Goal: Information Seeking & Learning: Learn about a topic

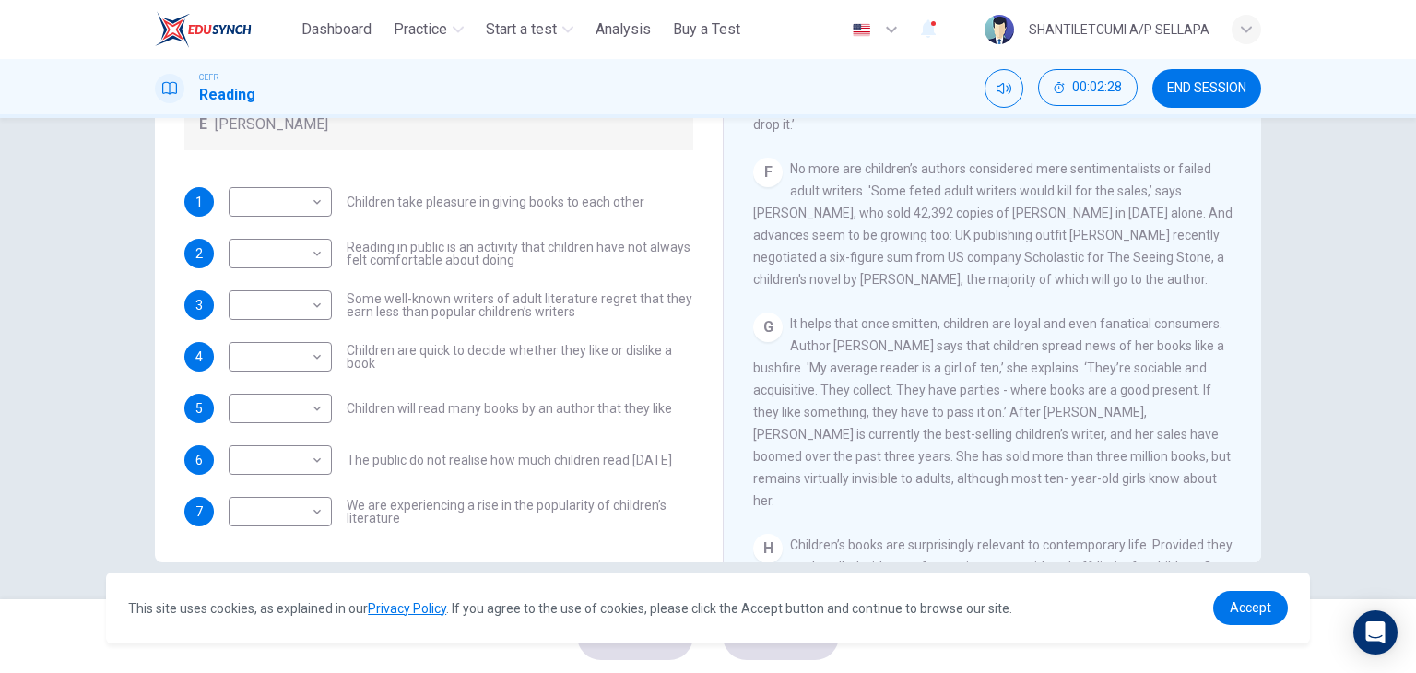
scroll to position [1166, 0]
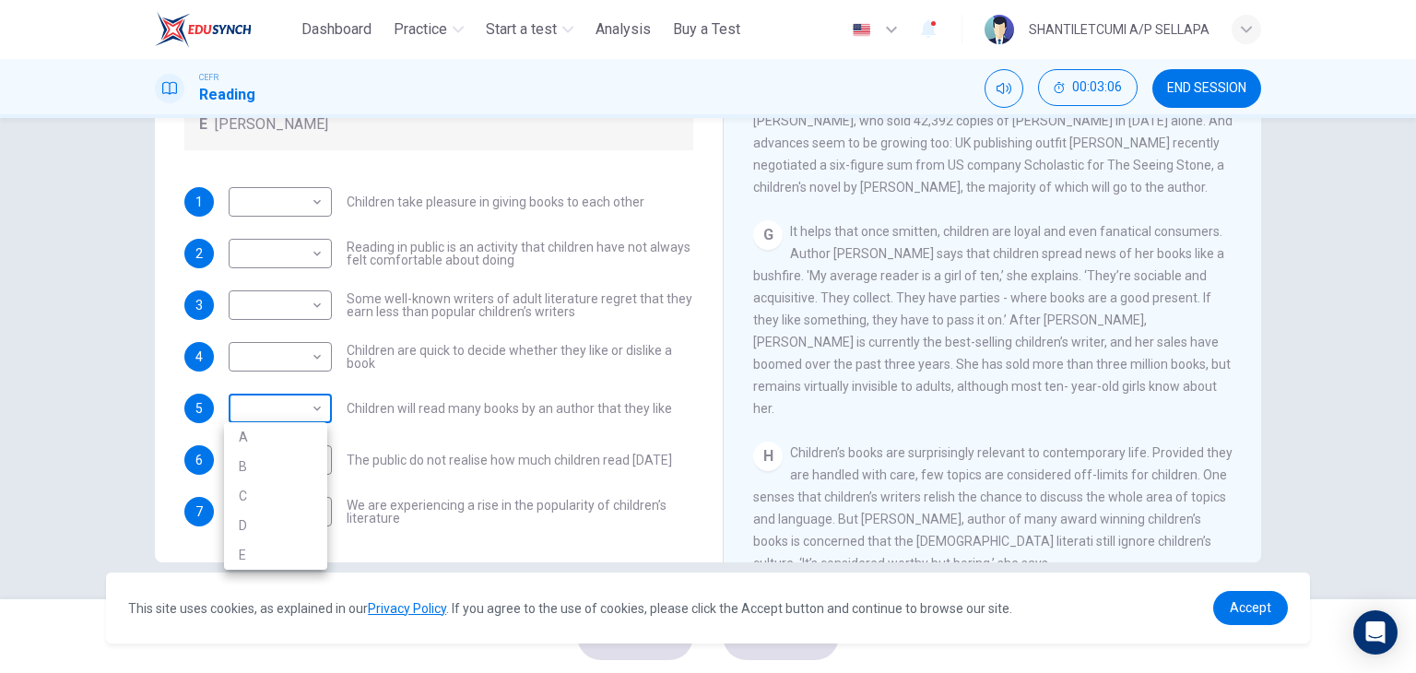
click at [314, 403] on body "This site uses cookies, as explained in our Privacy Policy . If you agree to th…" at bounding box center [708, 336] width 1416 height 673
drag, startPoint x: 427, startPoint y: 416, endPoint x: 417, endPoint y: 410, distance: 11.5
click at [420, 418] on div at bounding box center [708, 336] width 1416 height 673
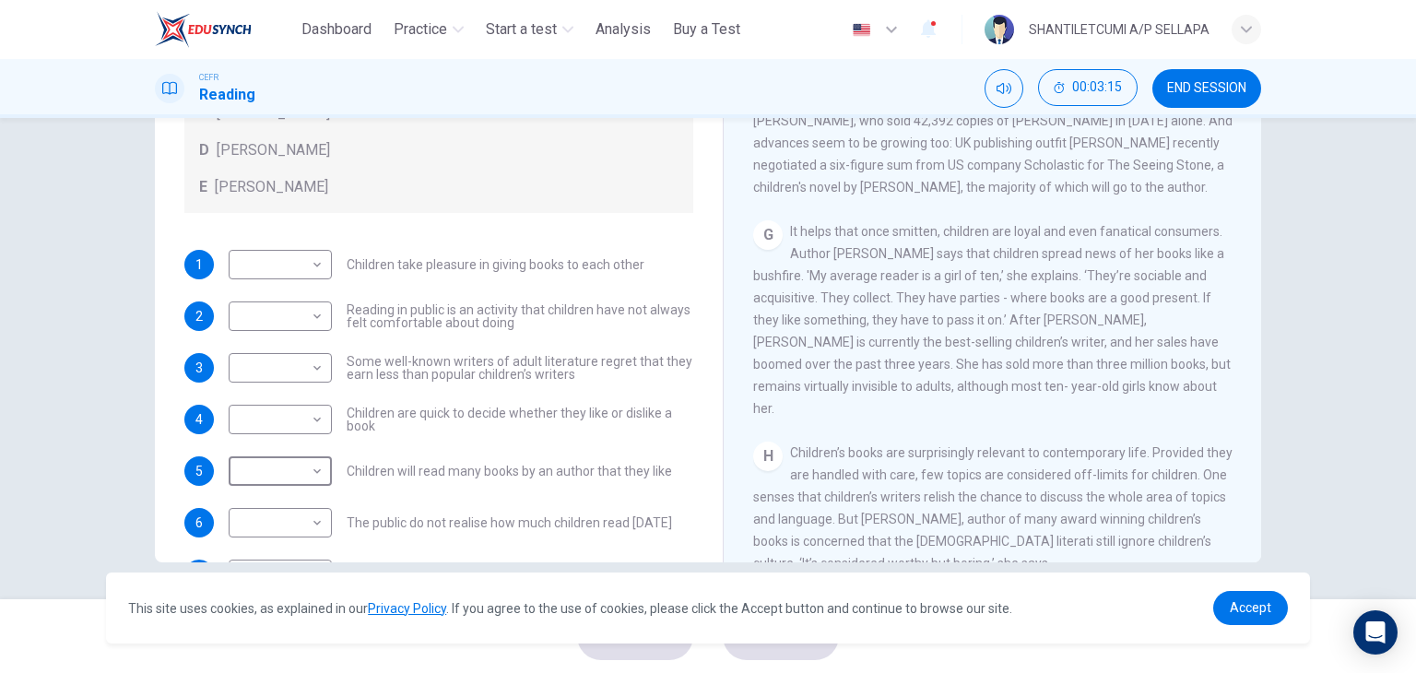
scroll to position [67, 0]
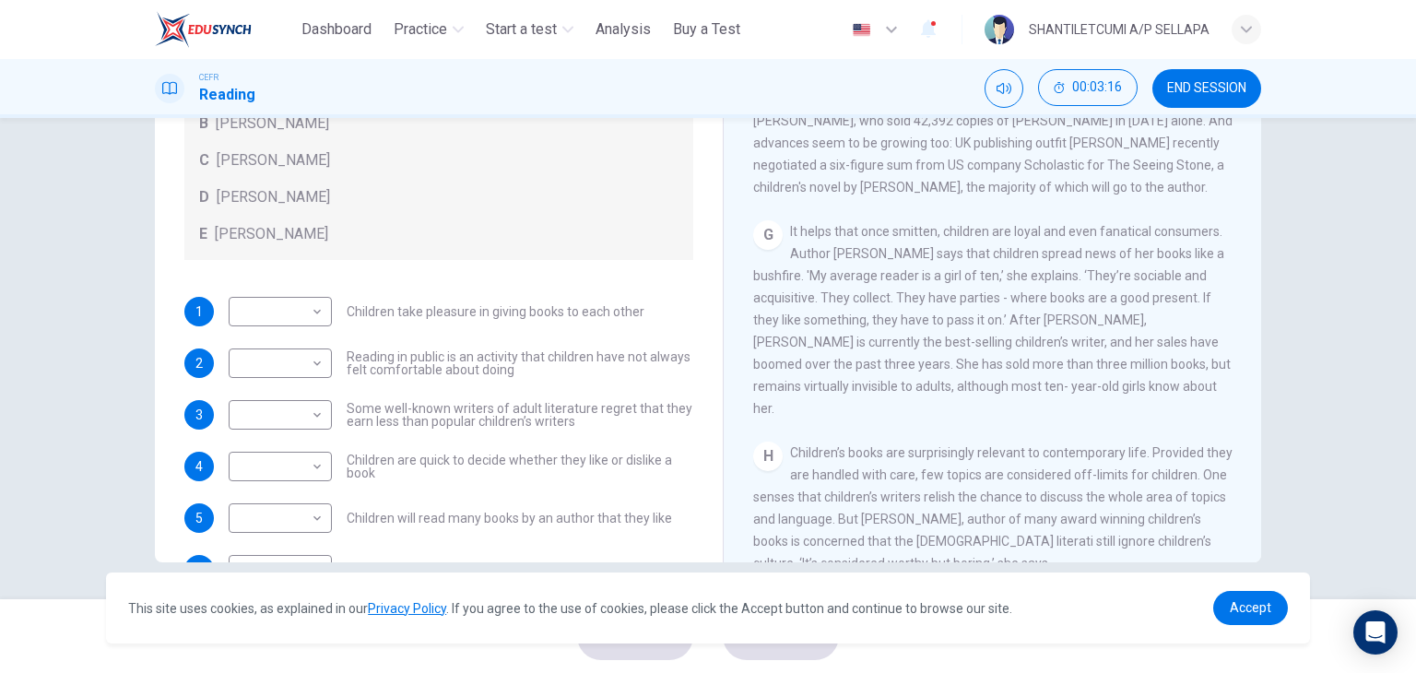
drag, startPoint x: 708, startPoint y: 196, endPoint x: 701, endPoint y: 315, distance: 119.1
click at [701, 315] on div "Questions 1 - 7 Look at the following list of people A-E and the list of statem…" at bounding box center [708, 242] width 1106 height 641
click at [312, 515] on body "This site uses cookies, as explained in our Privacy Policy . If you agree to th…" at bounding box center [708, 336] width 1416 height 673
click at [243, 613] on li "D" at bounding box center [275, 613] width 103 height 29
type input "*"
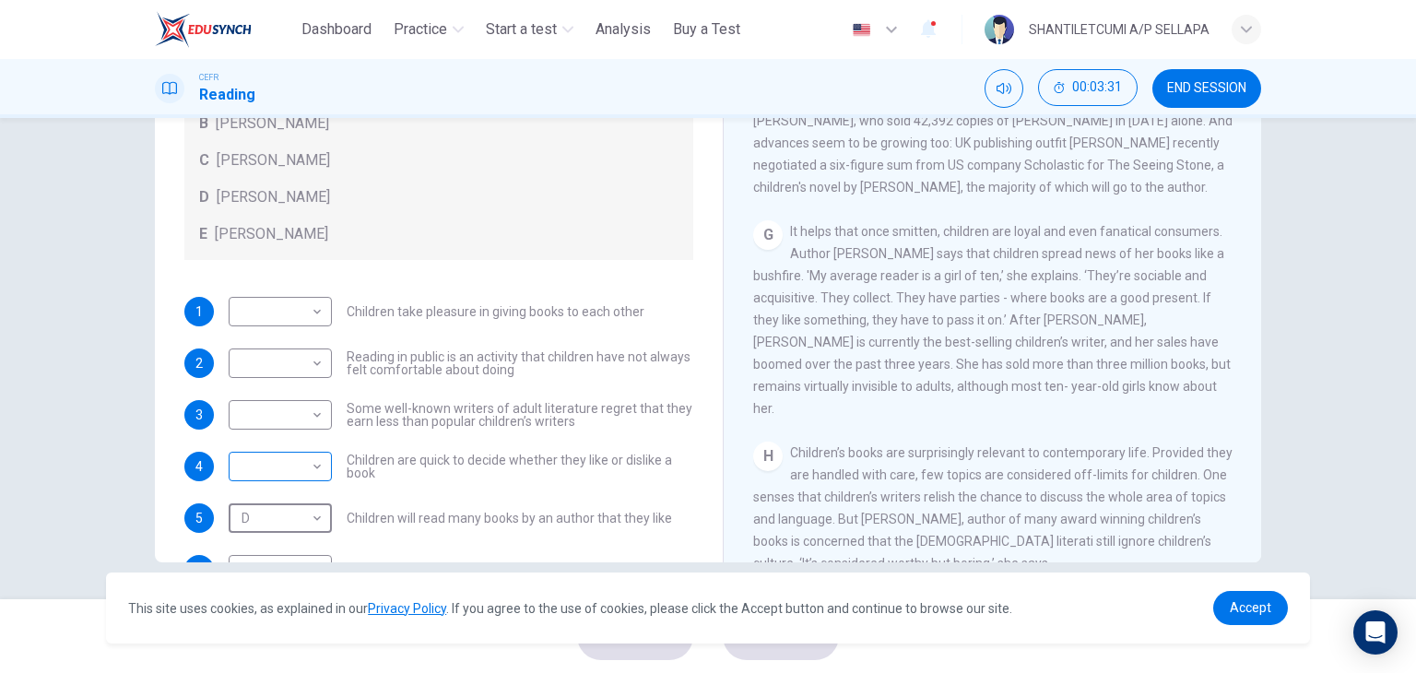
click at [315, 465] on body "This site uses cookies, as explained in our Privacy Policy . If you agree to th…" at bounding box center [708, 336] width 1416 height 673
click at [251, 524] on li "B" at bounding box center [275, 524] width 103 height 29
type input "*"
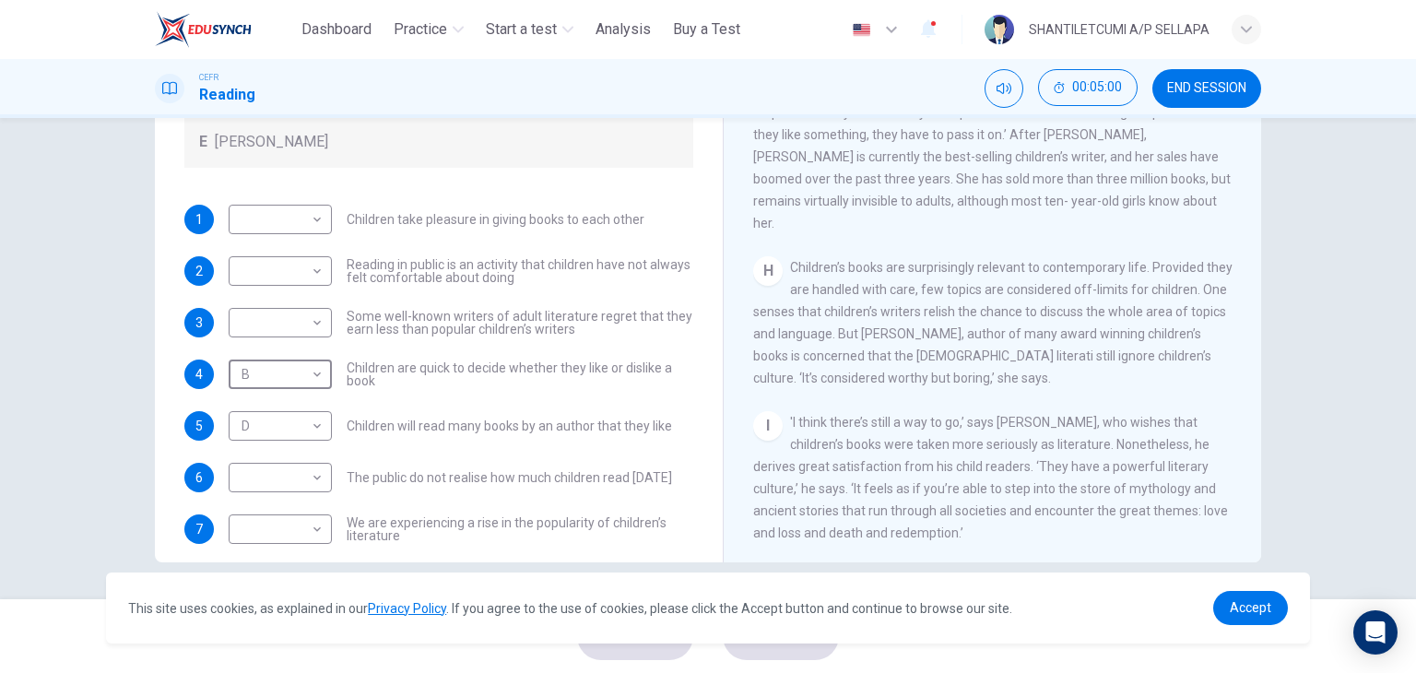
scroll to position [1350, 0]
click at [311, 321] on body "This site uses cookies, as explained in our Privacy Policy . If you agree to th…" at bounding box center [708, 336] width 1416 height 673
click at [246, 465] on li "E" at bounding box center [275, 468] width 103 height 29
type input "*"
click at [309, 526] on body "This site uses cookies, as explained in our Privacy Policy . If you agree to th…" at bounding box center [708, 336] width 1416 height 673
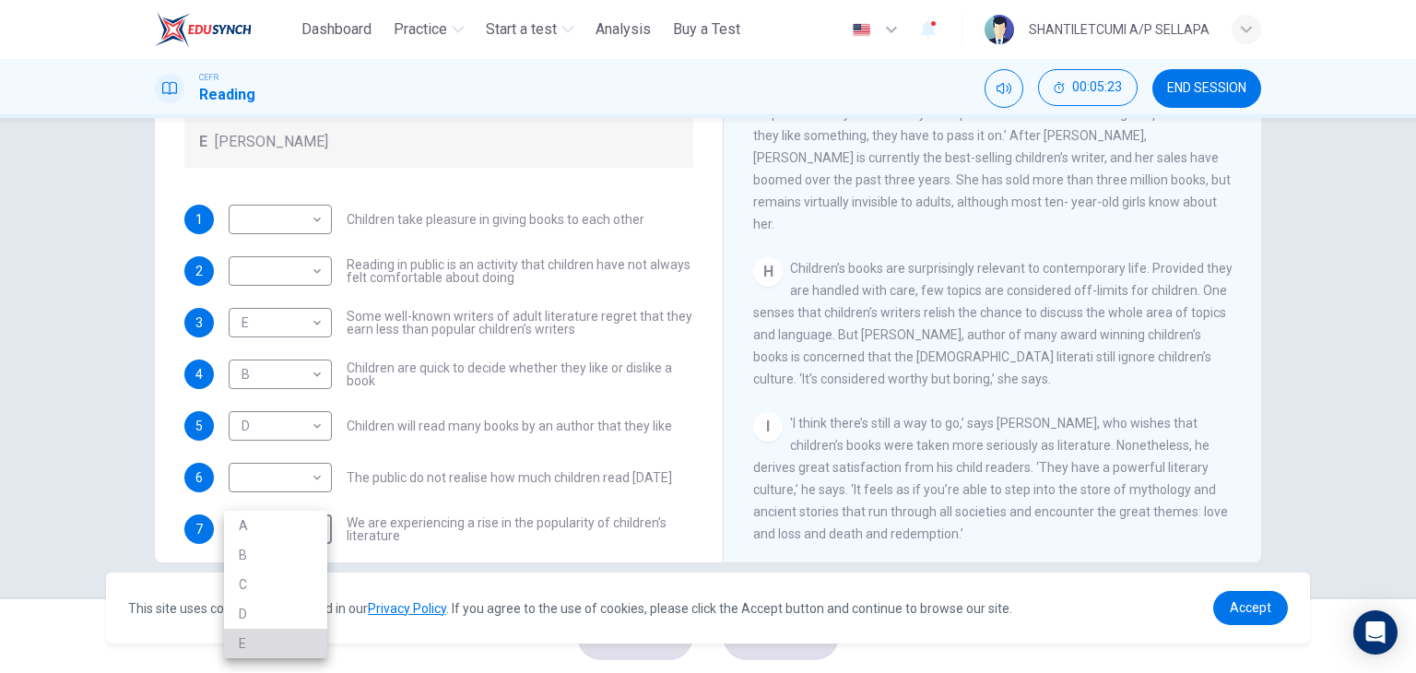
click at [245, 644] on li "E" at bounding box center [275, 643] width 103 height 29
type input "*"
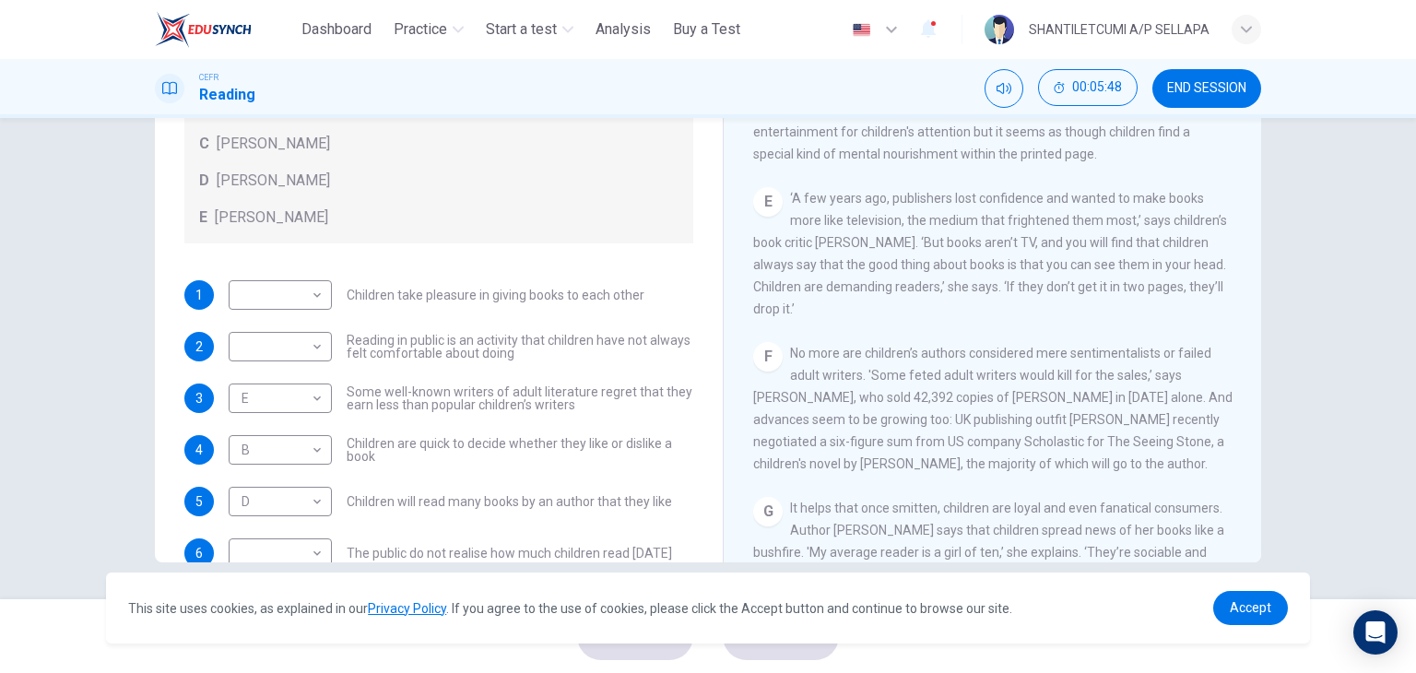
scroll to position [177, 0]
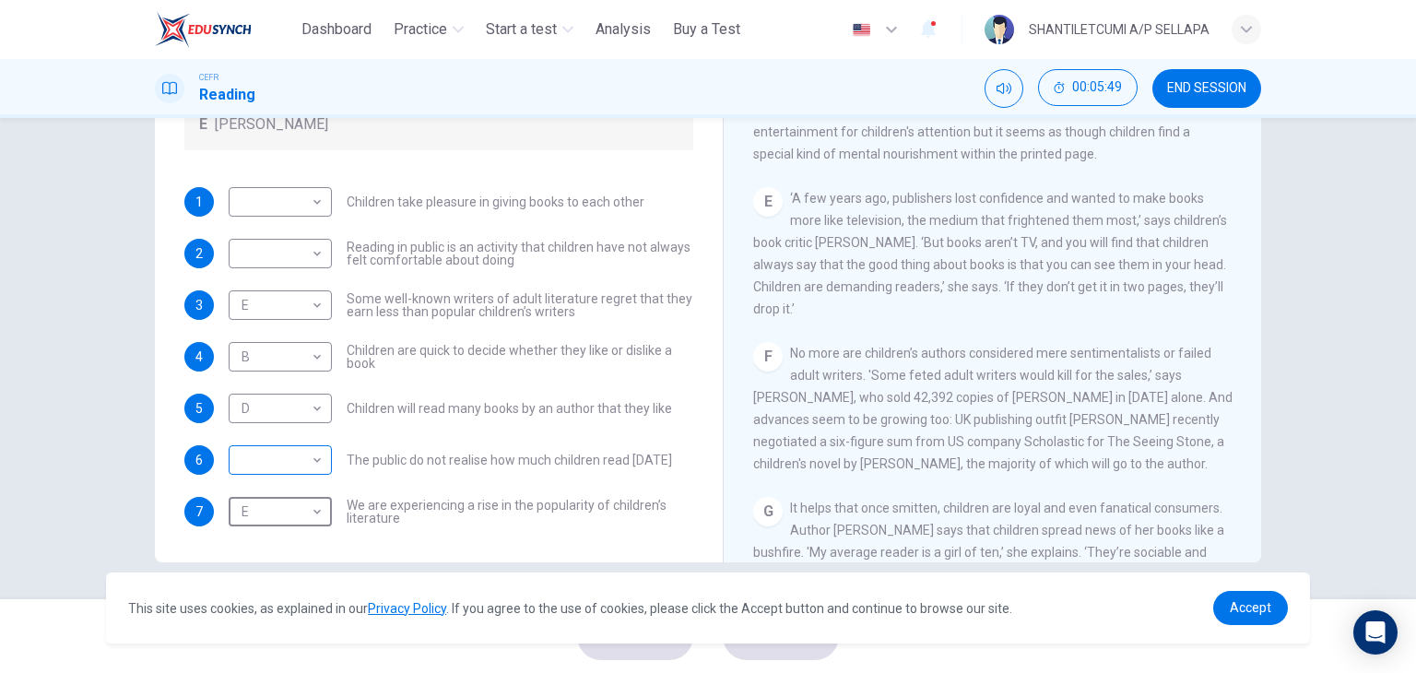
click at [315, 454] on body "This site uses cookies, as explained in our Privacy Policy . If you agree to th…" at bounding box center [708, 336] width 1416 height 673
click at [239, 548] on li "C" at bounding box center [275, 547] width 103 height 29
type input "*"
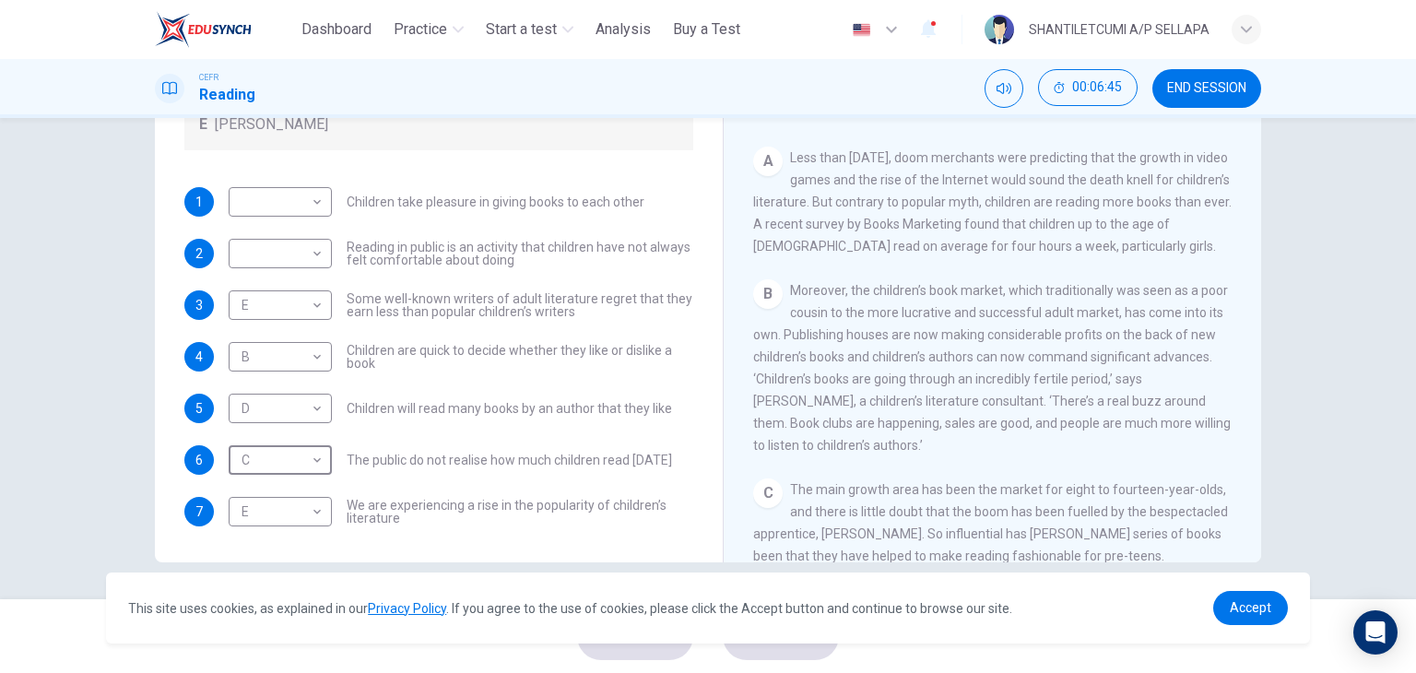
scroll to position [152, 0]
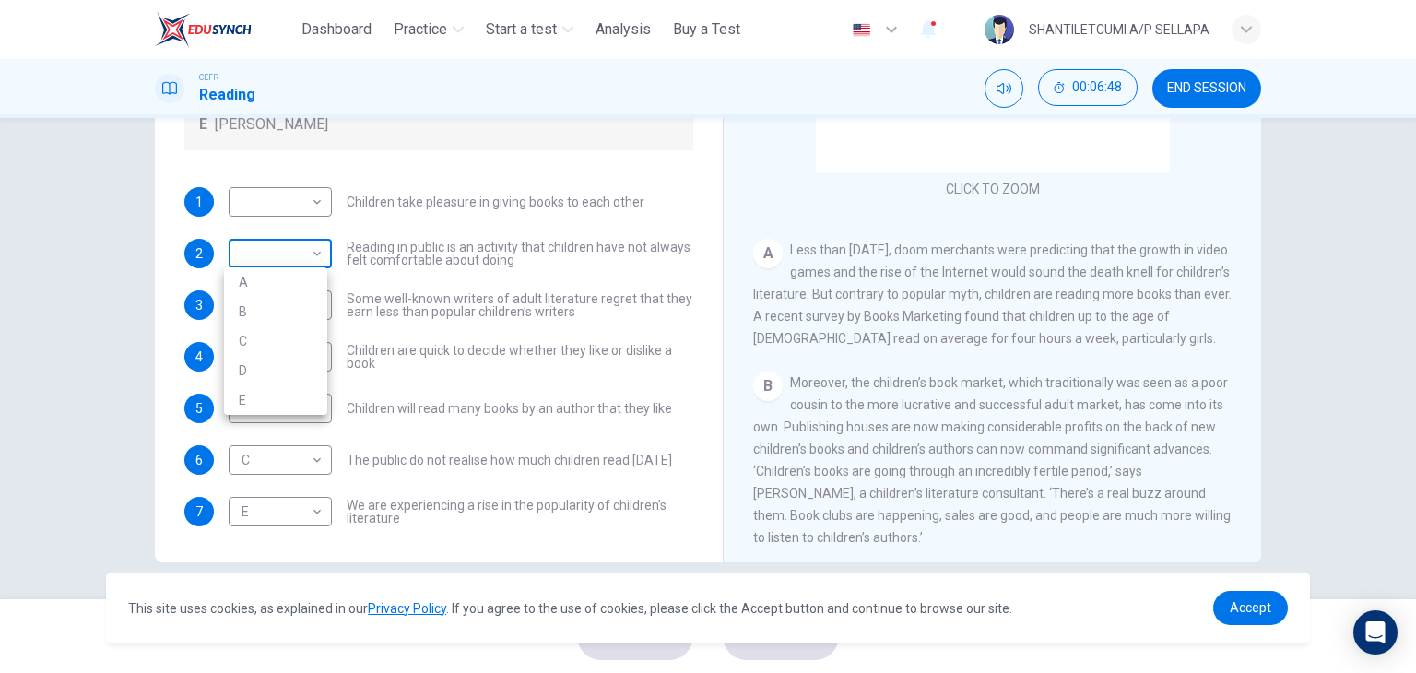
click at [313, 253] on body "This site uses cookies, as explained in our Privacy Policy . If you agree to th…" at bounding box center [708, 336] width 1416 height 673
click at [467, 176] on div at bounding box center [708, 336] width 1416 height 673
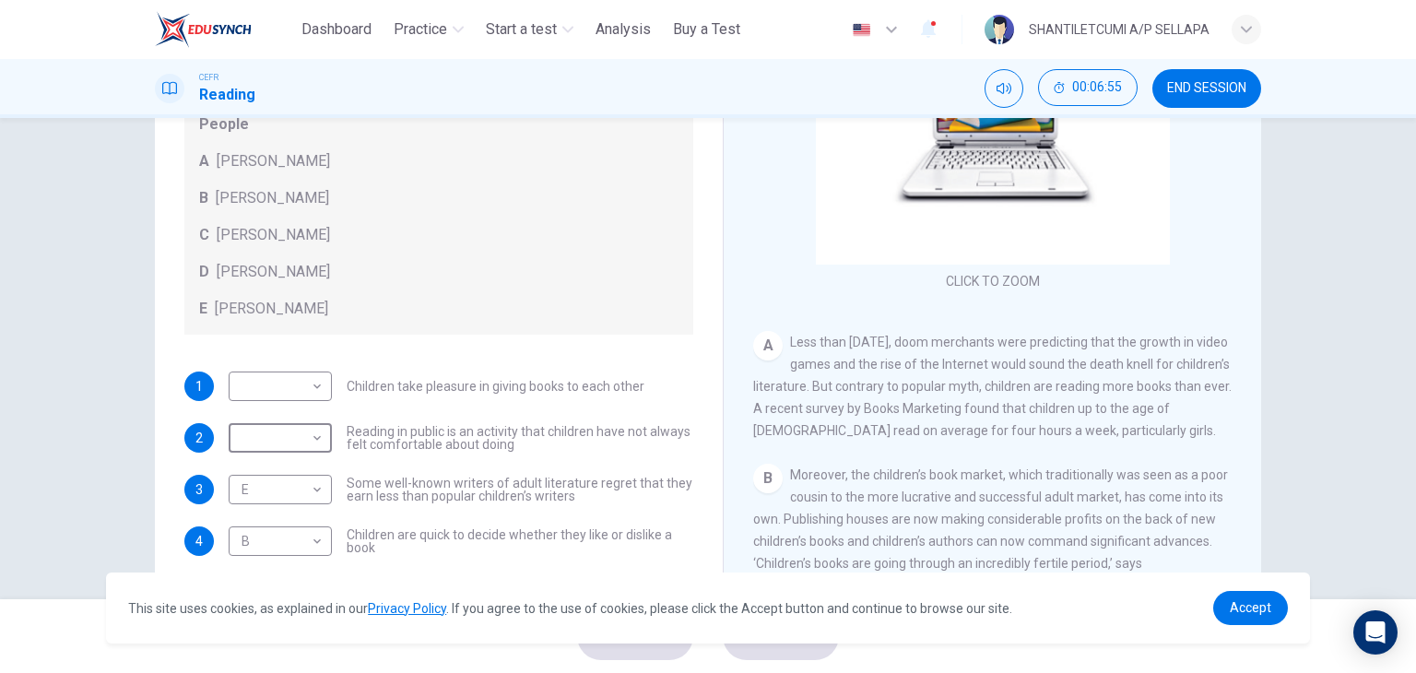
scroll to position [177, 0]
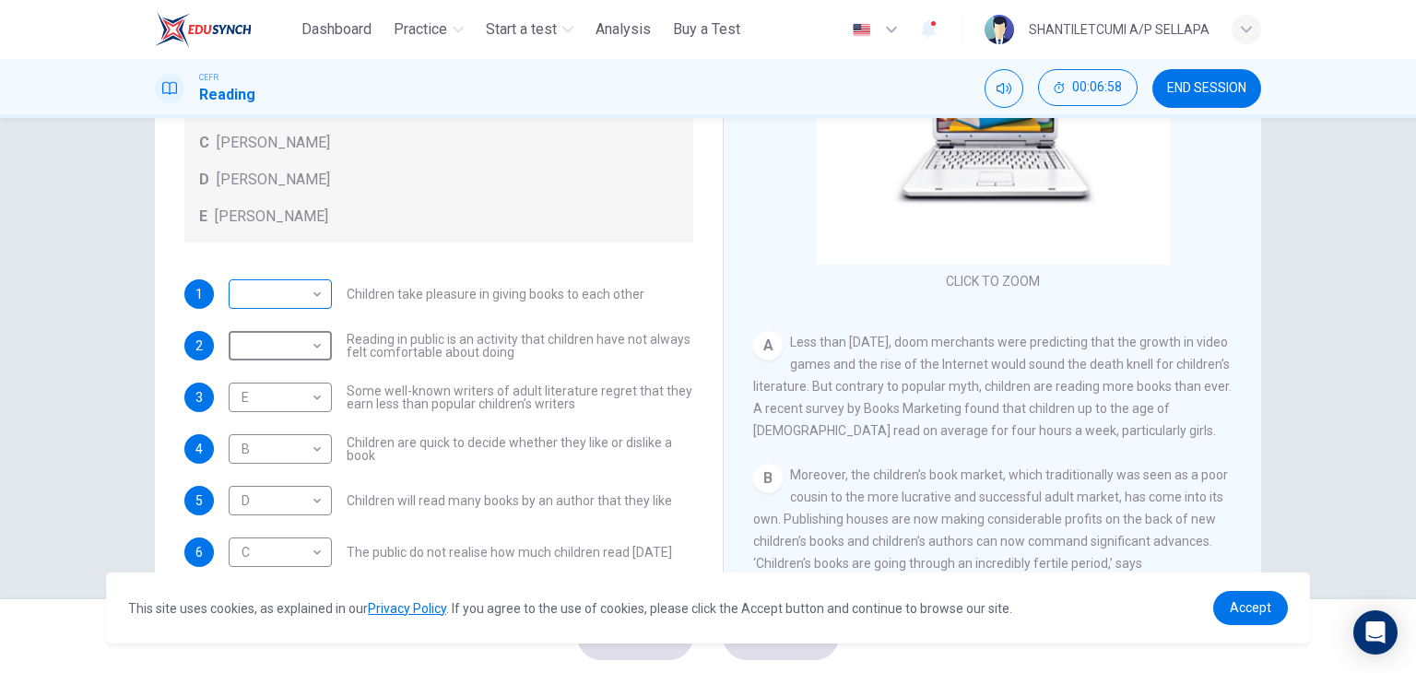
click at [310, 293] on body "This site uses cookies, as explained in our Privacy Policy . If you agree to th…" at bounding box center [708, 336] width 1416 height 673
click at [251, 325] on li "A" at bounding box center [275, 322] width 103 height 29
type input "*"
click at [314, 340] on body "This site uses cookies, as explained in our Privacy Policy . If you agree to th…" at bounding box center [708, 336] width 1416 height 673
click at [249, 433] on li "C" at bounding box center [275, 432] width 103 height 29
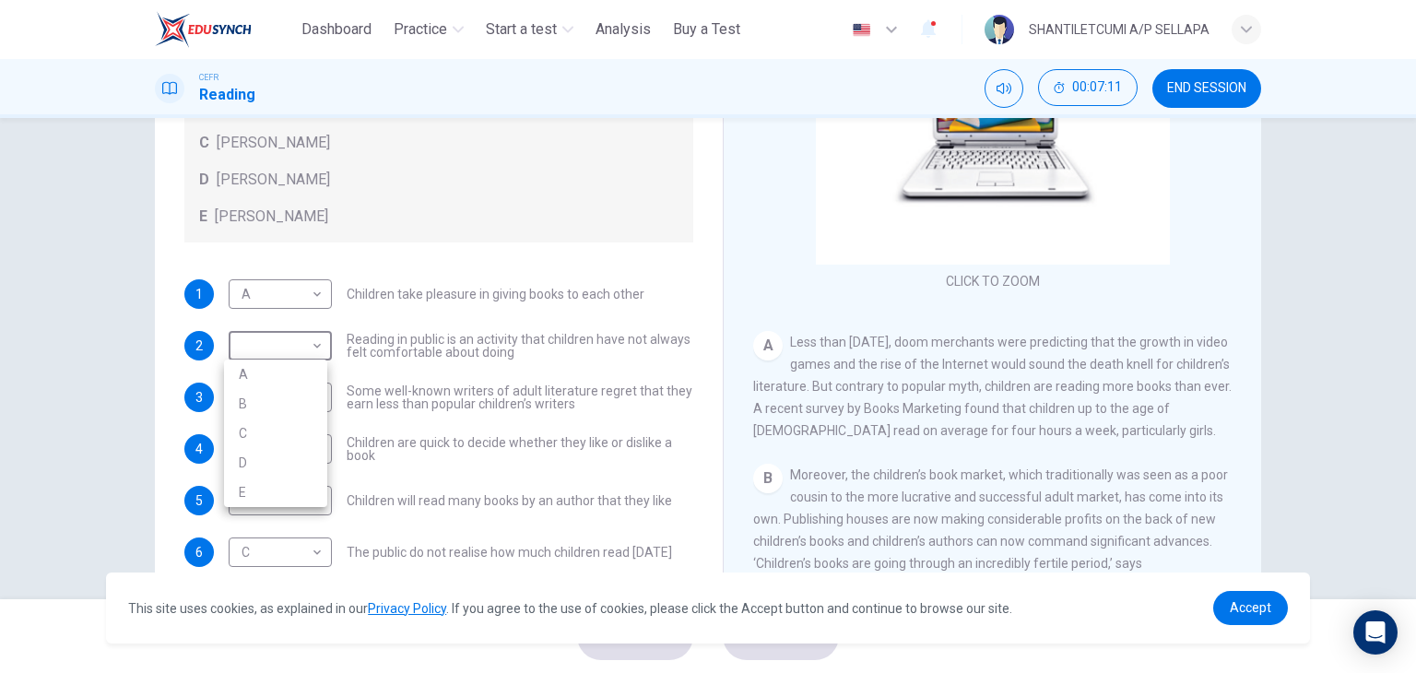
type input "*"
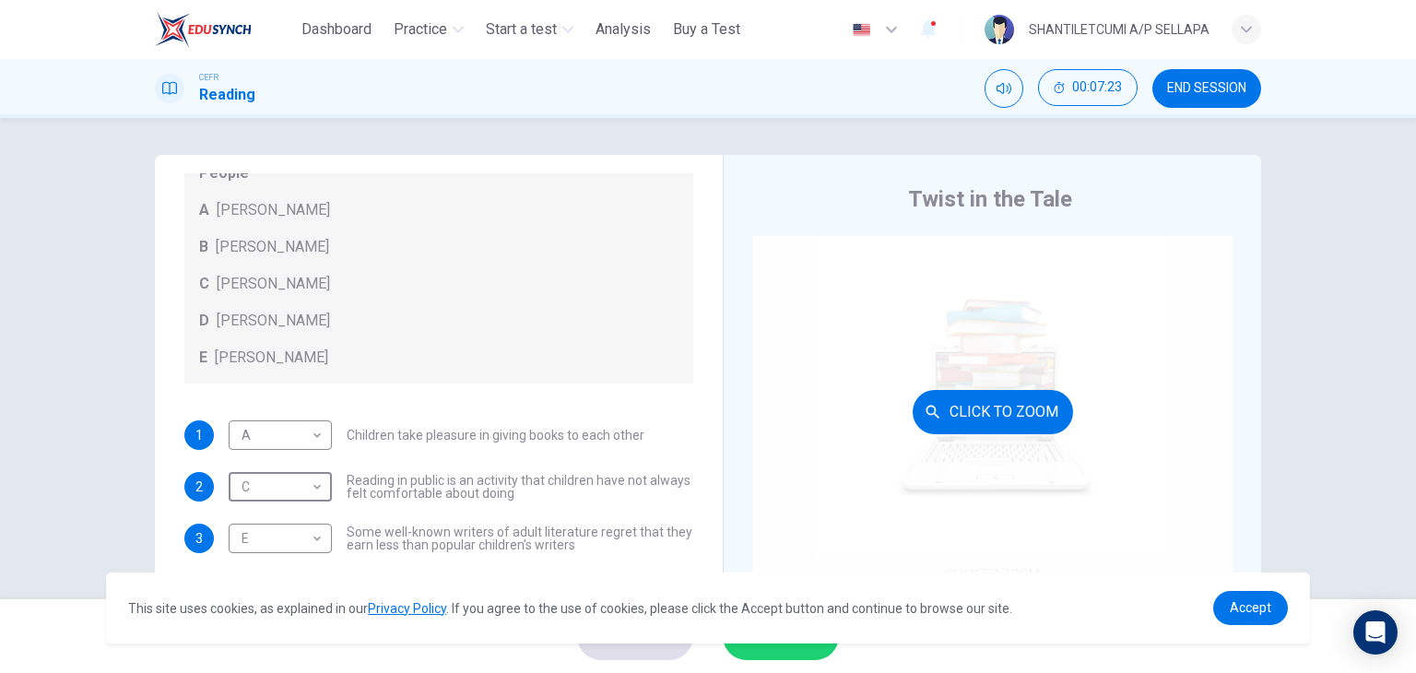
scroll to position [92, 0]
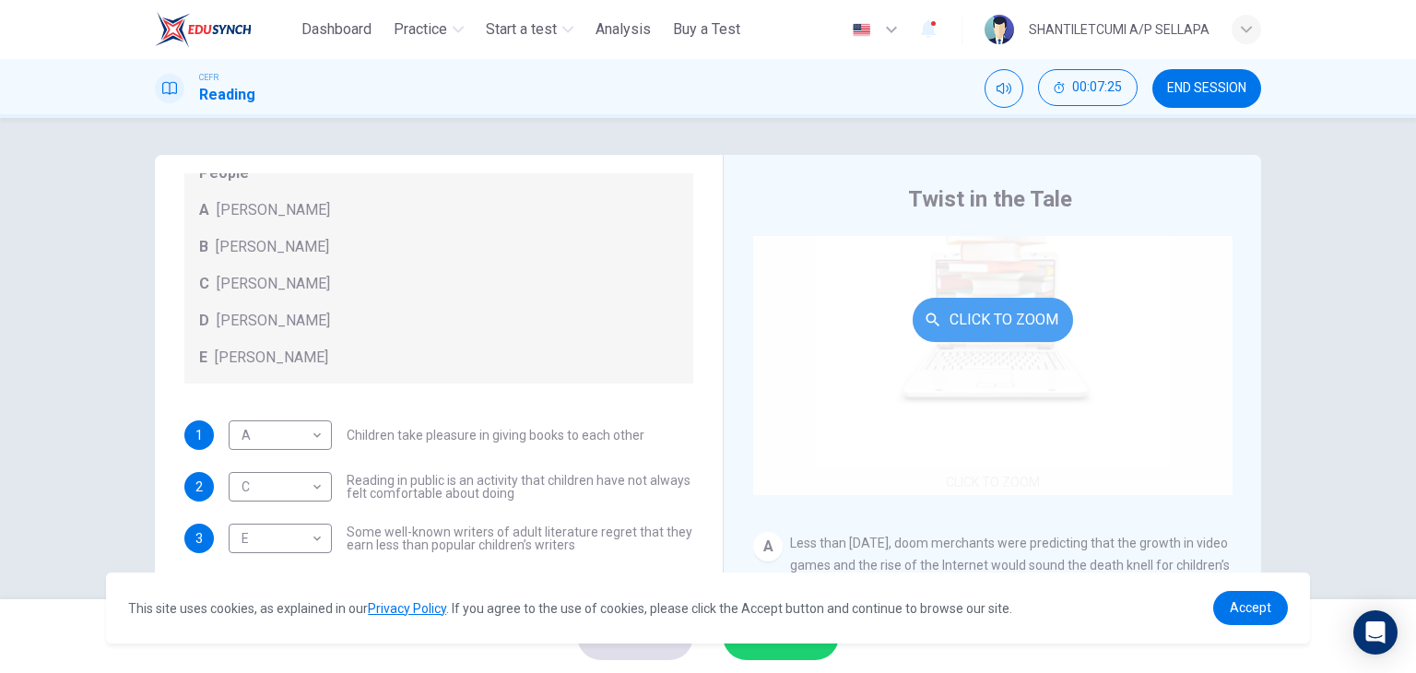
click at [966, 323] on button "Click to Zoom" at bounding box center [993, 320] width 160 height 44
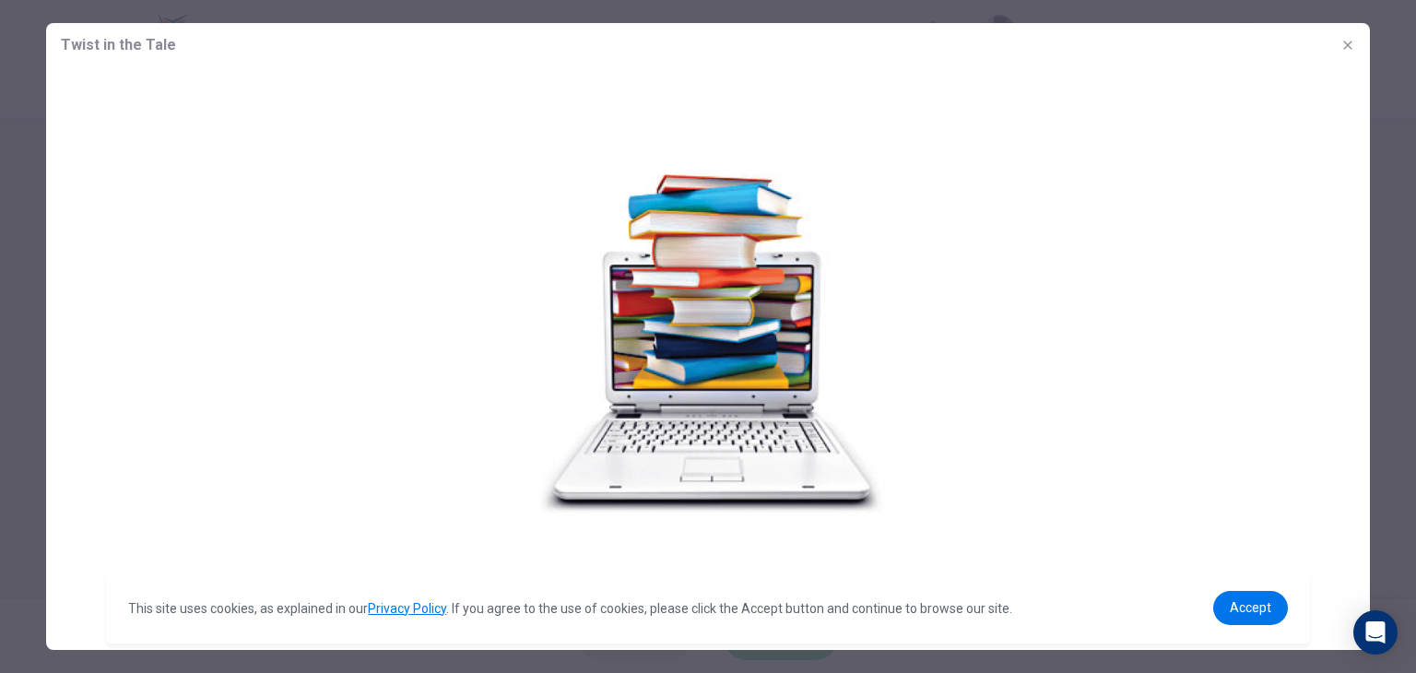
click at [1344, 41] on icon "button" at bounding box center [1347, 45] width 8 height 8
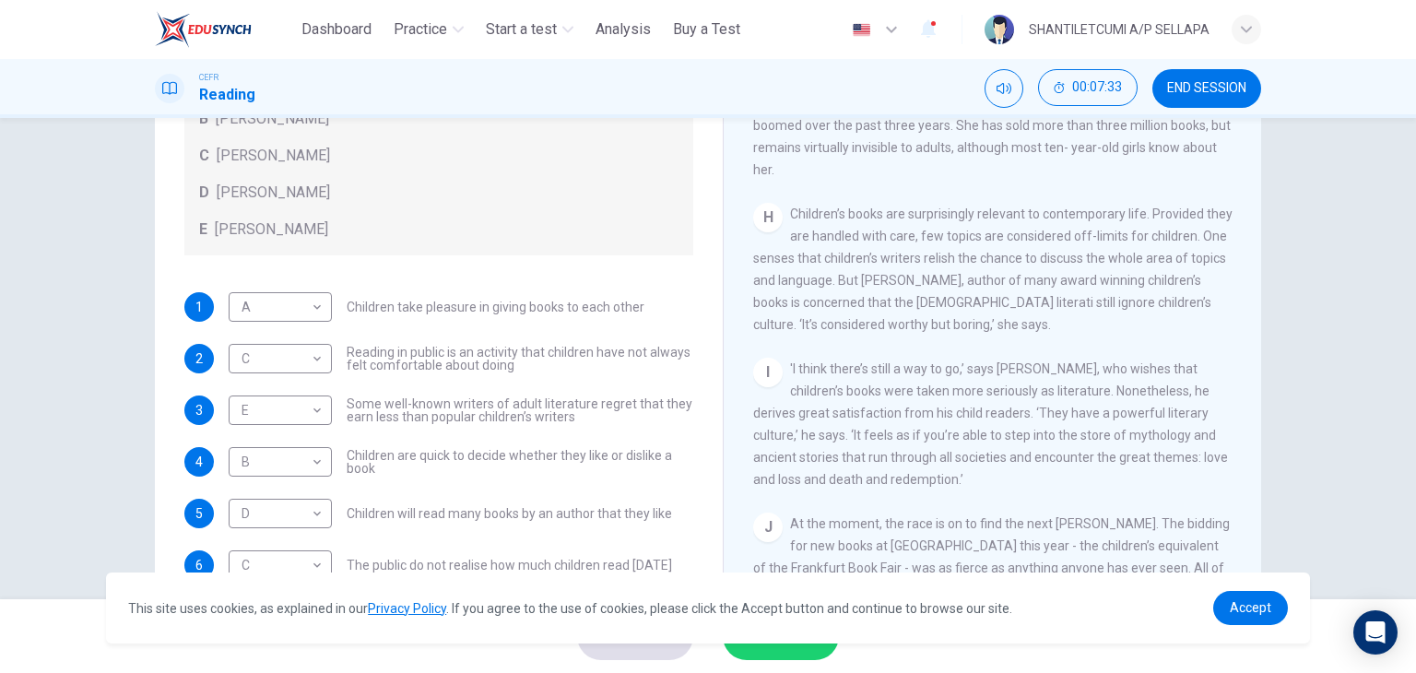
scroll to position [233, 0]
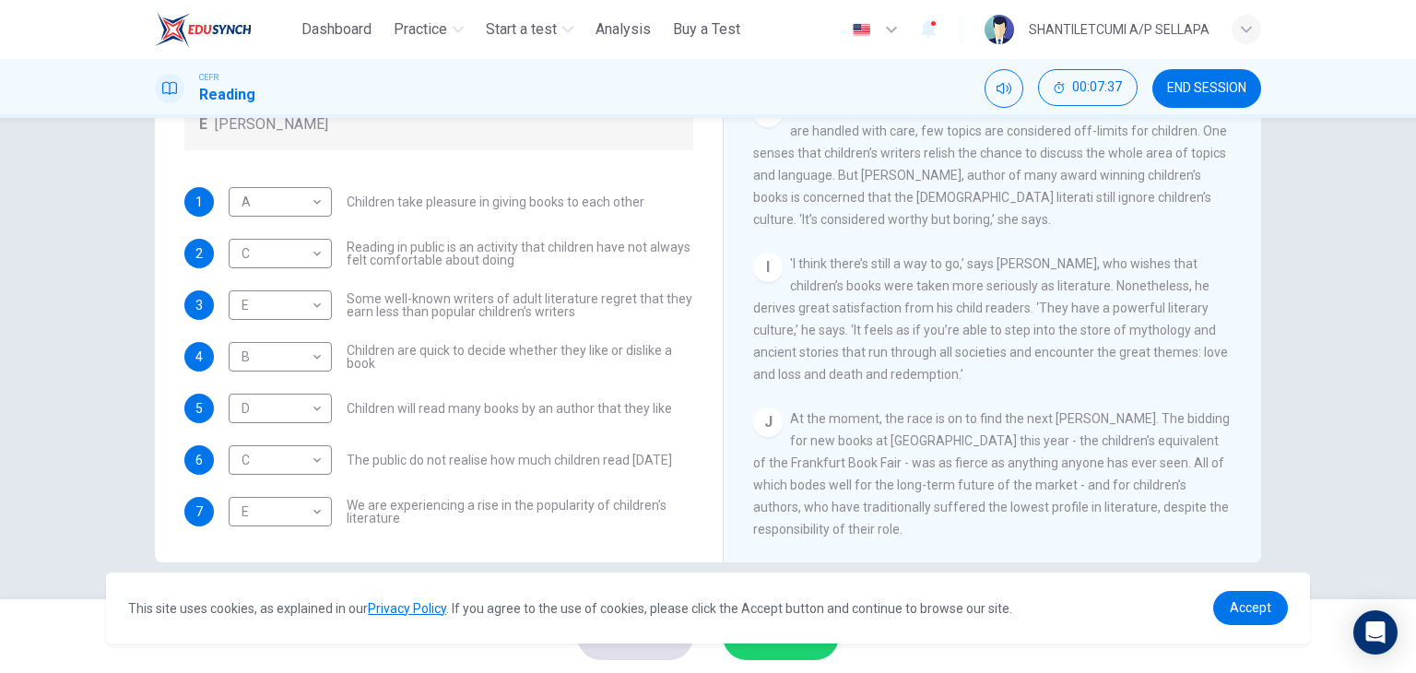
click at [1190, 88] on span "END SESSION" at bounding box center [1206, 88] width 79 height 15
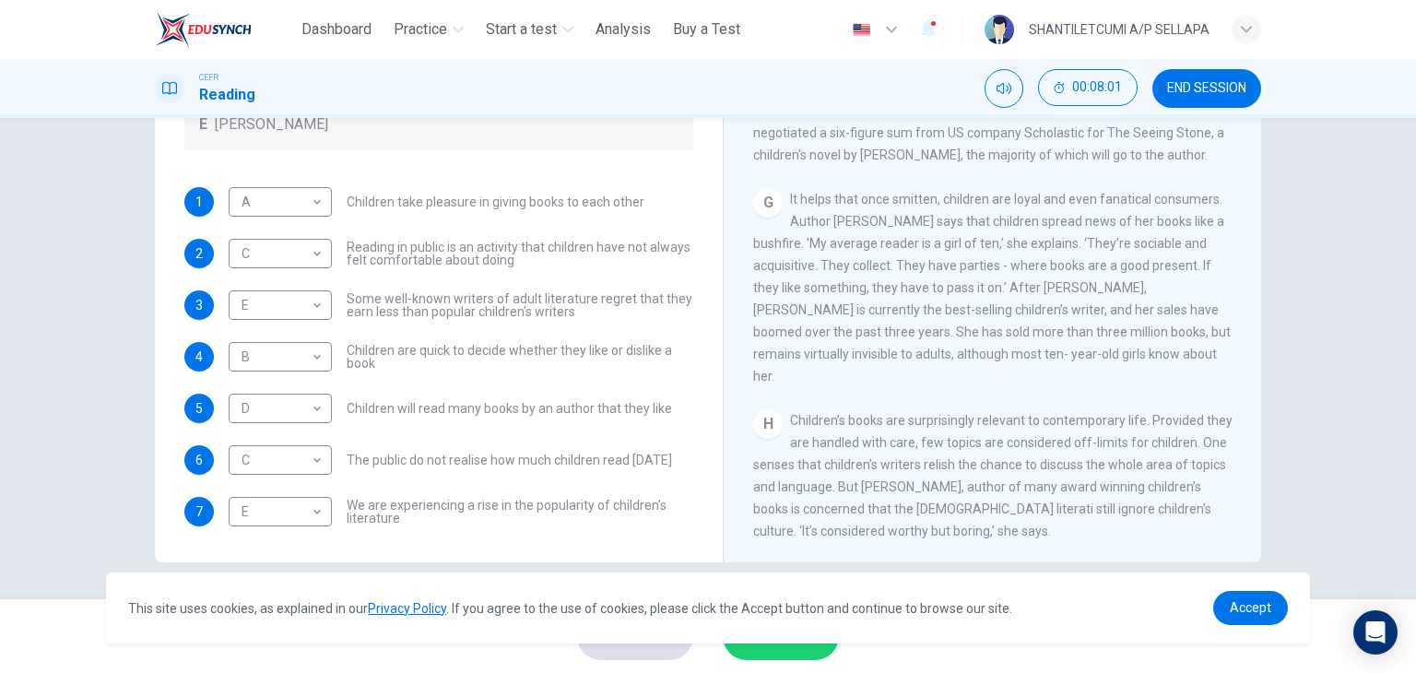
scroll to position [1535, 0]
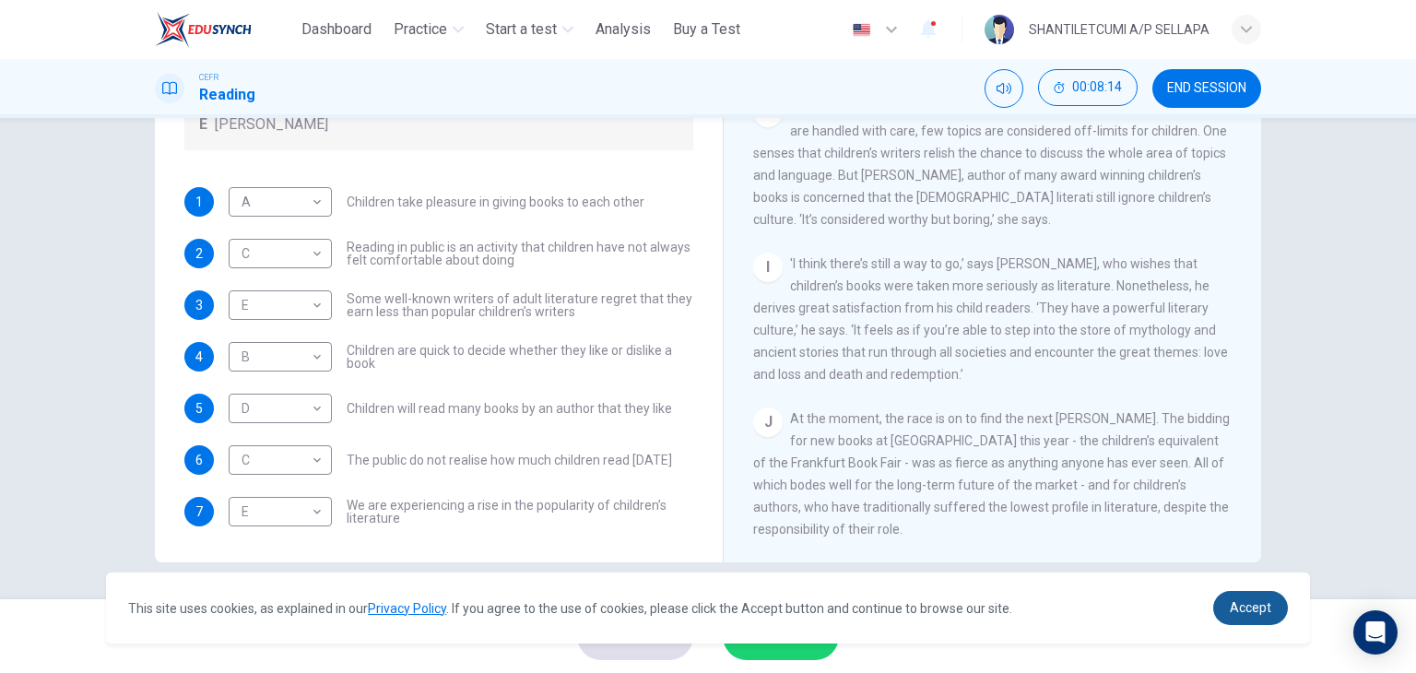
click at [1235, 600] on span "Accept" at bounding box center [1250, 607] width 41 height 15
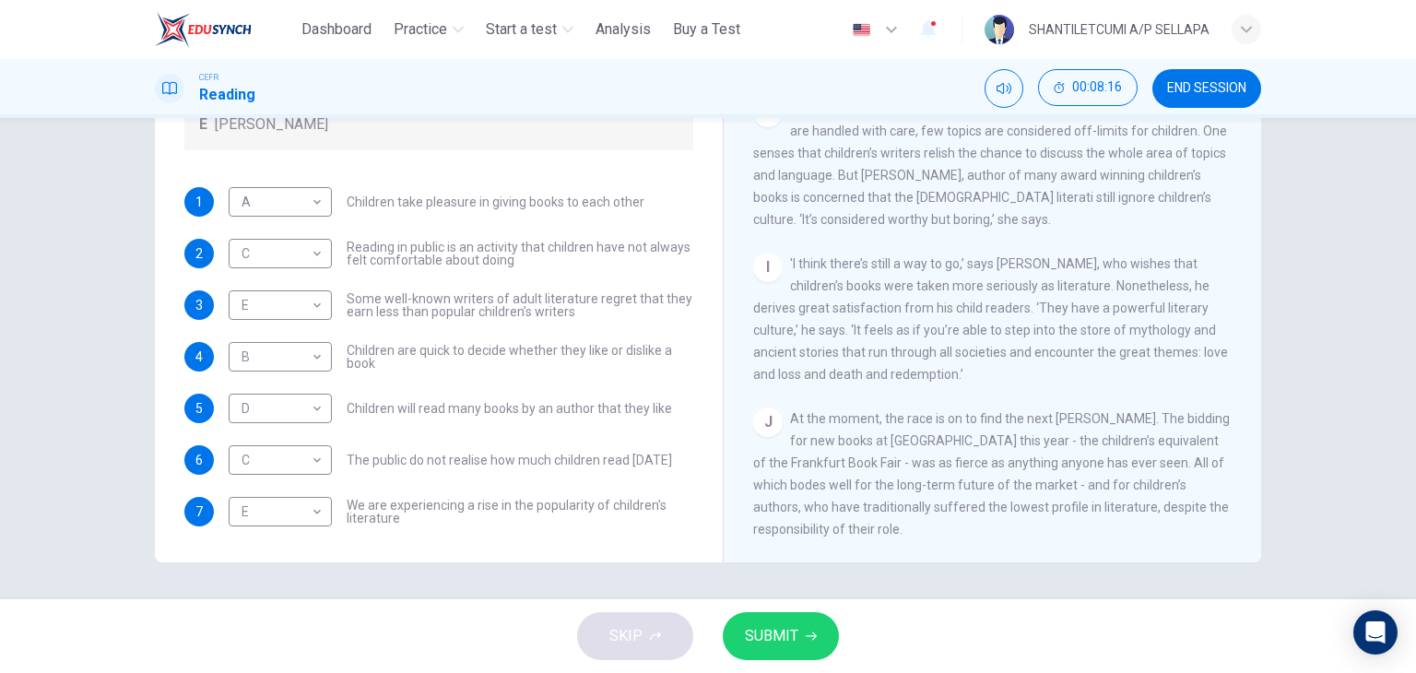
click at [772, 638] on span "SUBMIT" at bounding box center [771, 636] width 53 height 26
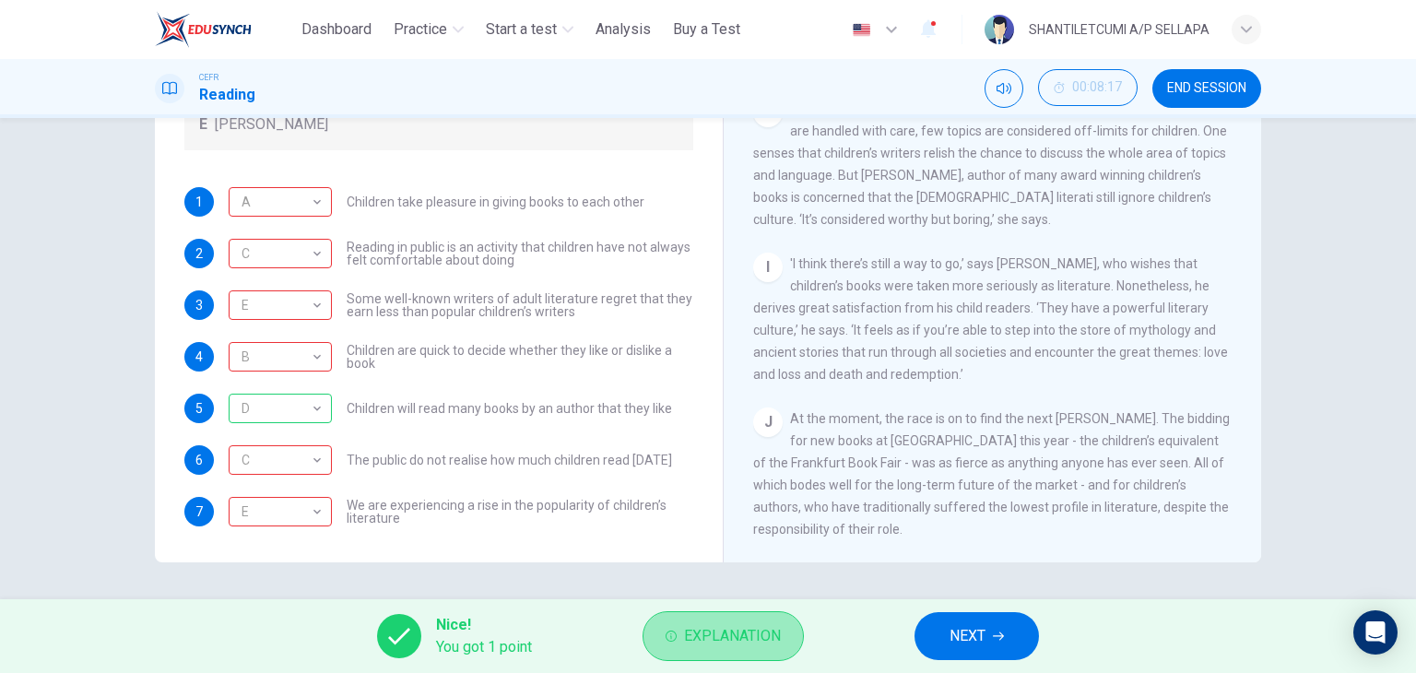
click at [720, 633] on span "Explanation" at bounding box center [732, 636] width 97 height 26
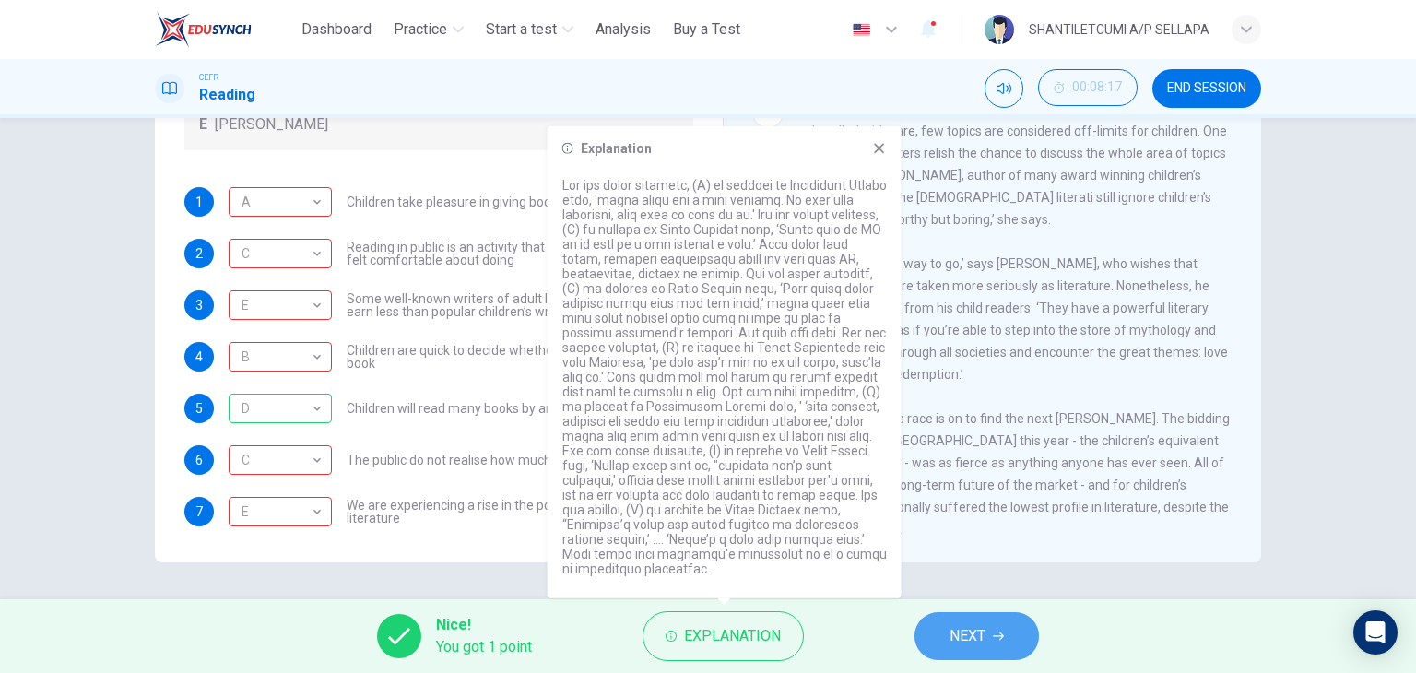
click at [972, 634] on span "NEXT" at bounding box center [967, 636] width 36 height 26
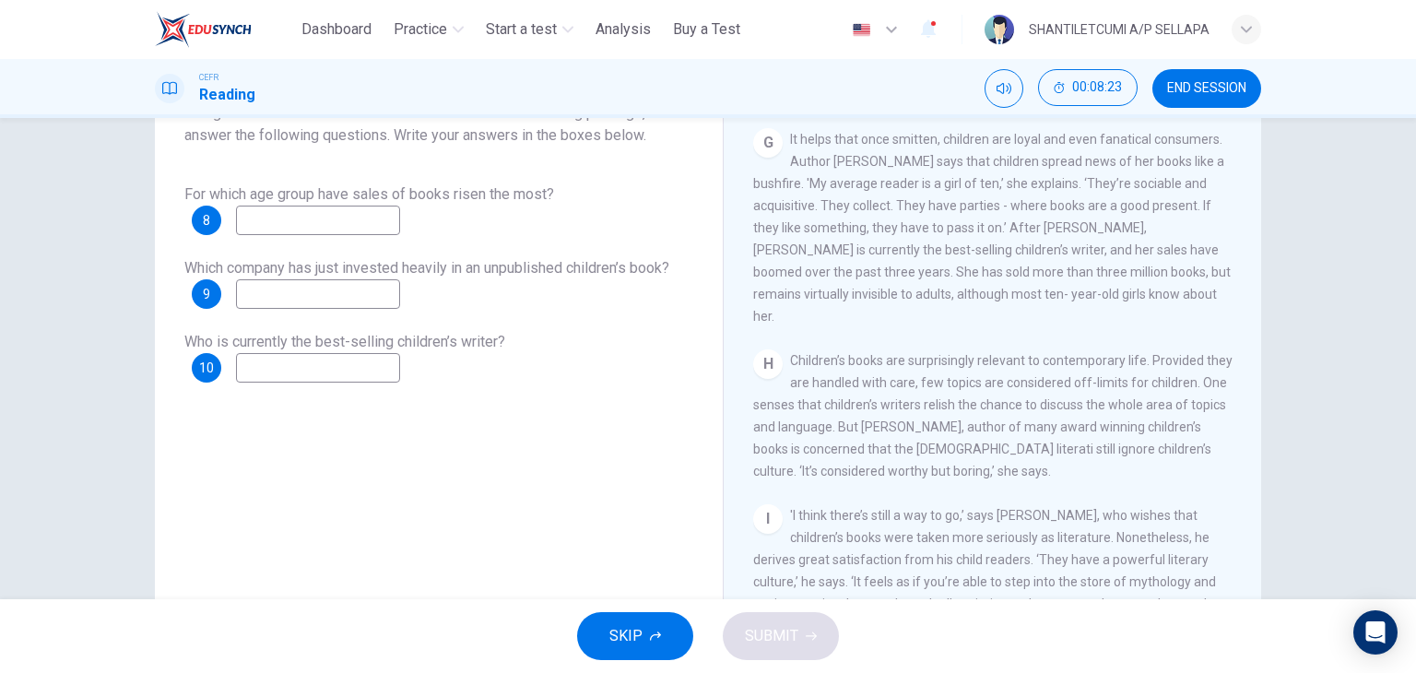
scroll to position [0, 0]
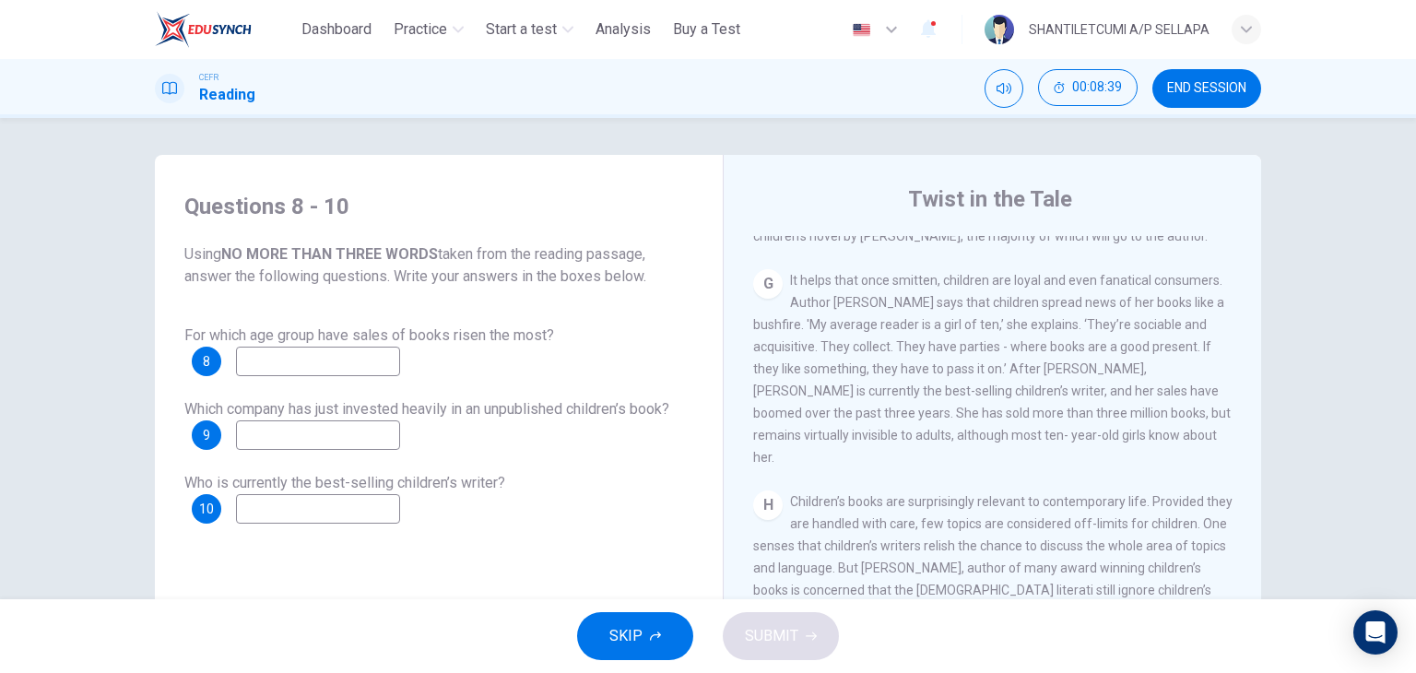
click at [258, 361] on input at bounding box center [318, 361] width 164 height 29
type input "***"
click at [272, 437] on input at bounding box center [318, 434] width 164 height 29
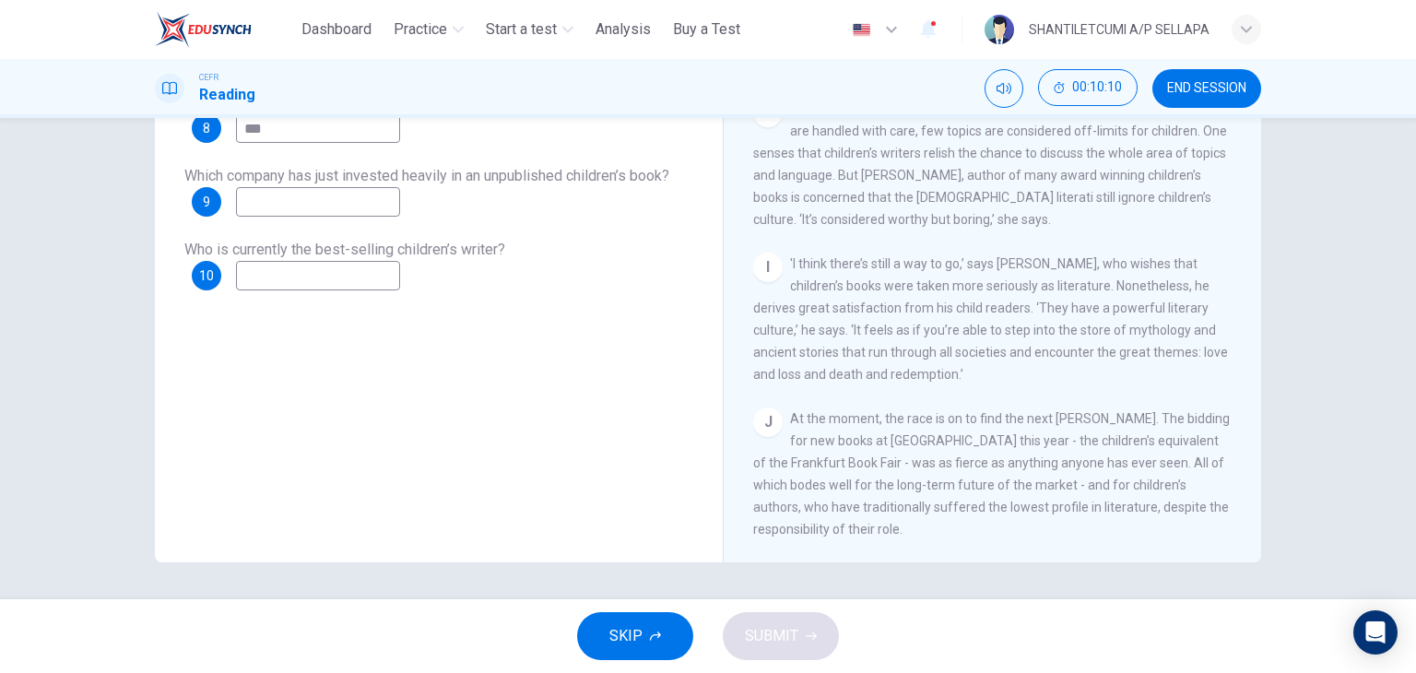
scroll to position [1443, 0]
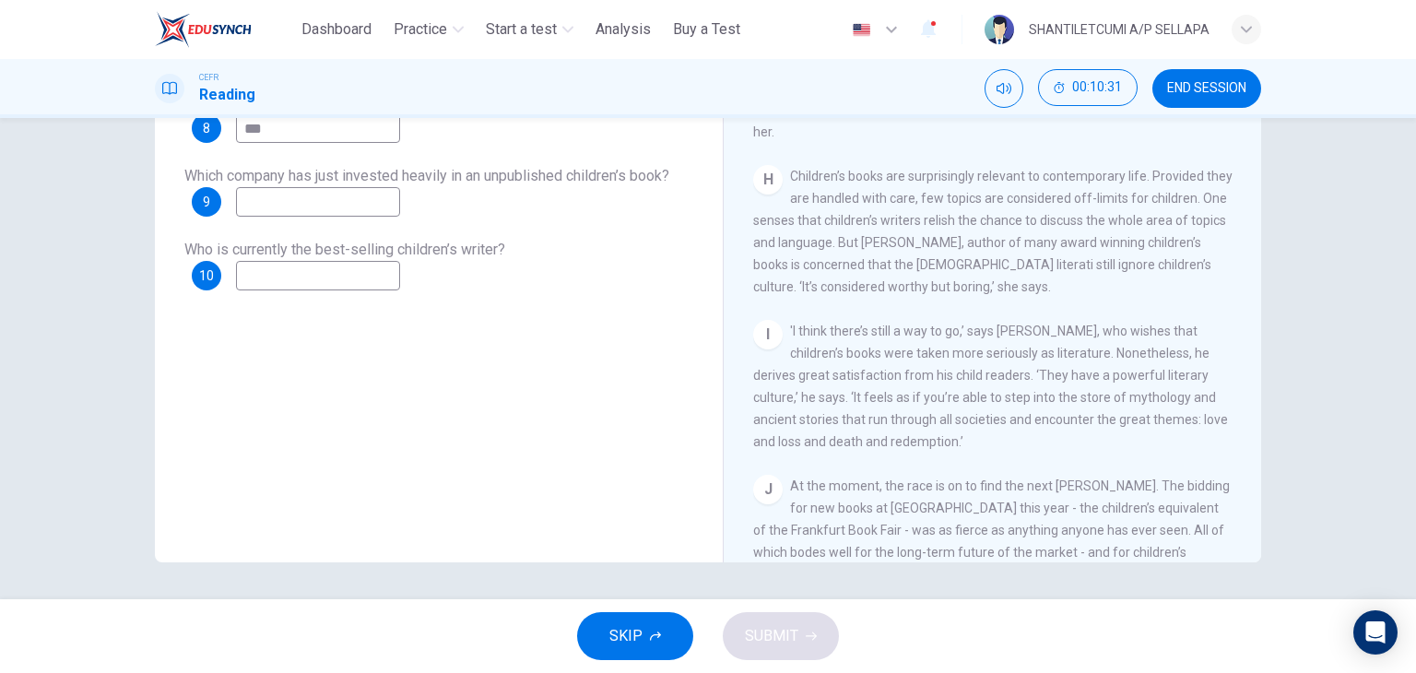
drag, startPoint x: 310, startPoint y: 277, endPoint x: 298, endPoint y: 250, distance: 30.1
click at [310, 277] on input at bounding box center [318, 275] width 164 height 29
type input "********"
click at [265, 204] on input at bounding box center [318, 201] width 164 height 29
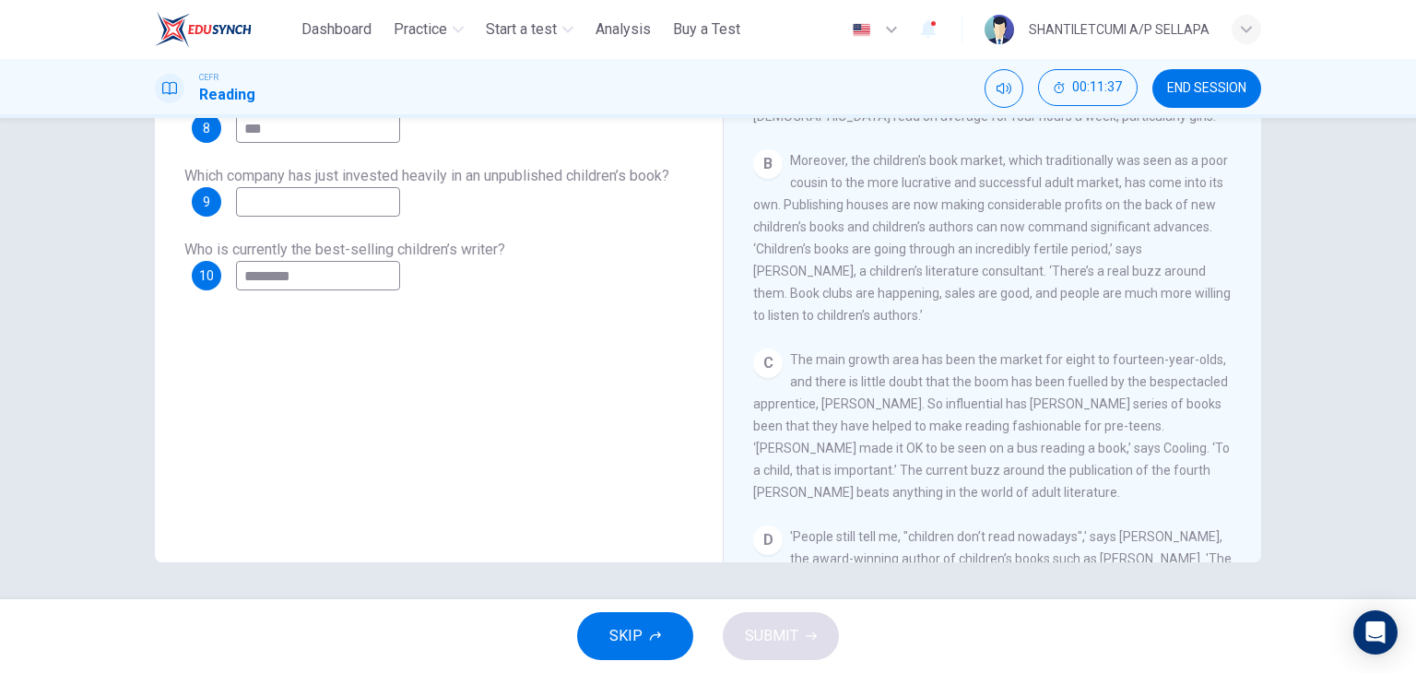
scroll to position [429, 0]
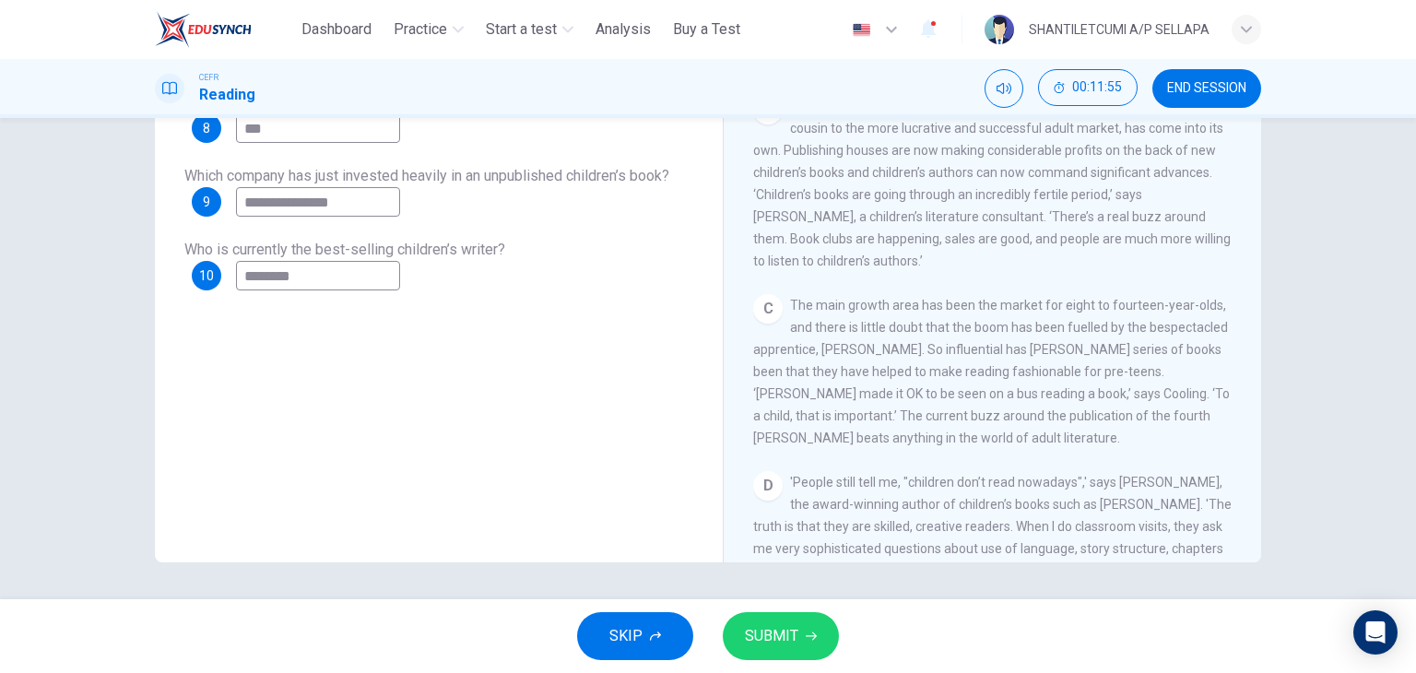
type input "**********"
click at [761, 641] on span "SUBMIT" at bounding box center [771, 636] width 53 height 26
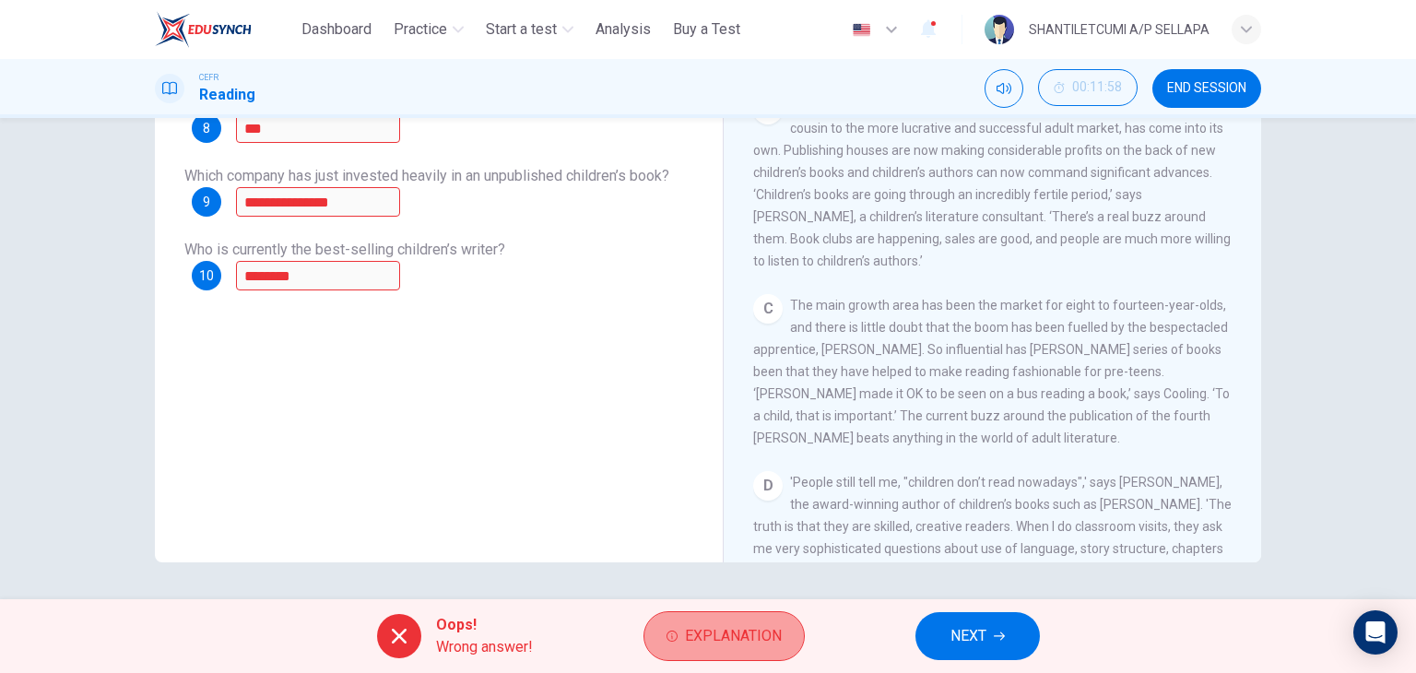
click at [704, 639] on span "Explanation" at bounding box center [733, 636] width 97 height 26
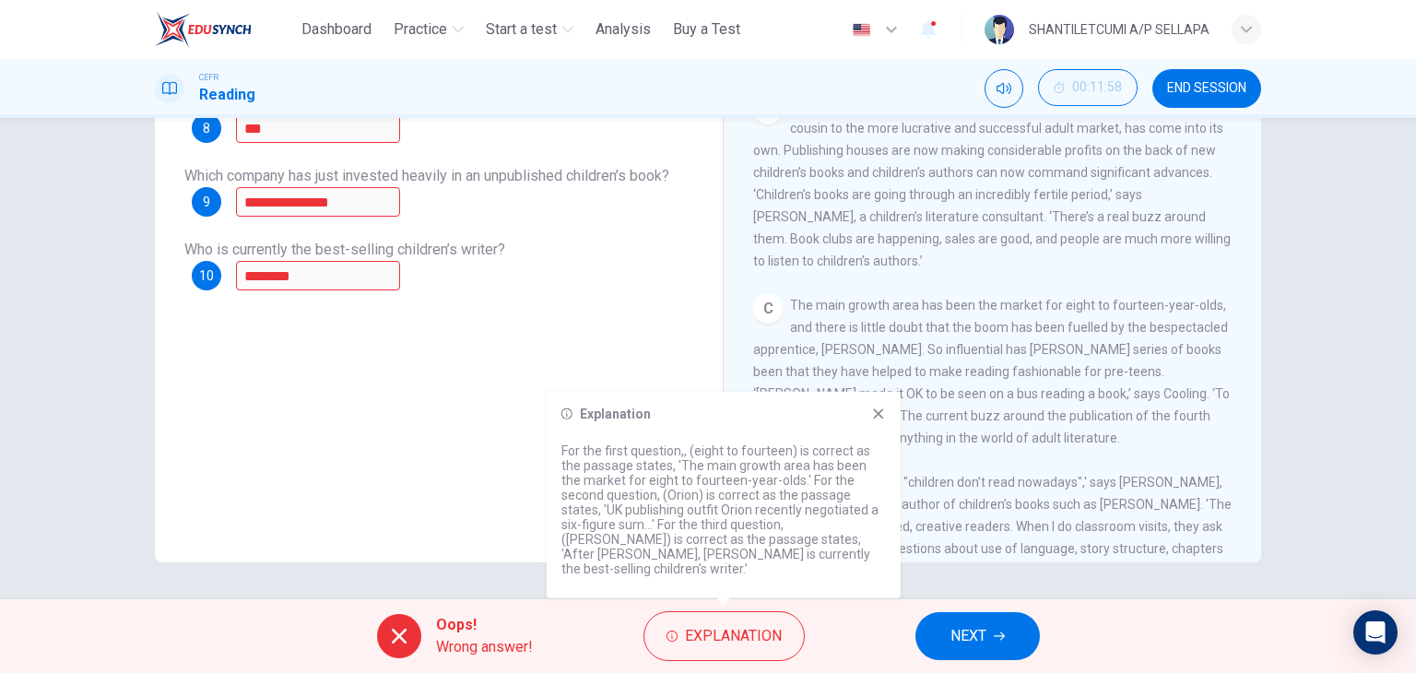
click at [972, 637] on span "NEXT" at bounding box center [968, 636] width 36 height 26
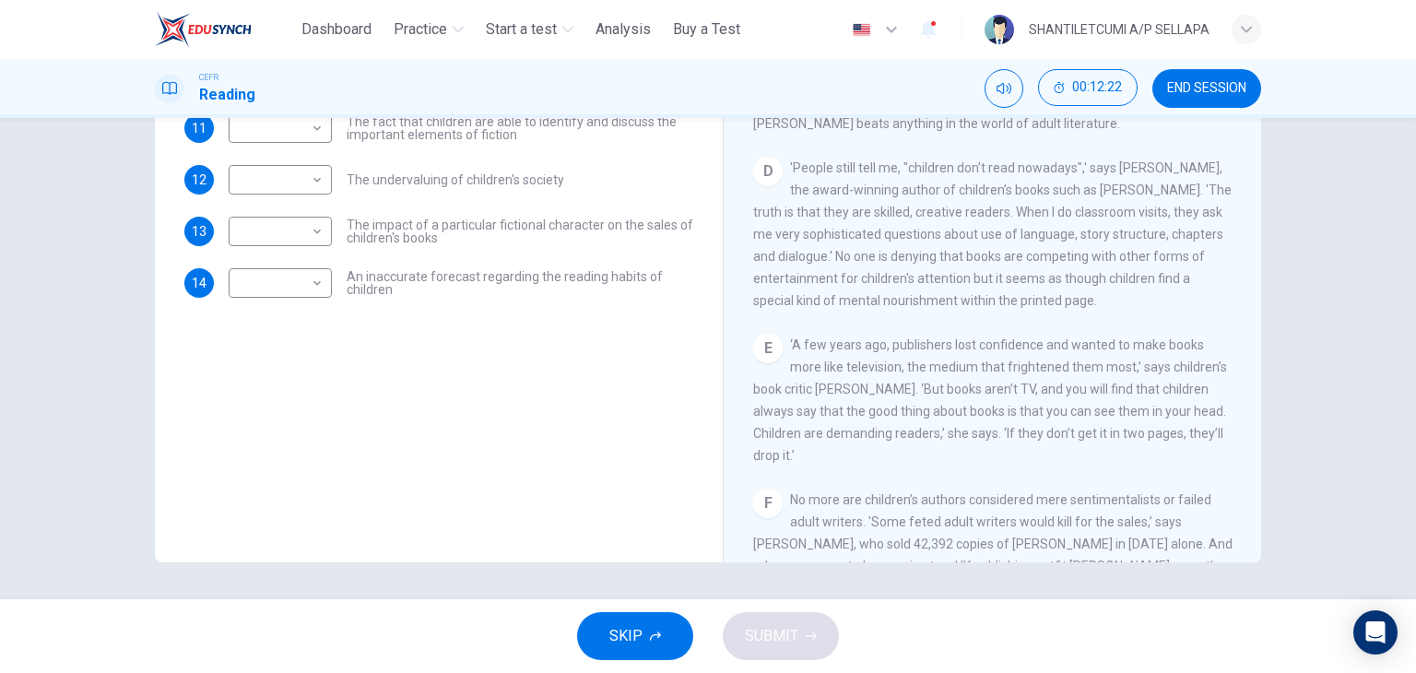
scroll to position [645, 0]
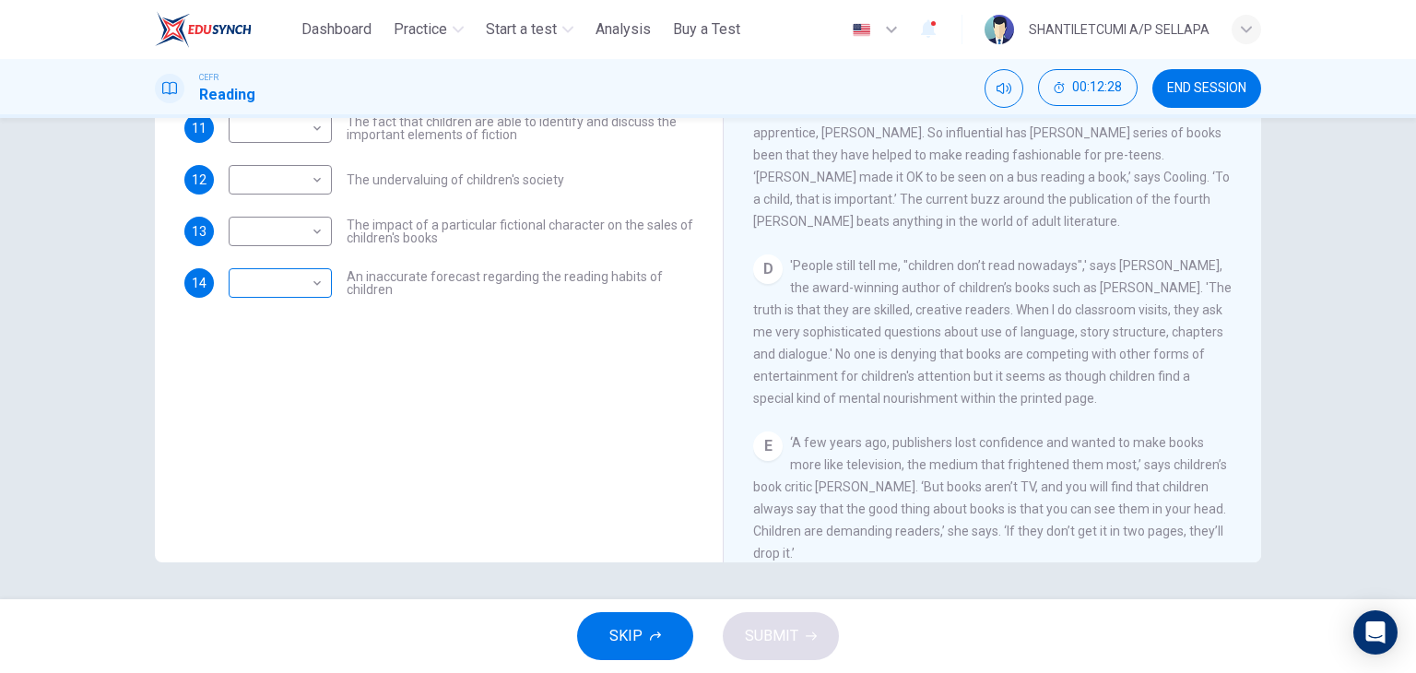
click at [317, 277] on body "This site uses cookies, as explained in our Privacy Policy . If you agree to th…" at bounding box center [708, 336] width 1416 height 673
click at [247, 403] on li "D" at bounding box center [275, 399] width 103 height 29
type input "*"
click at [311, 234] on body "This site uses cookies, as explained in our Privacy Policy . If you agree to th…" at bounding box center [708, 336] width 1416 height 673
click at [255, 318] on li "C" at bounding box center [275, 318] width 103 height 29
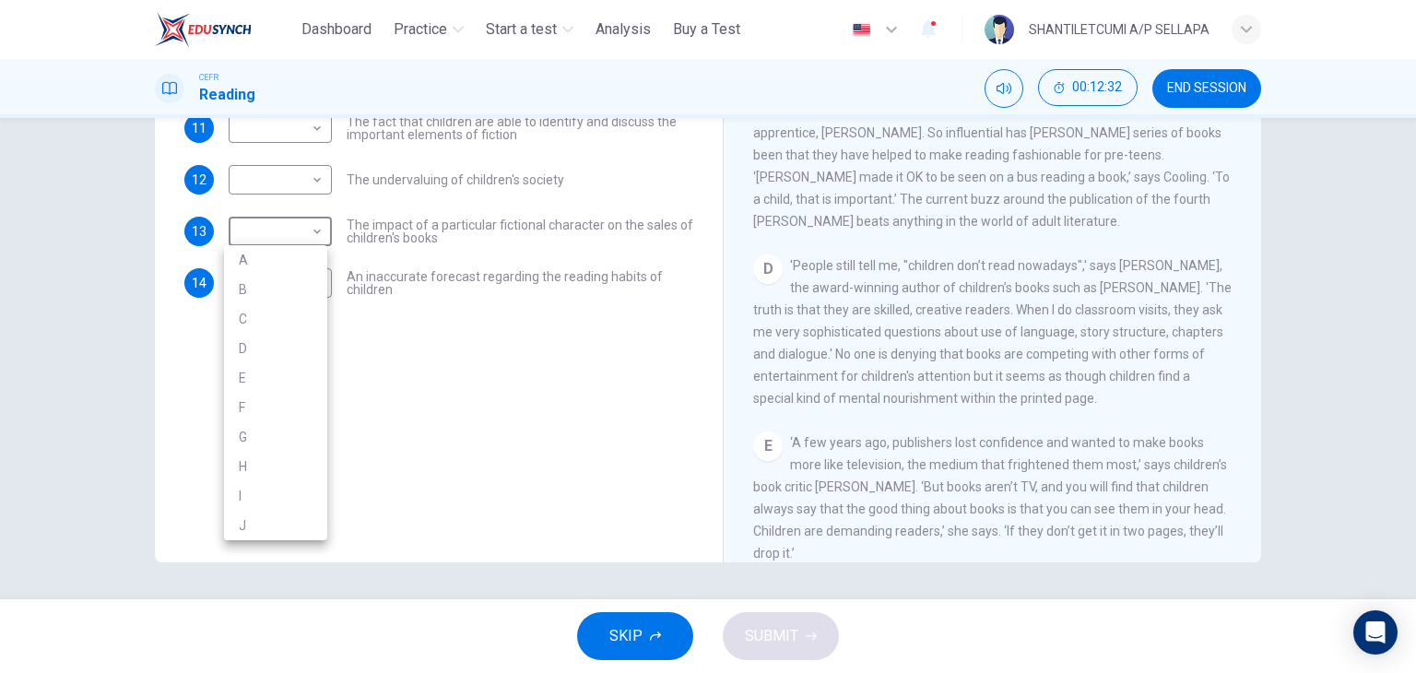
type input "*"
click at [311, 182] on body "This site uses cookies, as explained in our Privacy Policy . If you agree to th…" at bounding box center [708, 336] width 1416 height 673
click at [246, 209] on li "A" at bounding box center [275, 208] width 103 height 29
type input "*"
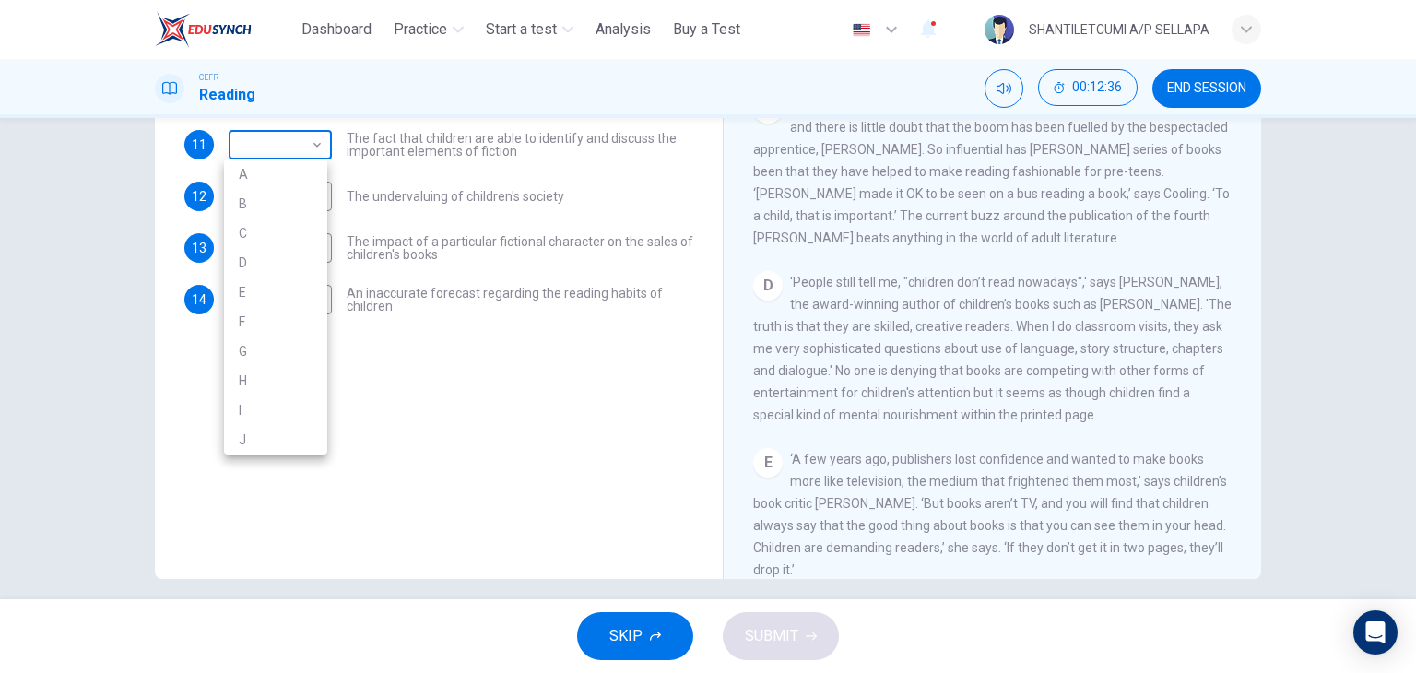
click at [313, 128] on body "This site uses cookies, as explained in our Privacy Policy . If you agree to th…" at bounding box center [708, 336] width 1416 height 673
click at [251, 289] on li "E" at bounding box center [275, 291] width 103 height 29
type input "*"
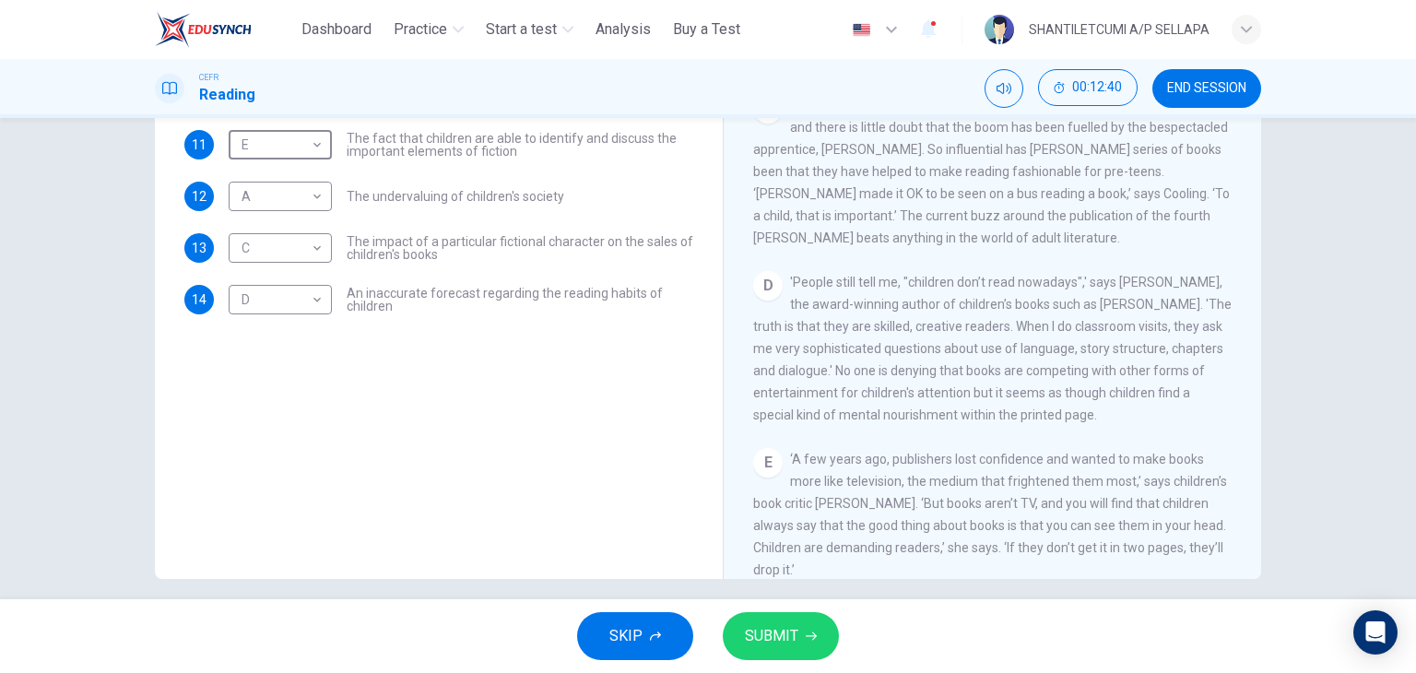
click at [774, 631] on span "SUBMIT" at bounding box center [771, 636] width 53 height 26
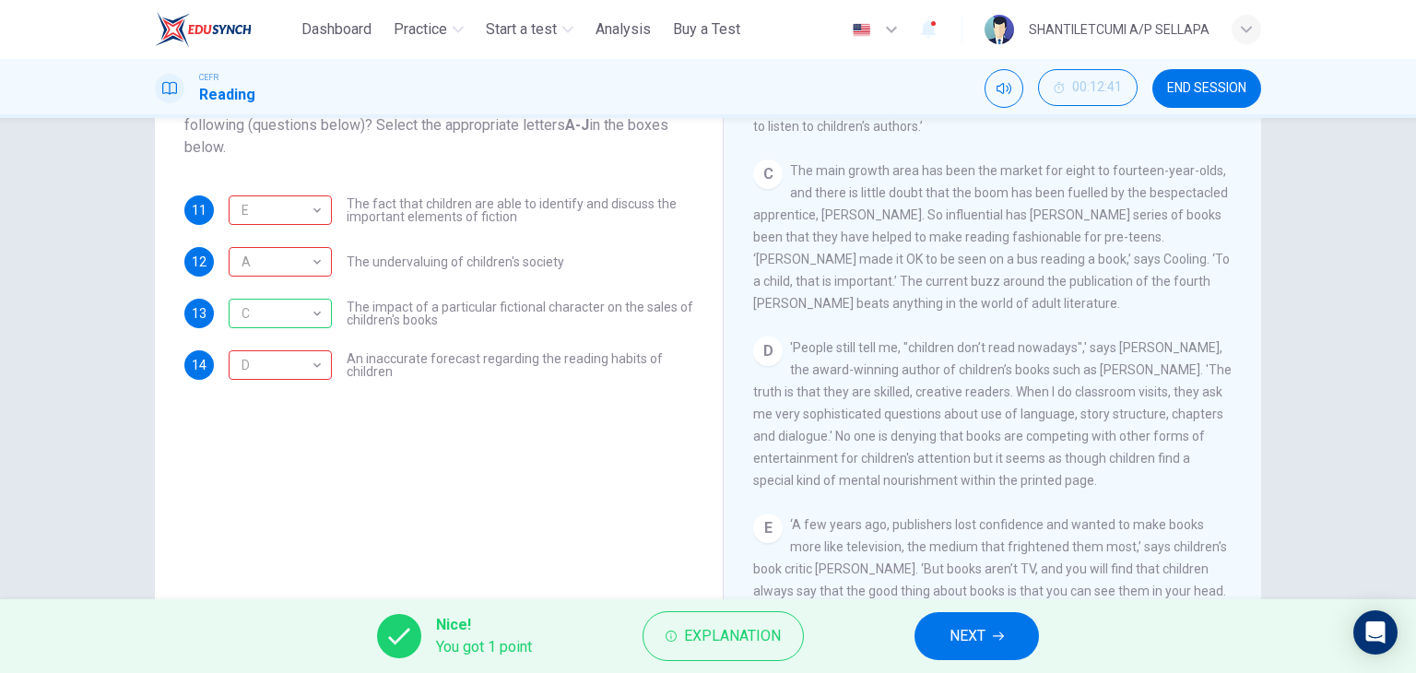
scroll to position [124, 0]
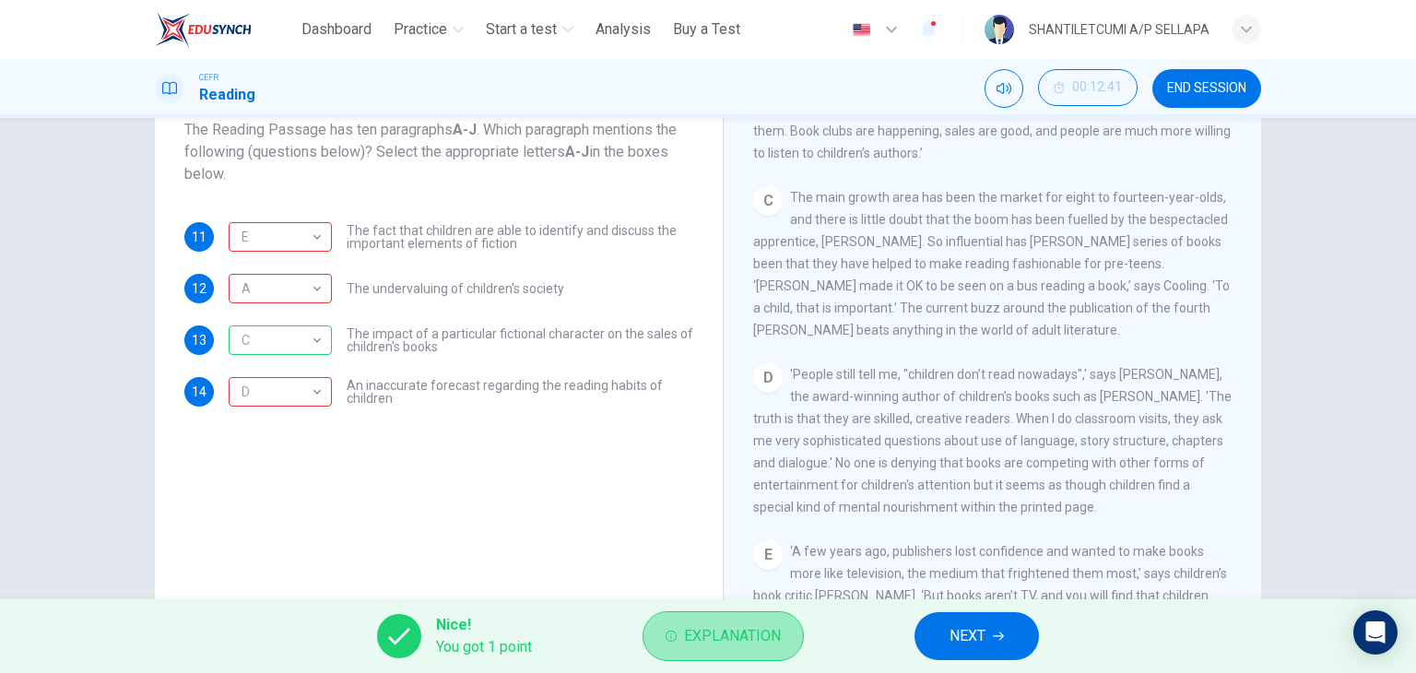
click at [709, 638] on span "Explanation" at bounding box center [732, 636] width 97 height 26
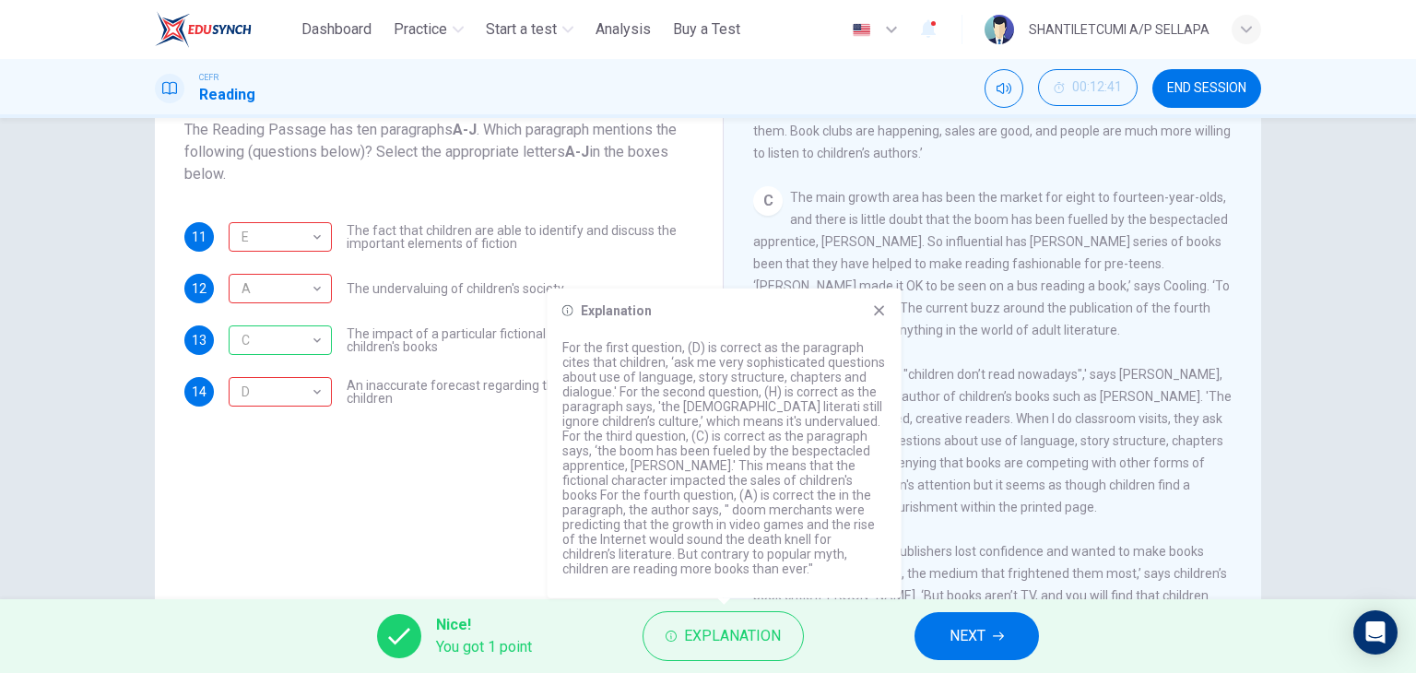
click at [882, 309] on icon at bounding box center [879, 310] width 15 height 15
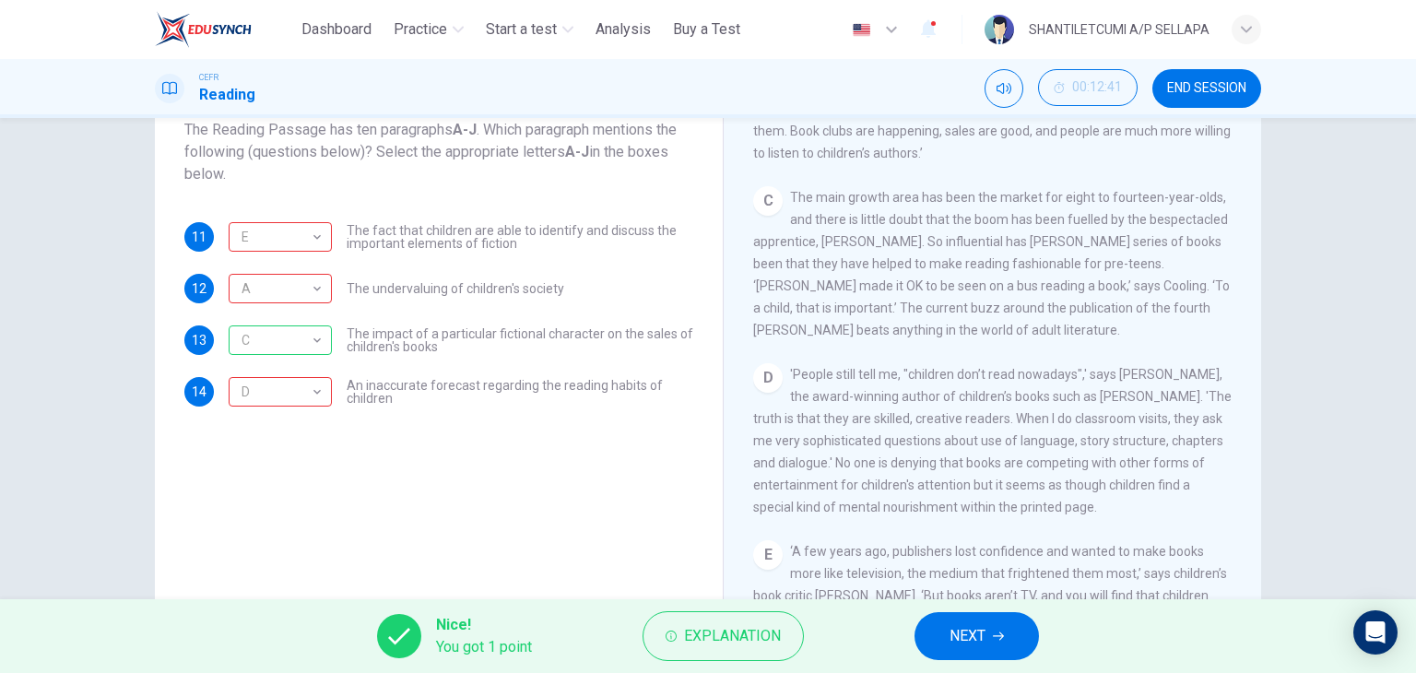
click at [974, 630] on span "NEXT" at bounding box center [967, 636] width 36 height 26
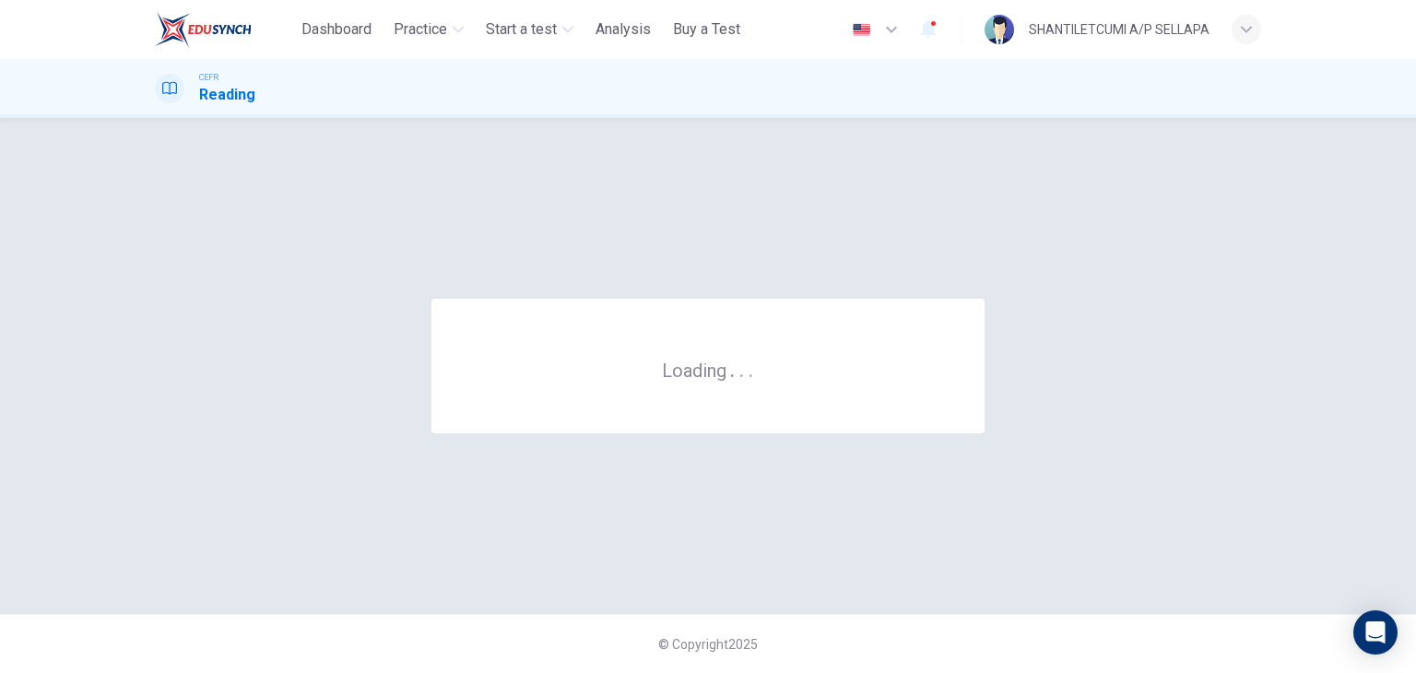
scroll to position [0, 0]
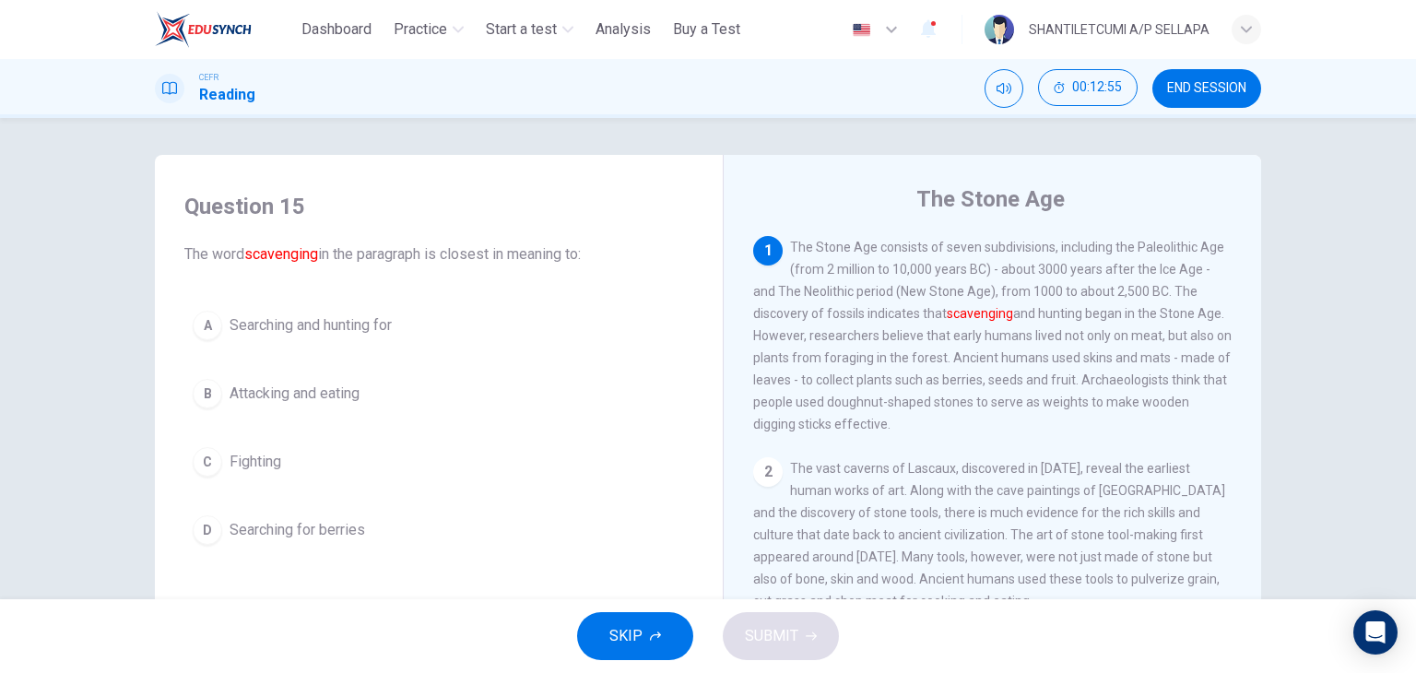
drag, startPoint x: 244, startPoint y: 259, endPoint x: 310, endPoint y: 255, distance: 65.6
click at [310, 255] on font "scavenging" at bounding box center [281, 254] width 74 height 18
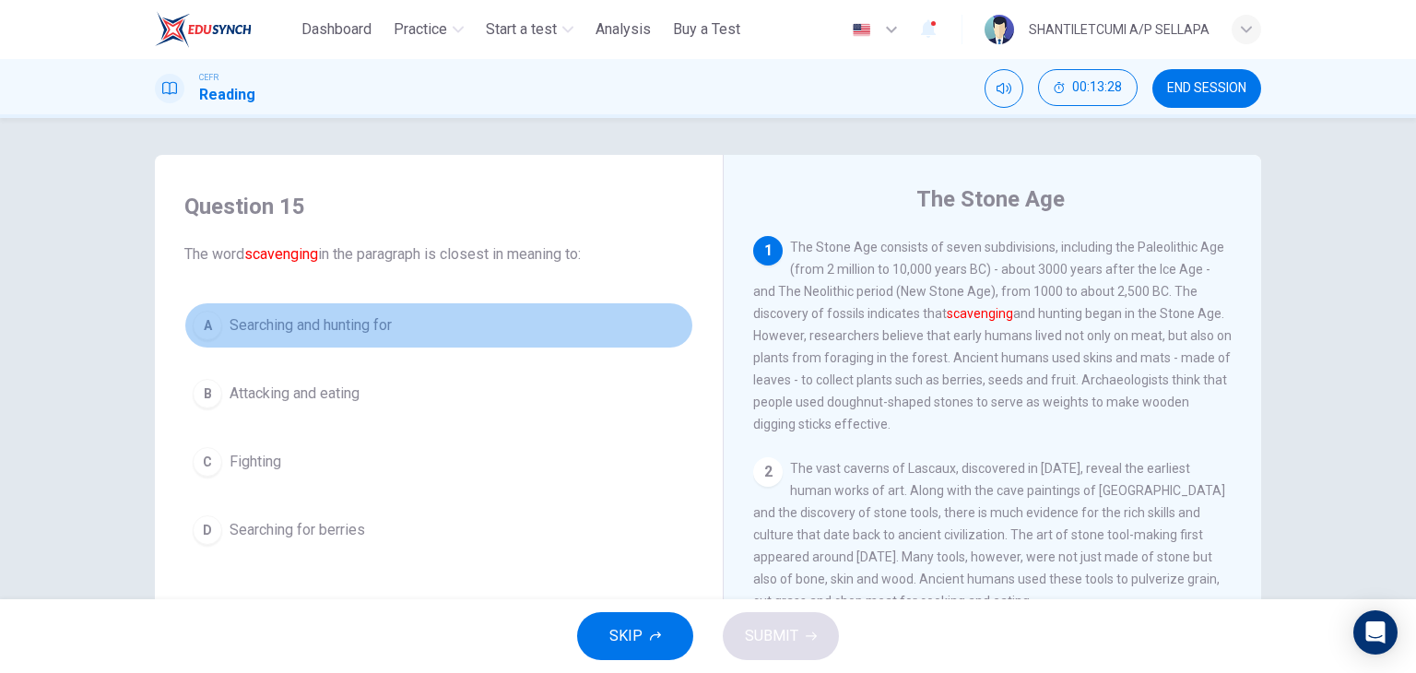
click at [195, 325] on div "A" at bounding box center [207, 325] width 29 height 29
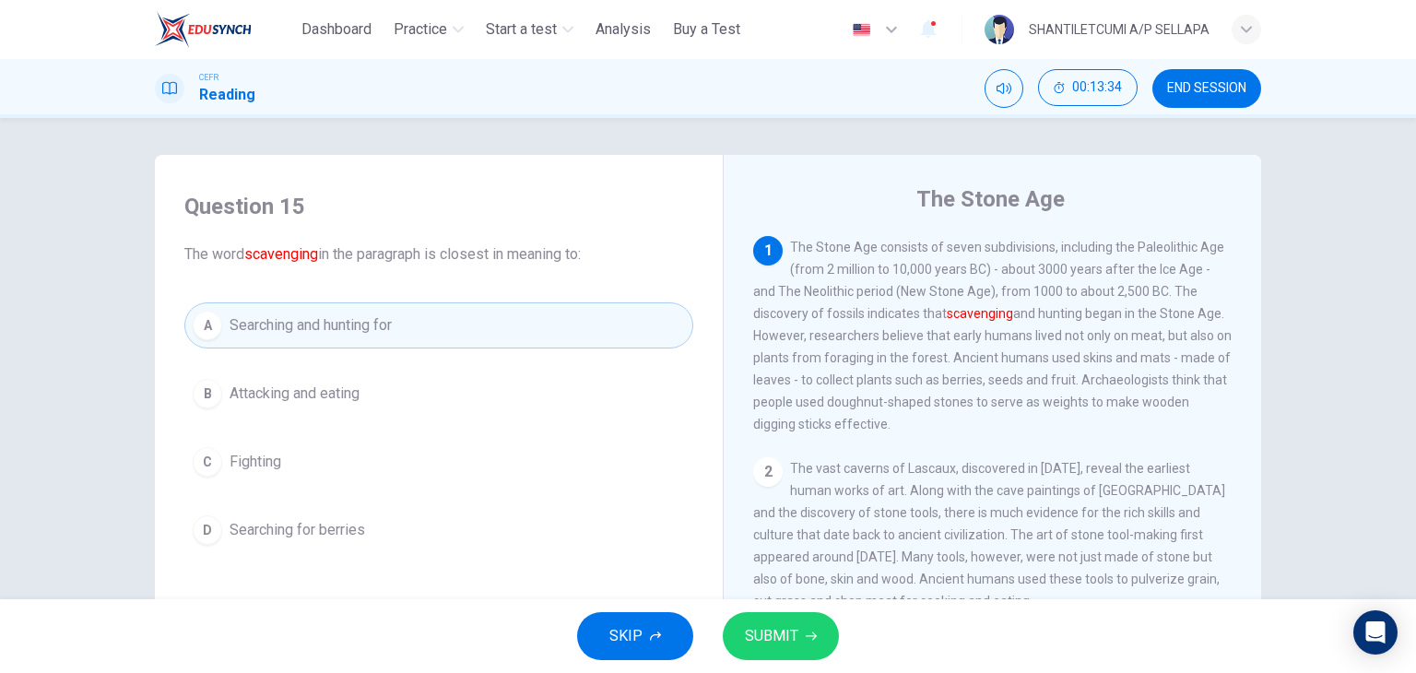
click at [771, 633] on span "SUBMIT" at bounding box center [771, 636] width 53 height 26
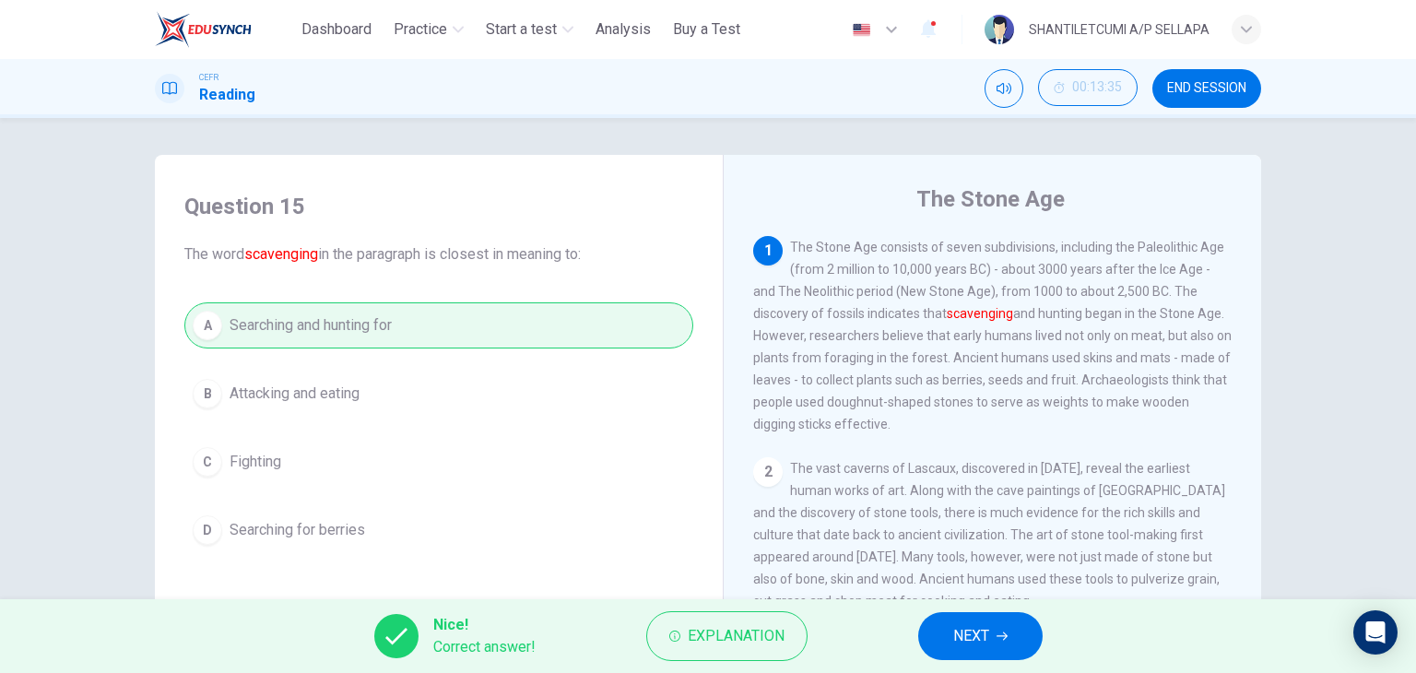
click at [989, 637] on span "NEXT" at bounding box center [971, 636] width 36 height 26
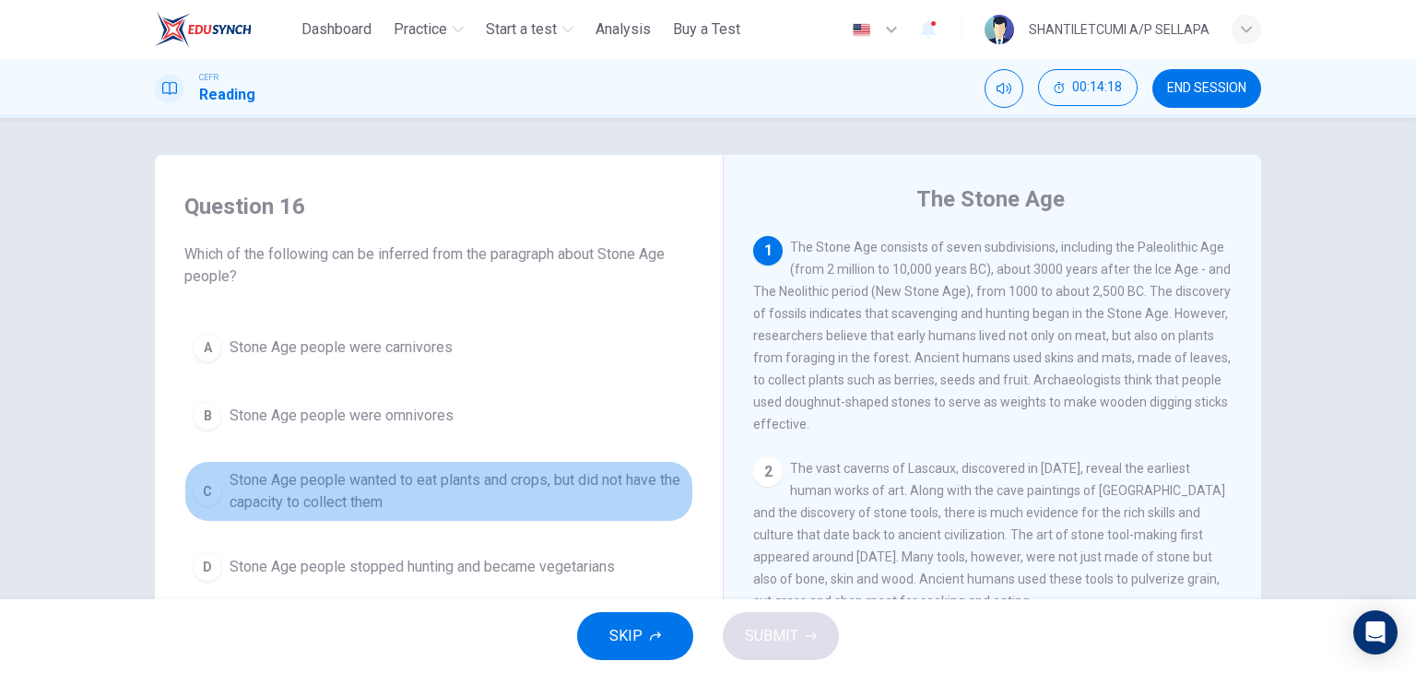
click at [203, 495] on div "C" at bounding box center [207, 491] width 29 height 29
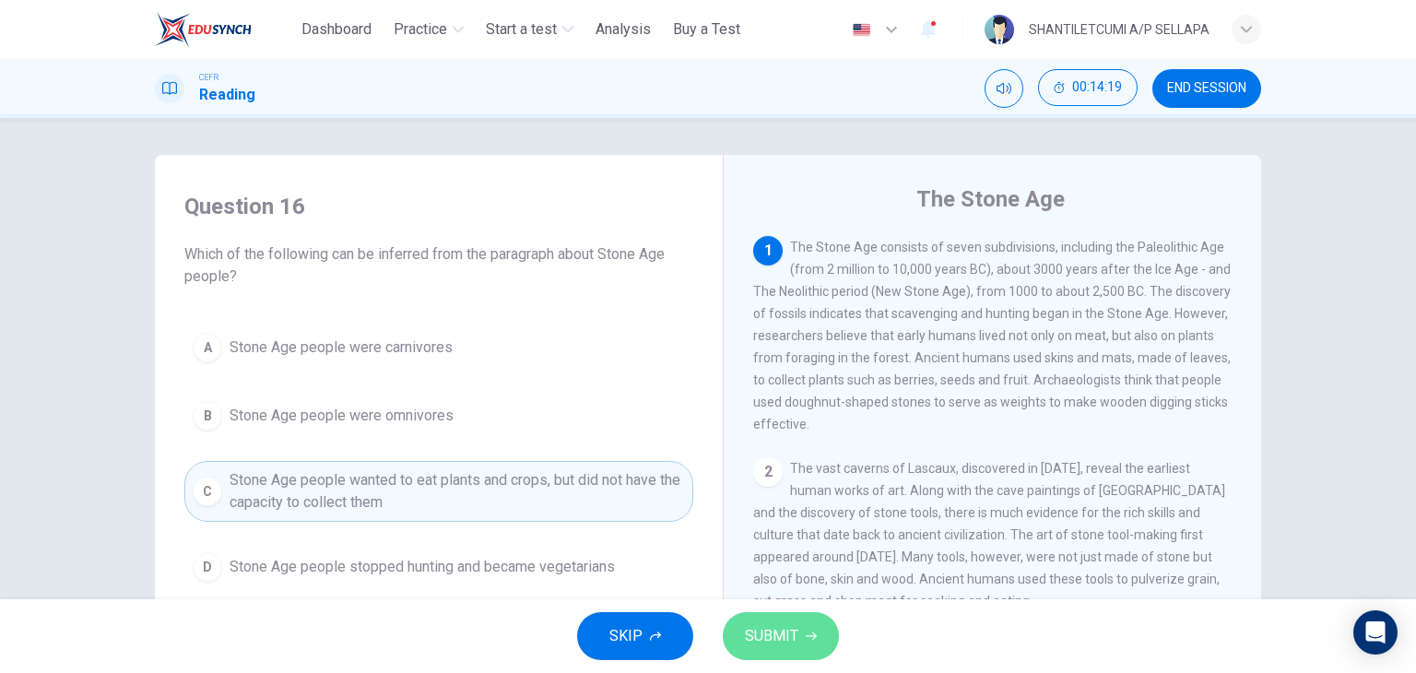
click at [765, 632] on span "SUBMIT" at bounding box center [771, 636] width 53 height 26
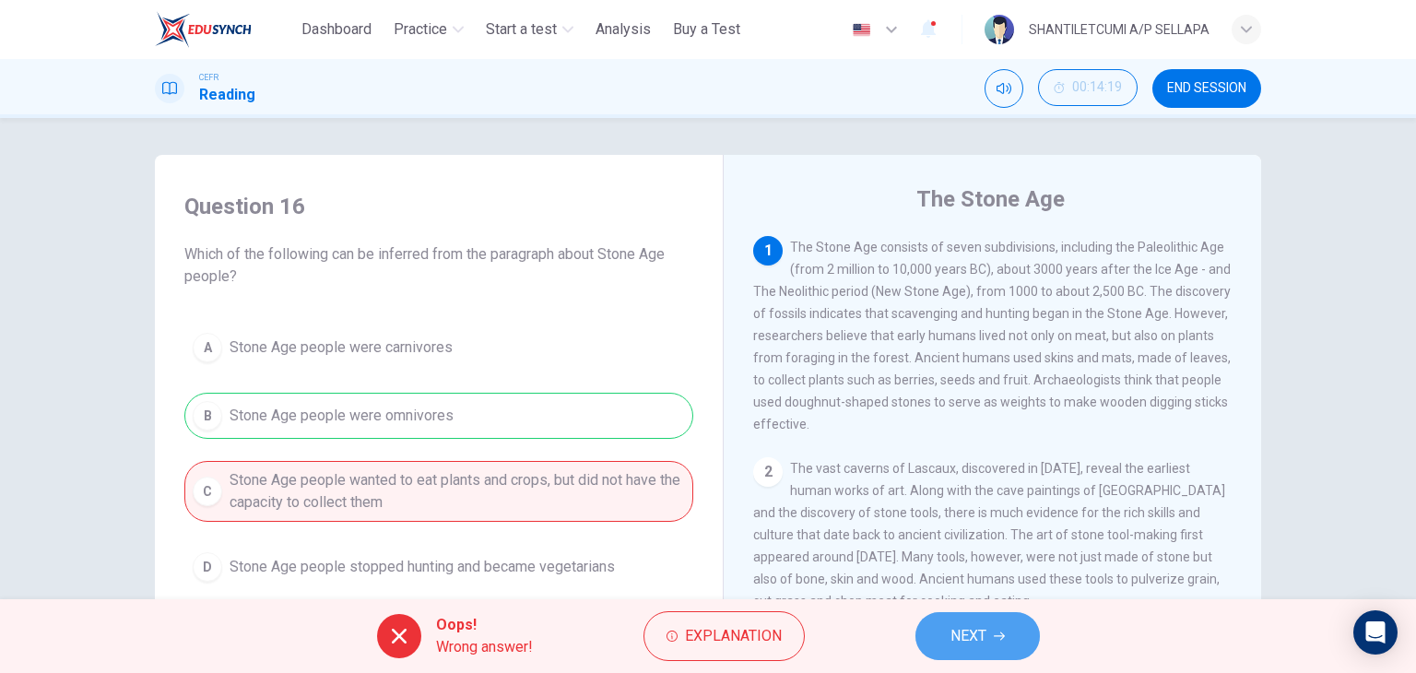
click at [981, 639] on span "NEXT" at bounding box center [968, 636] width 36 height 26
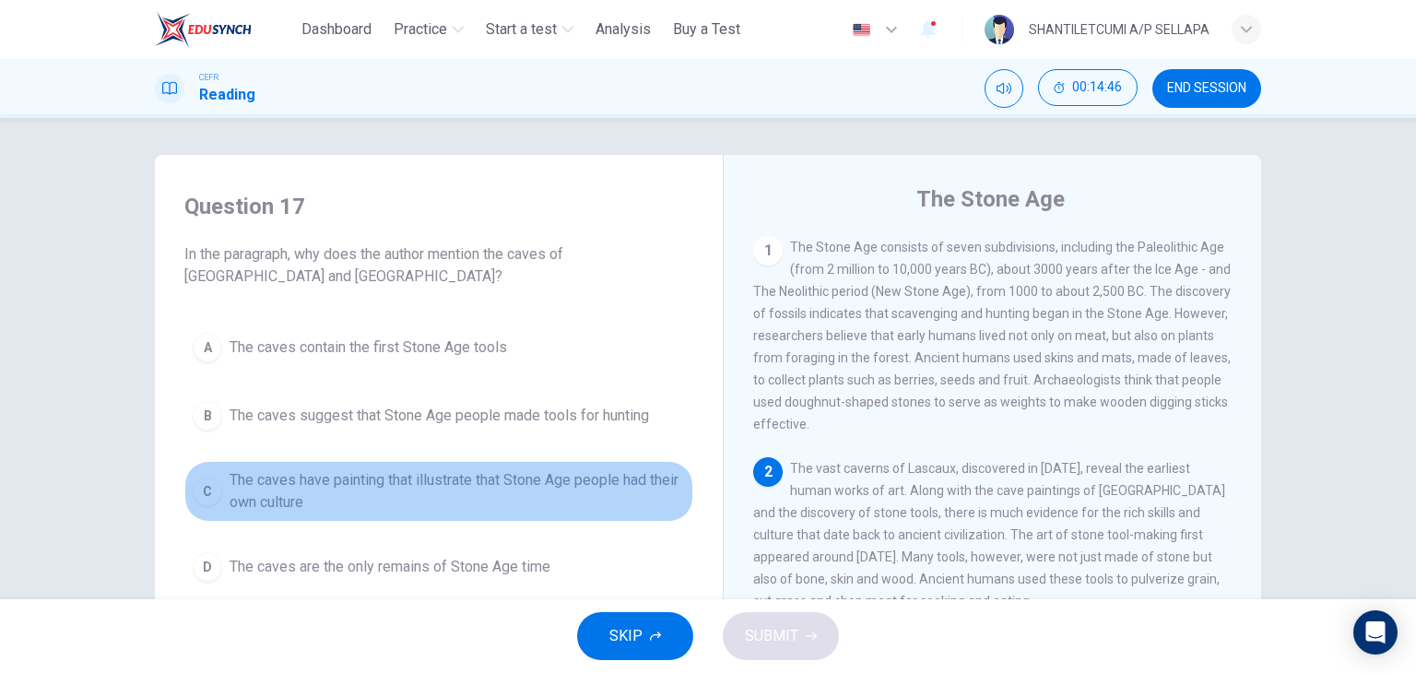
click at [206, 488] on div "C" at bounding box center [207, 491] width 29 height 29
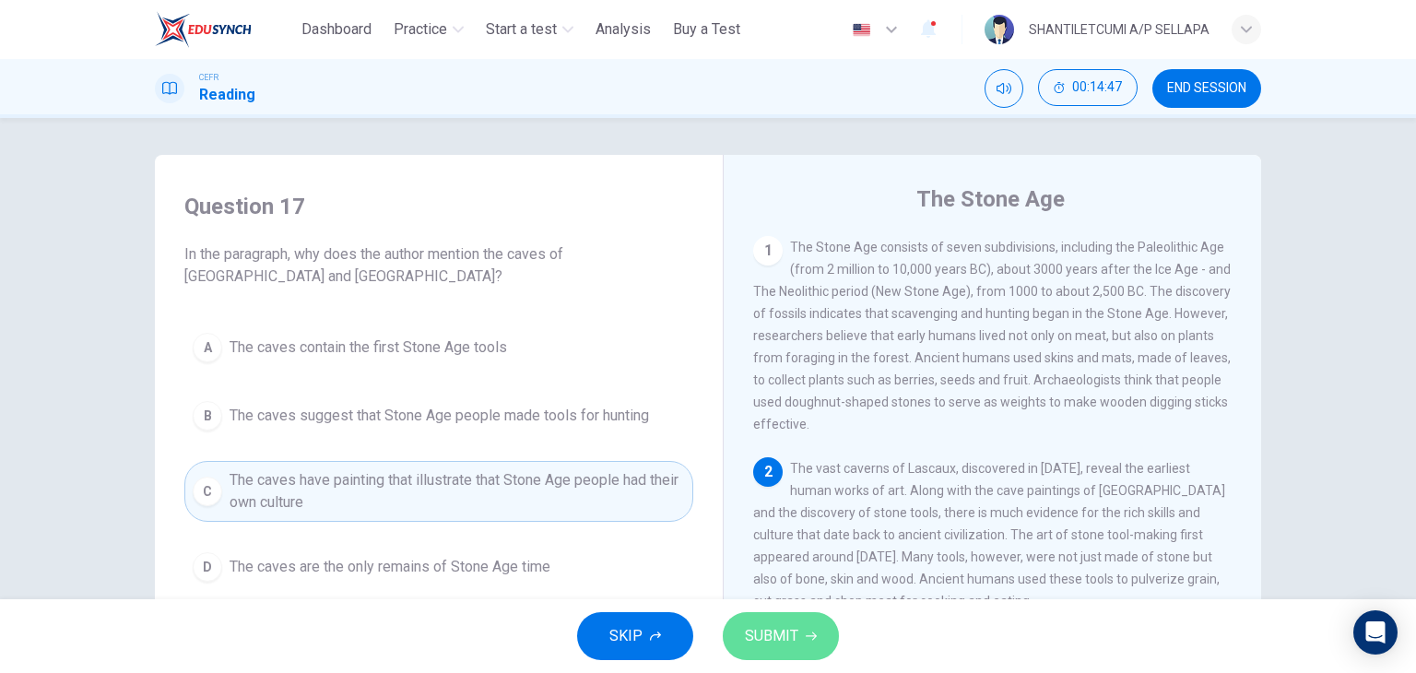
click at [772, 632] on span "SUBMIT" at bounding box center [771, 636] width 53 height 26
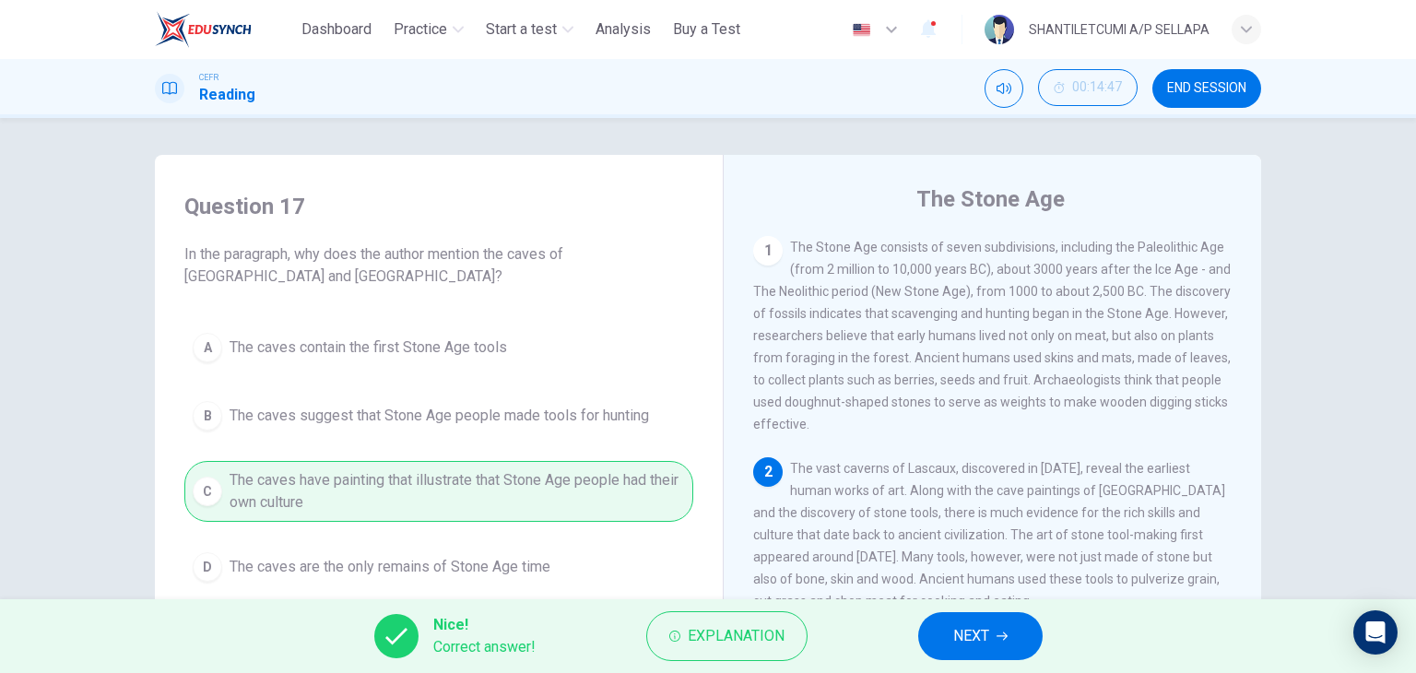
click at [955, 636] on span "NEXT" at bounding box center [971, 636] width 36 height 26
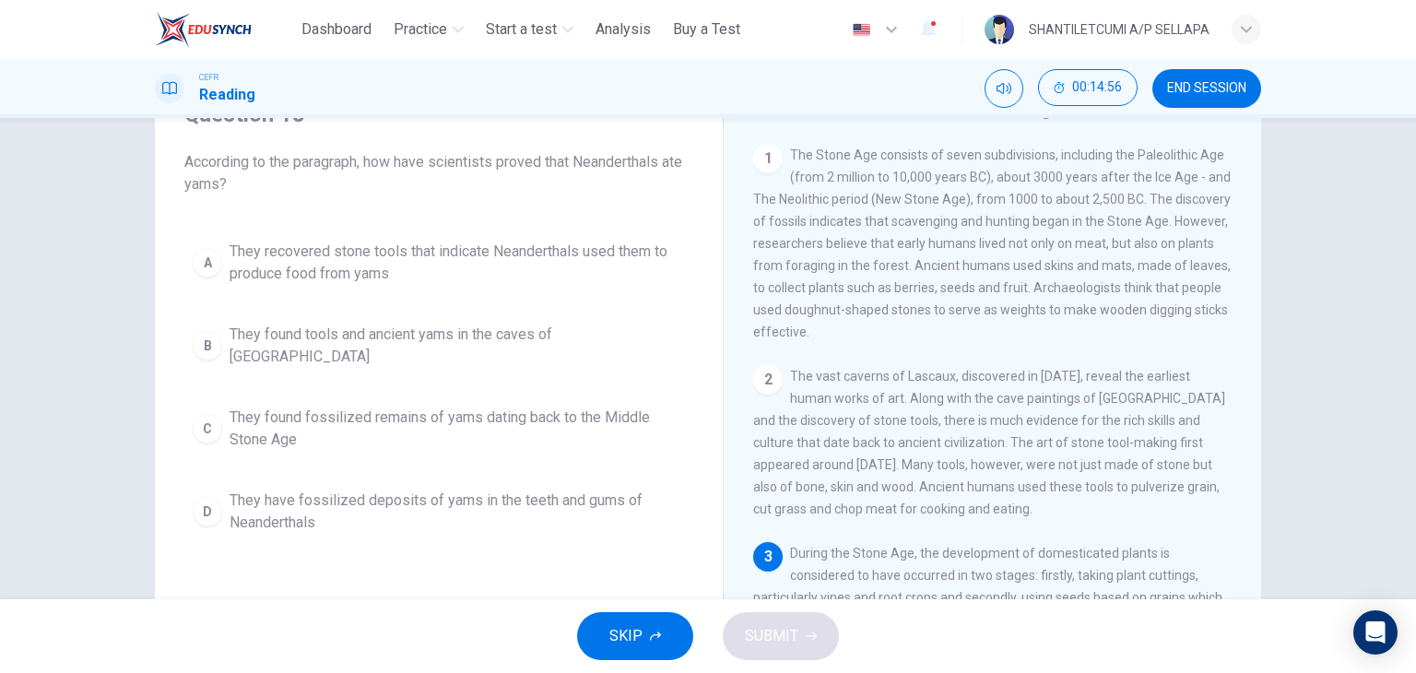
scroll to position [184, 0]
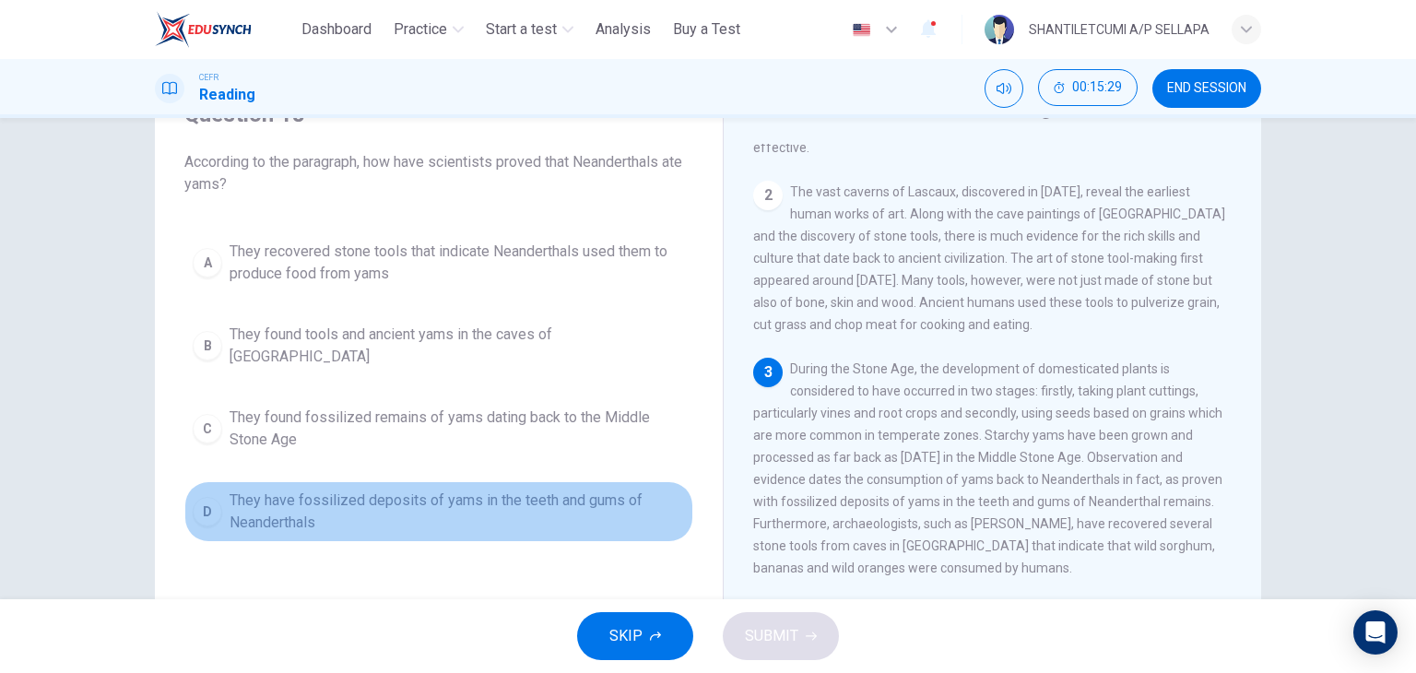
click at [206, 500] on div "D" at bounding box center [207, 511] width 29 height 29
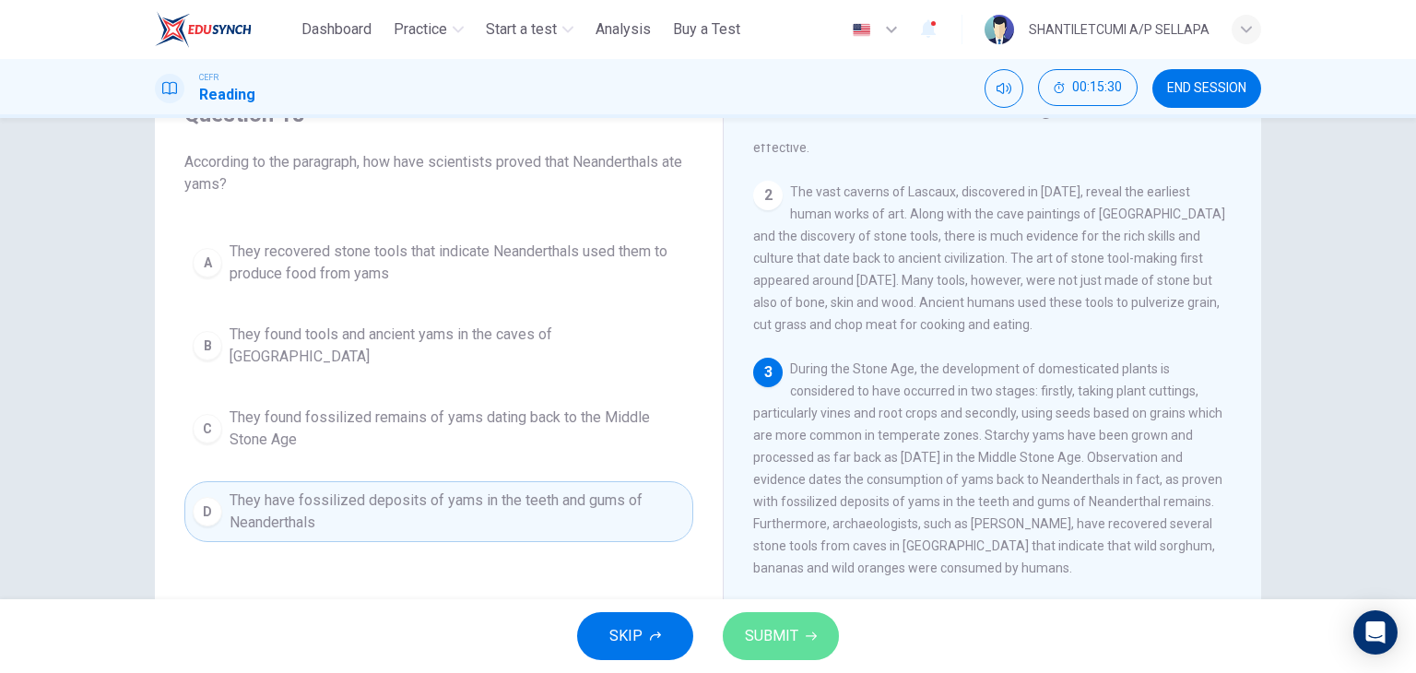
click at [760, 633] on span "SUBMIT" at bounding box center [771, 636] width 53 height 26
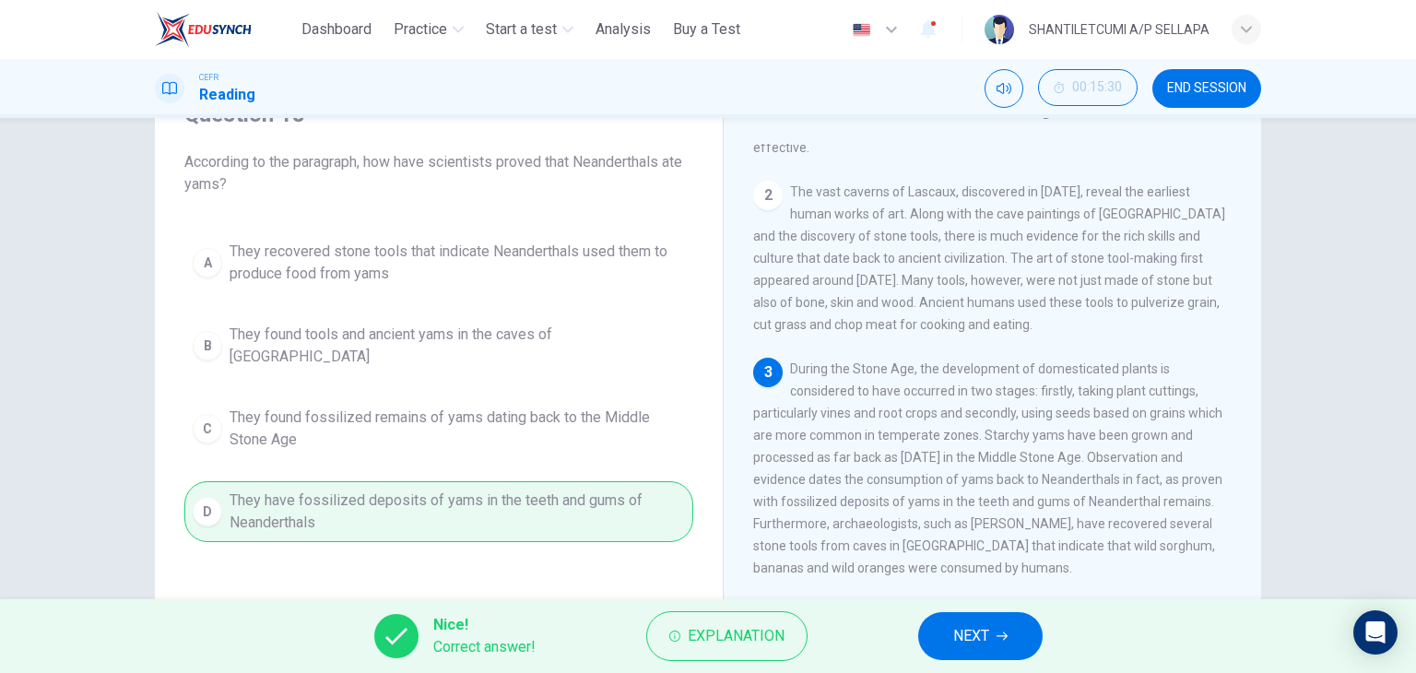
click at [967, 638] on span "NEXT" at bounding box center [971, 636] width 36 height 26
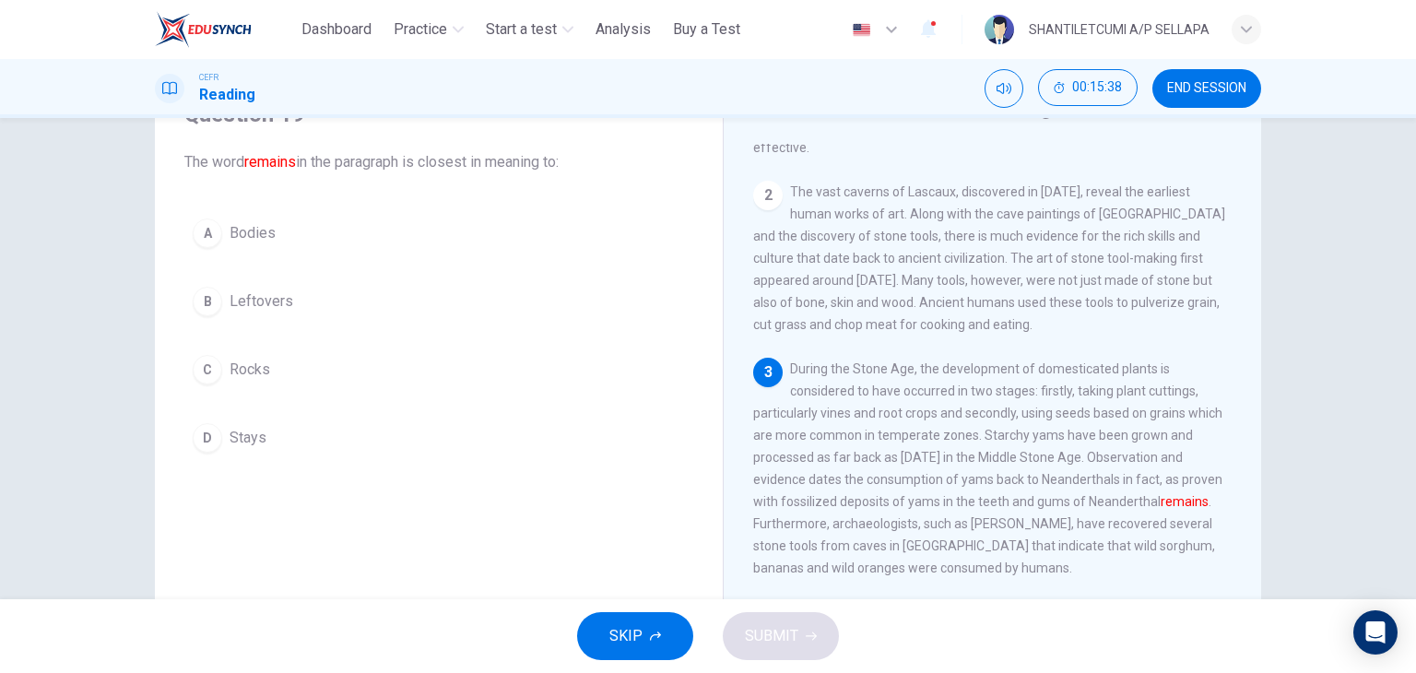
click at [199, 296] on div "B" at bounding box center [207, 301] width 29 height 29
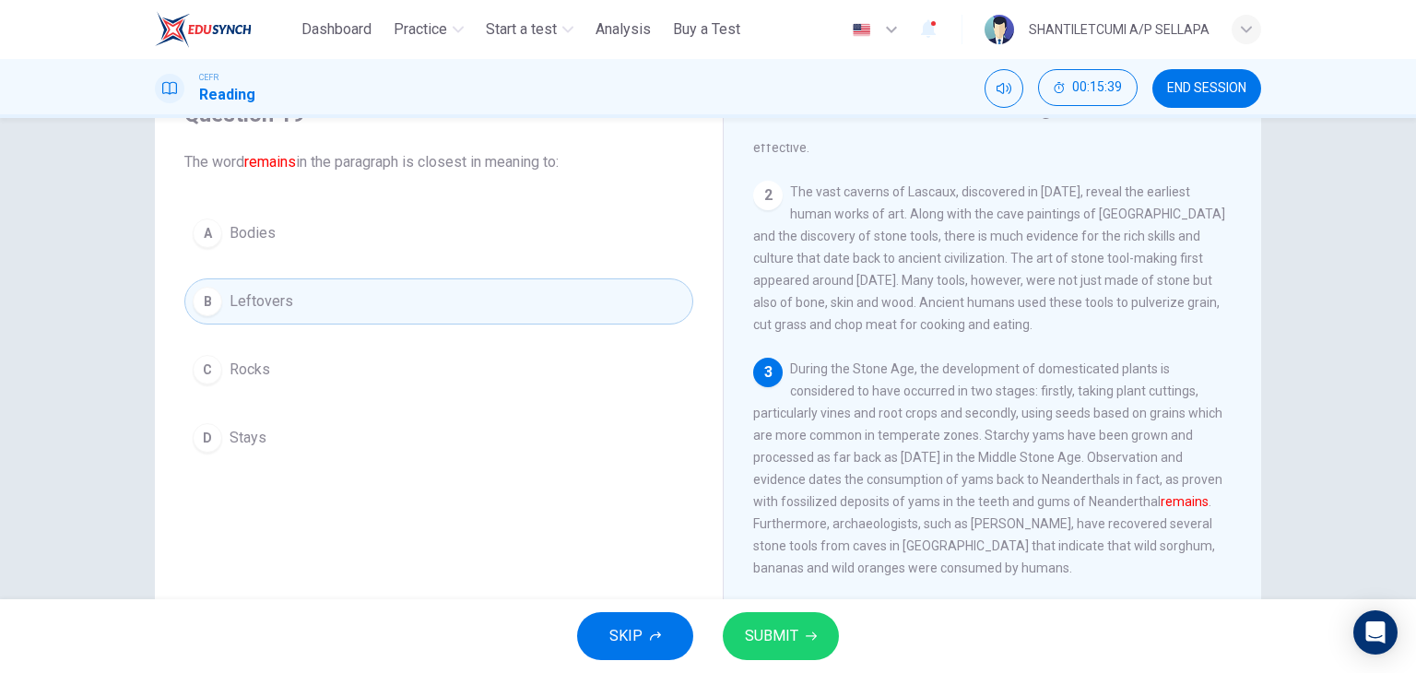
click at [772, 635] on span "SUBMIT" at bounding box center [771, 636] width 53 height 26
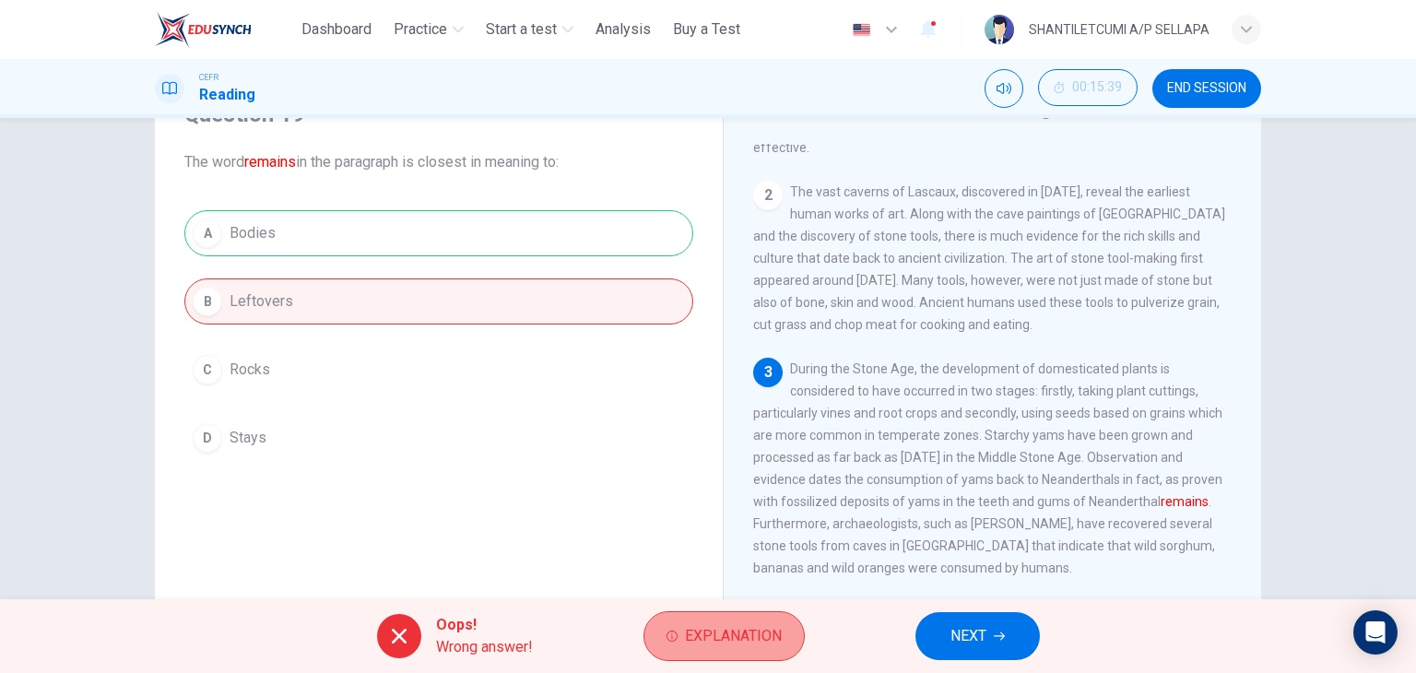
click at [741, 631] on span "Explanation" at bounding box center [733, 636] width 97 height 26
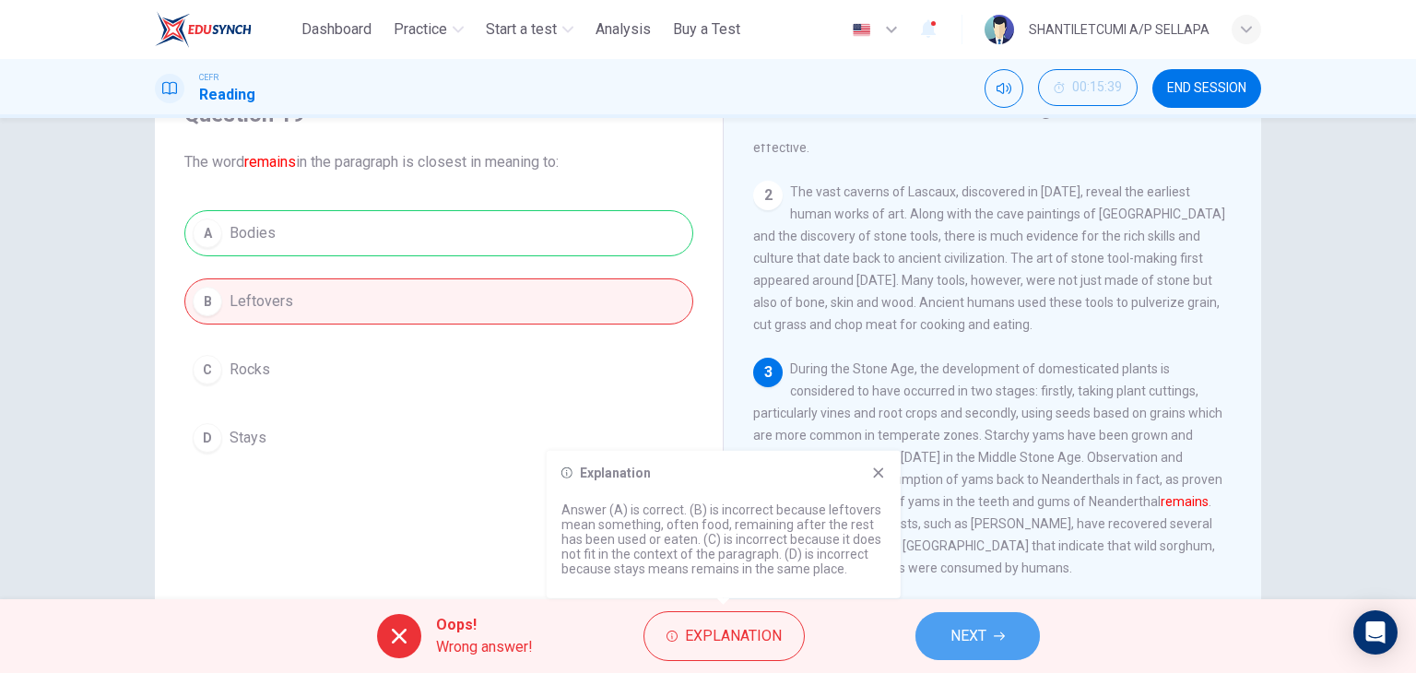
click at [970, 631] on span "NEXT" at bounding box center [968, 636] width 36 height 26
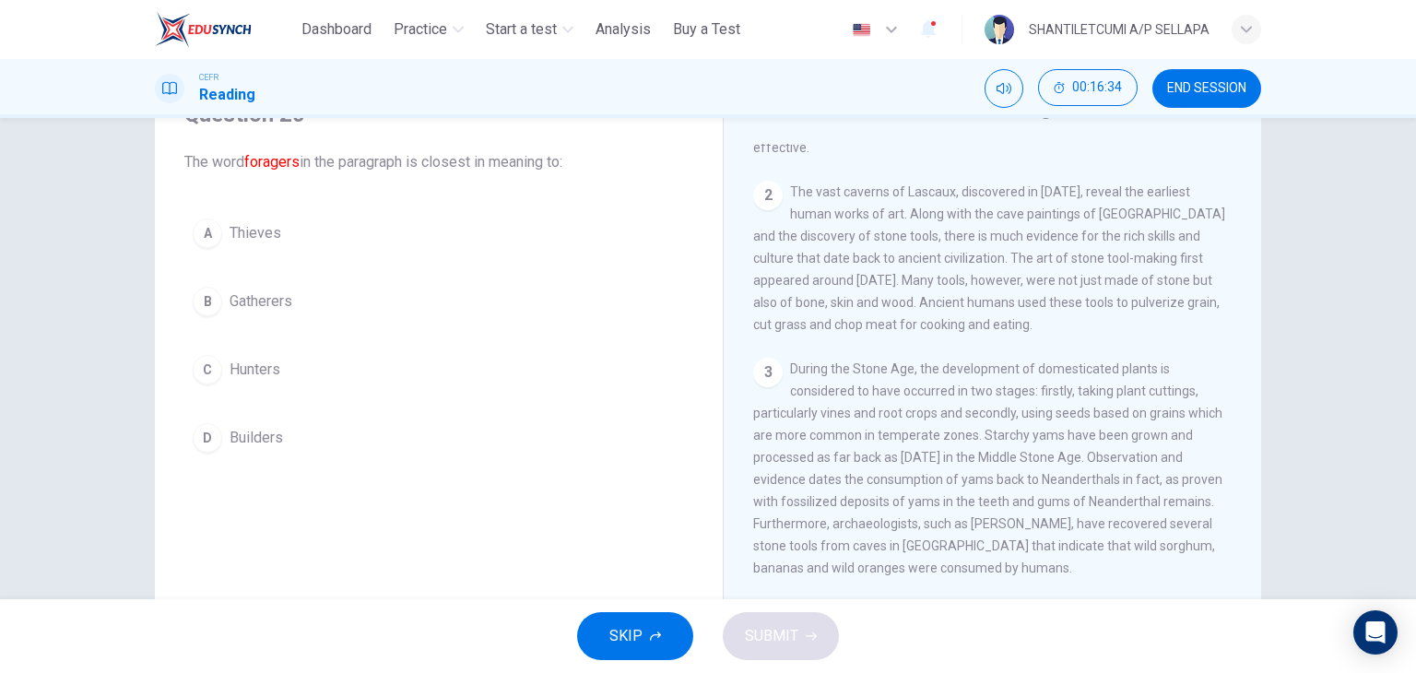
click at [206, 299] on div "B" at bounding box center [207, 301] width 29 height 29
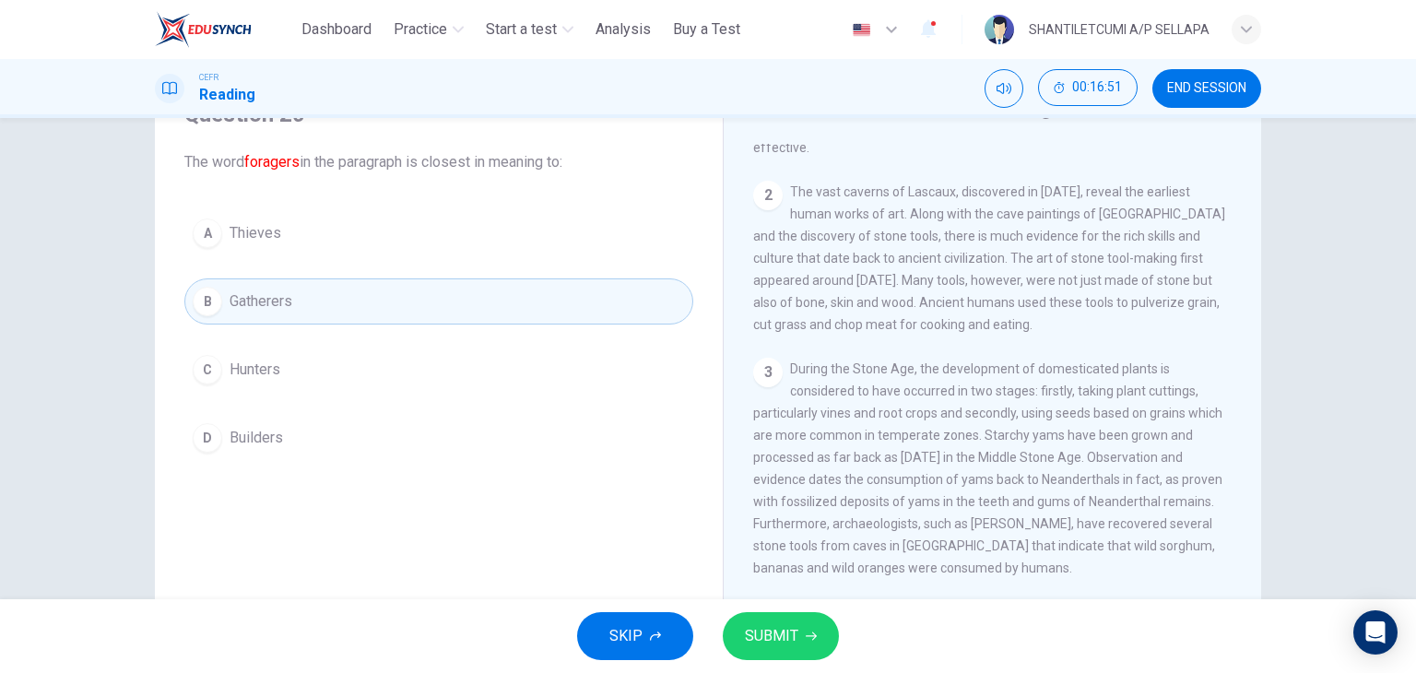
click at [199, 366] on div "C" at bounding box center [207, 369] width 29 height 29
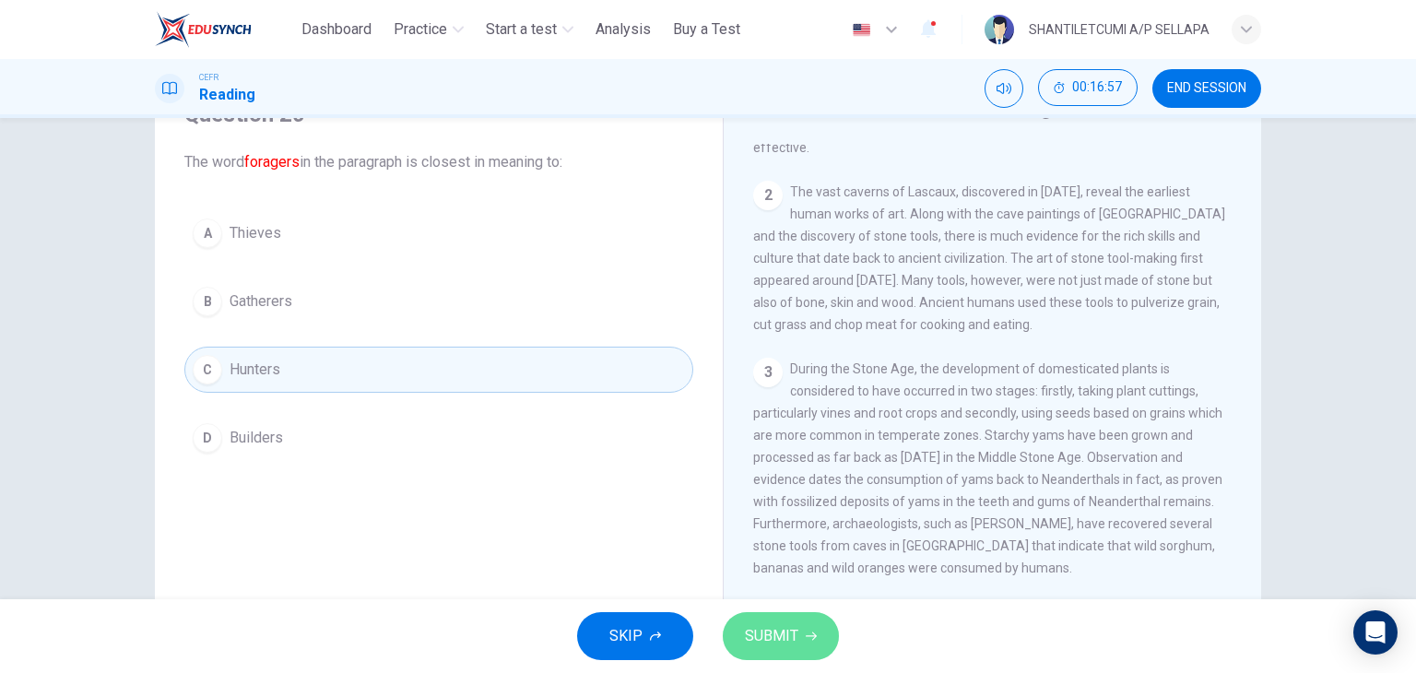
click at [780, 633] on span "SUBMIT" at bounding box center [771, 636] width 53 height 26
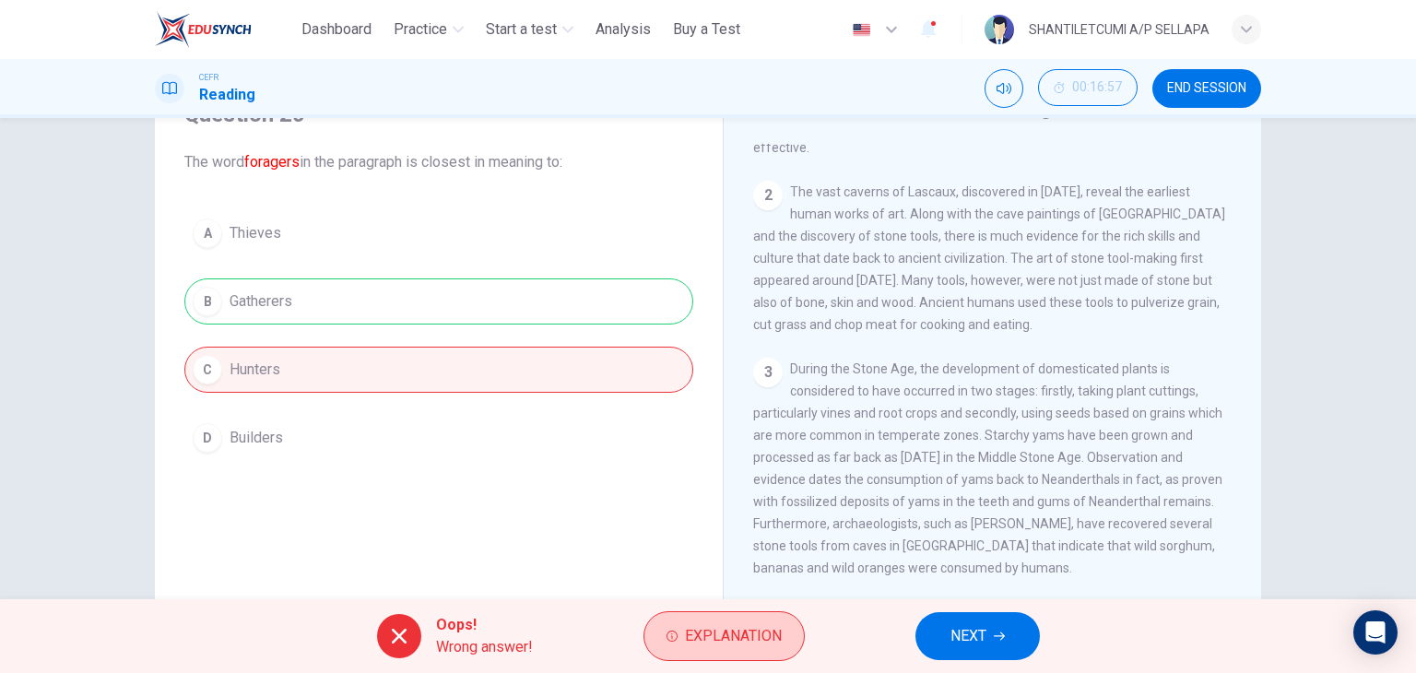
click at [749, 630] on span "Explanation" at bounding box center [733, 636] width 97 height 26
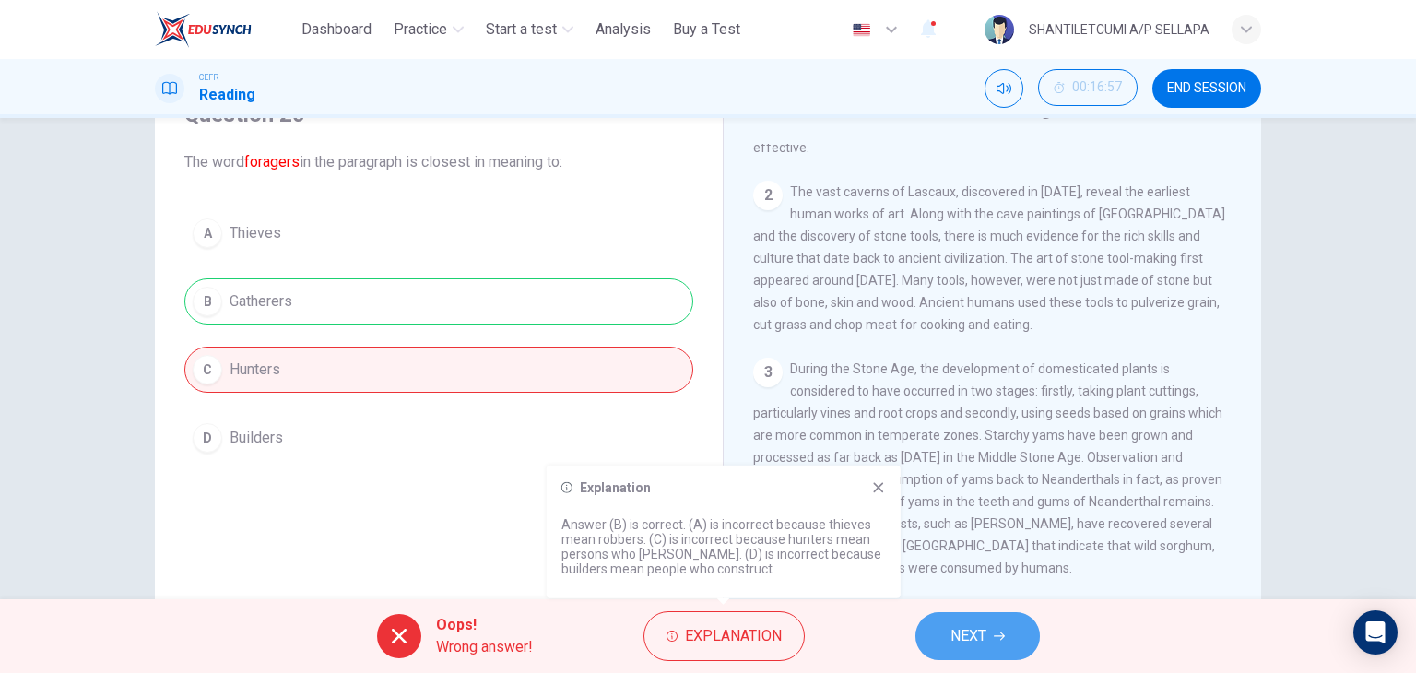
click at [970, 628] on span "NEXT" at bounding box center [968, 636] width 36 height 26
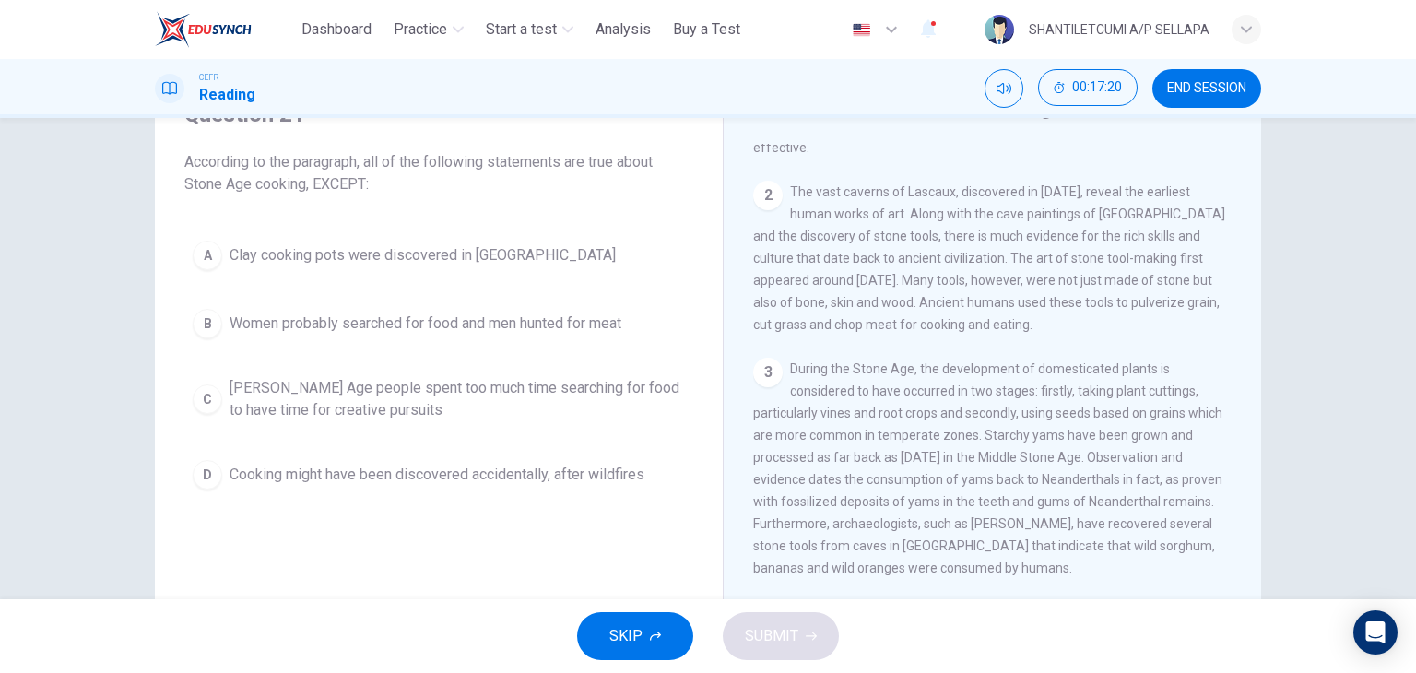
click at [212, 396] on div "C" at bounding box center [207, 398] width 29 height 29
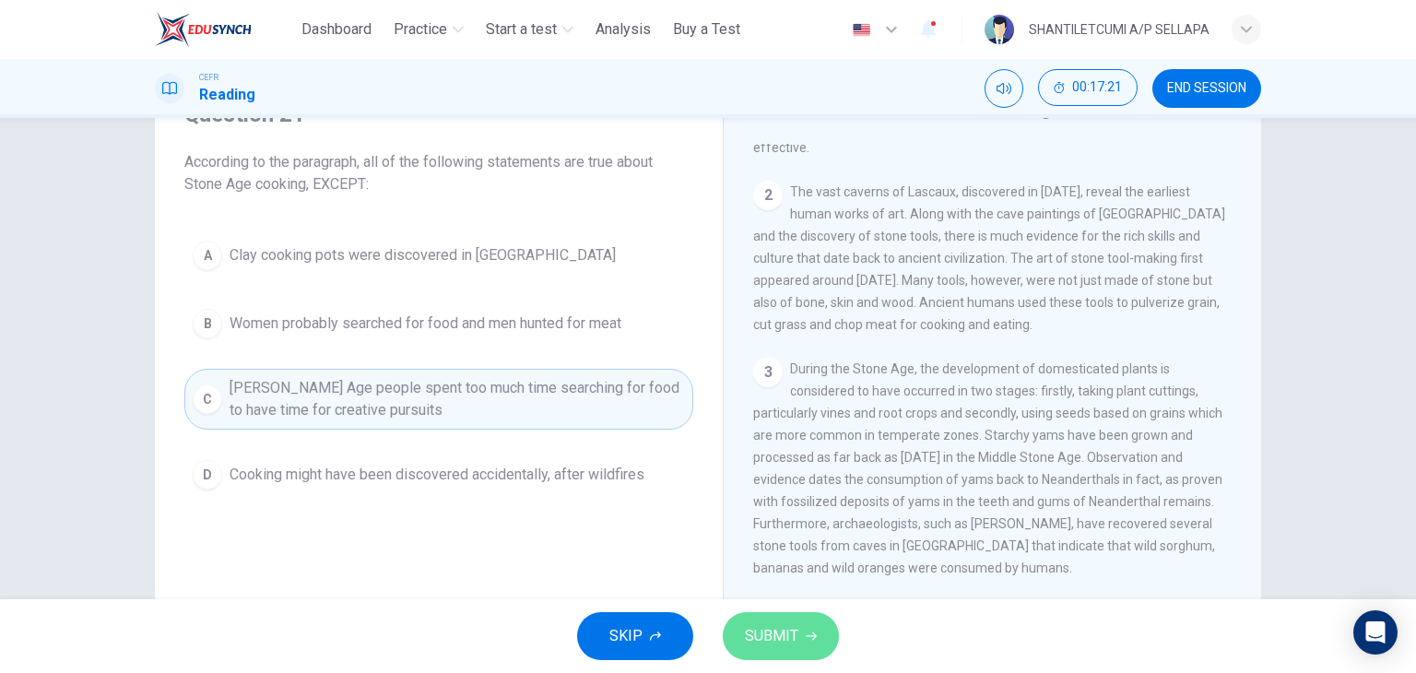
click at [758, 639] on span "SUBMIT" at bounding box center [771, 636] width 53 height 26
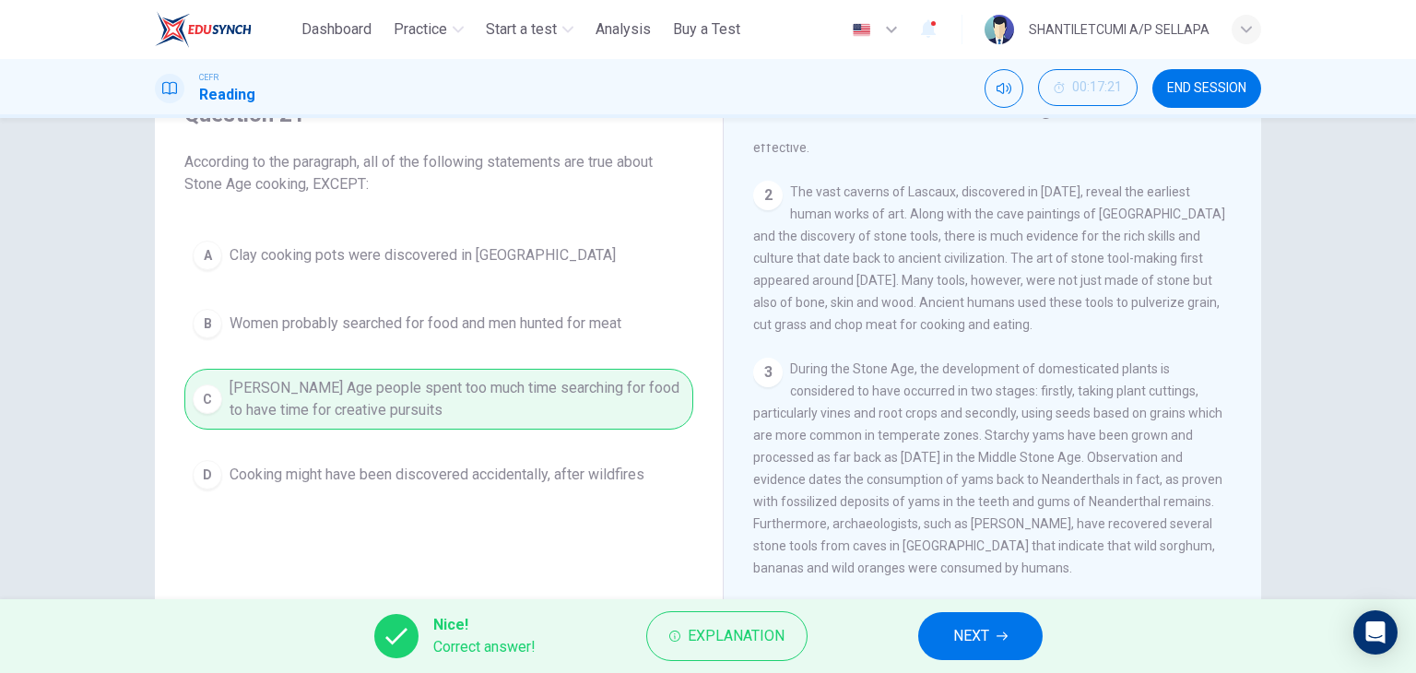
click at [973, 643] on span "NEXT" at bounding box center [971, 636] width 36 height 26
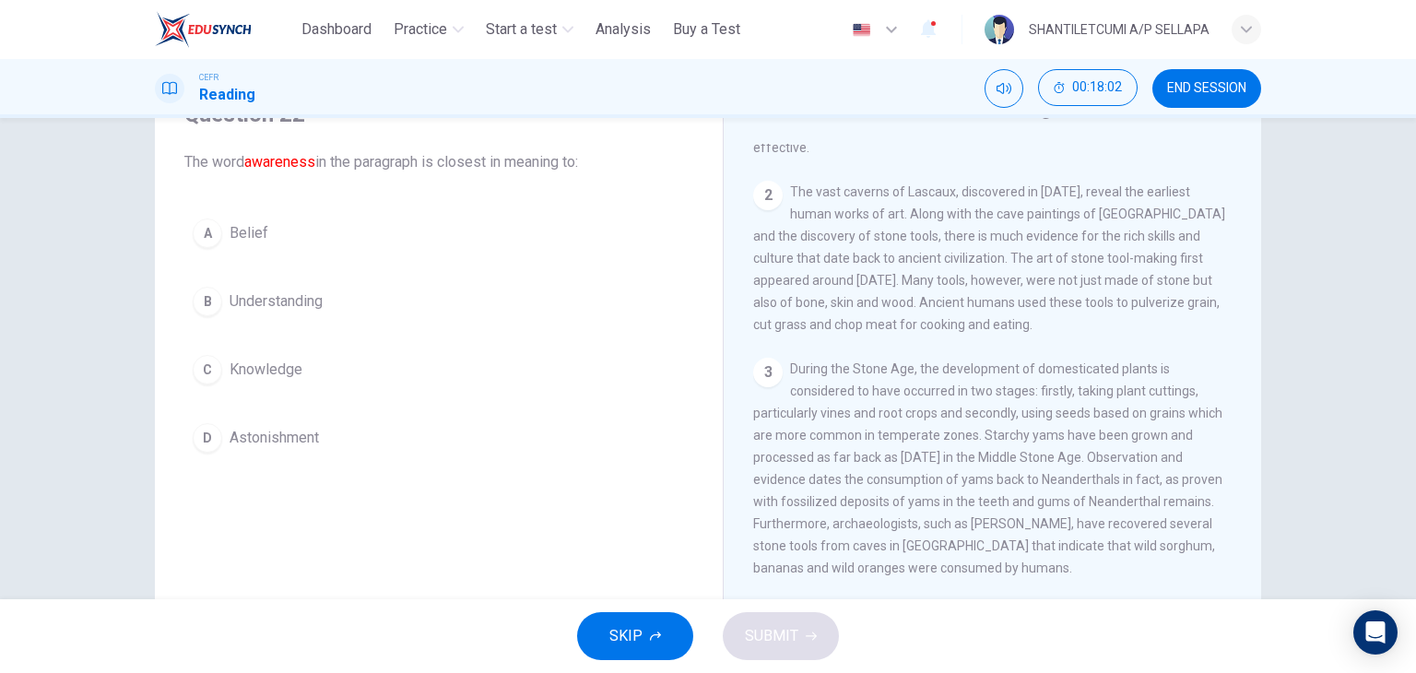
click at [207, 362] on div "C" at bounding box center [207, 369] width 29 height 29
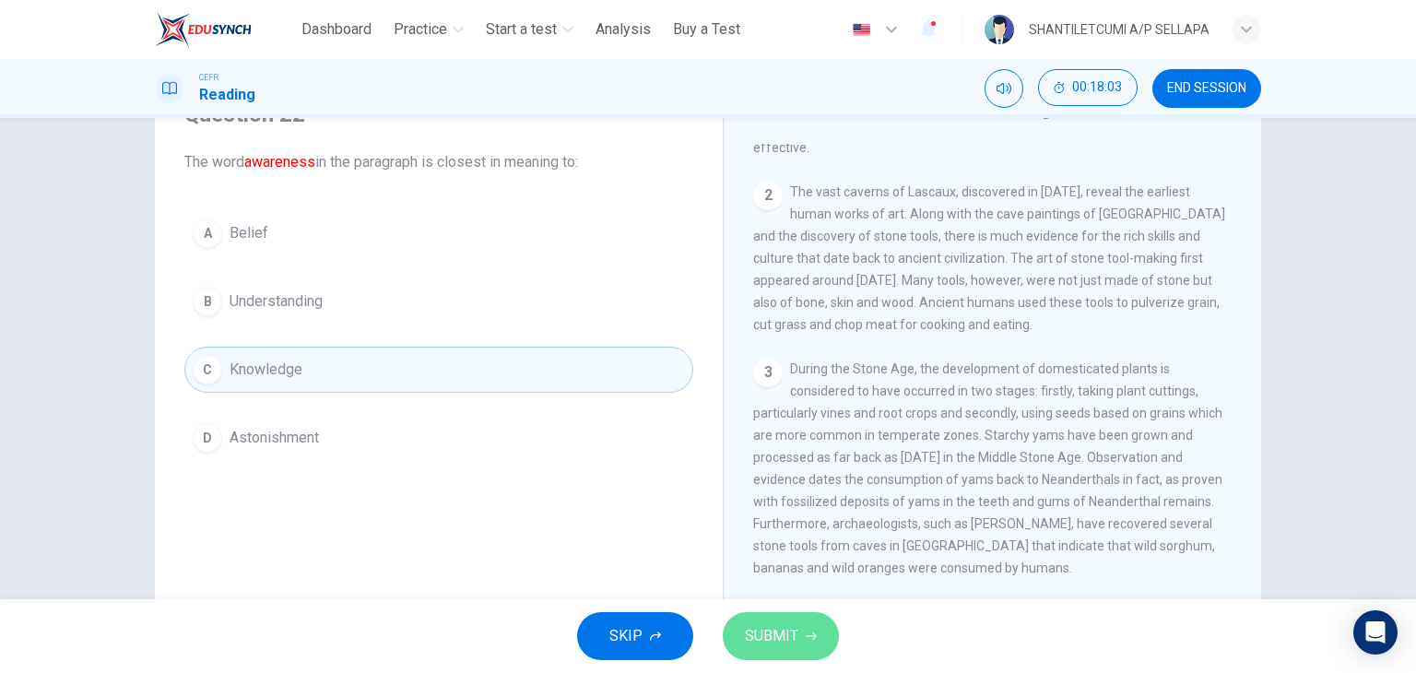
click at [787, 634] on span "SUBMIT" at bounding box center [771, 636] width 53 height 26
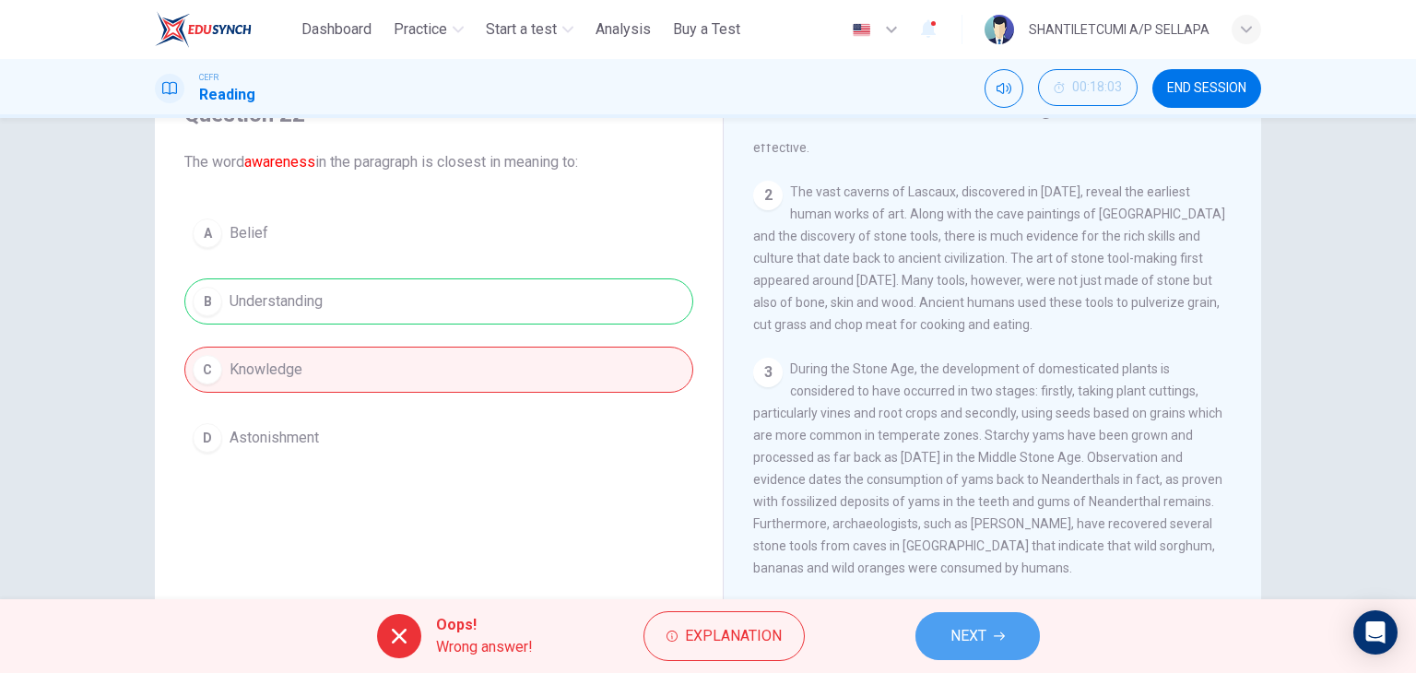
click at [1006, 643] on button "NEXT" at bounding box center [977, 636] width 124 height 48
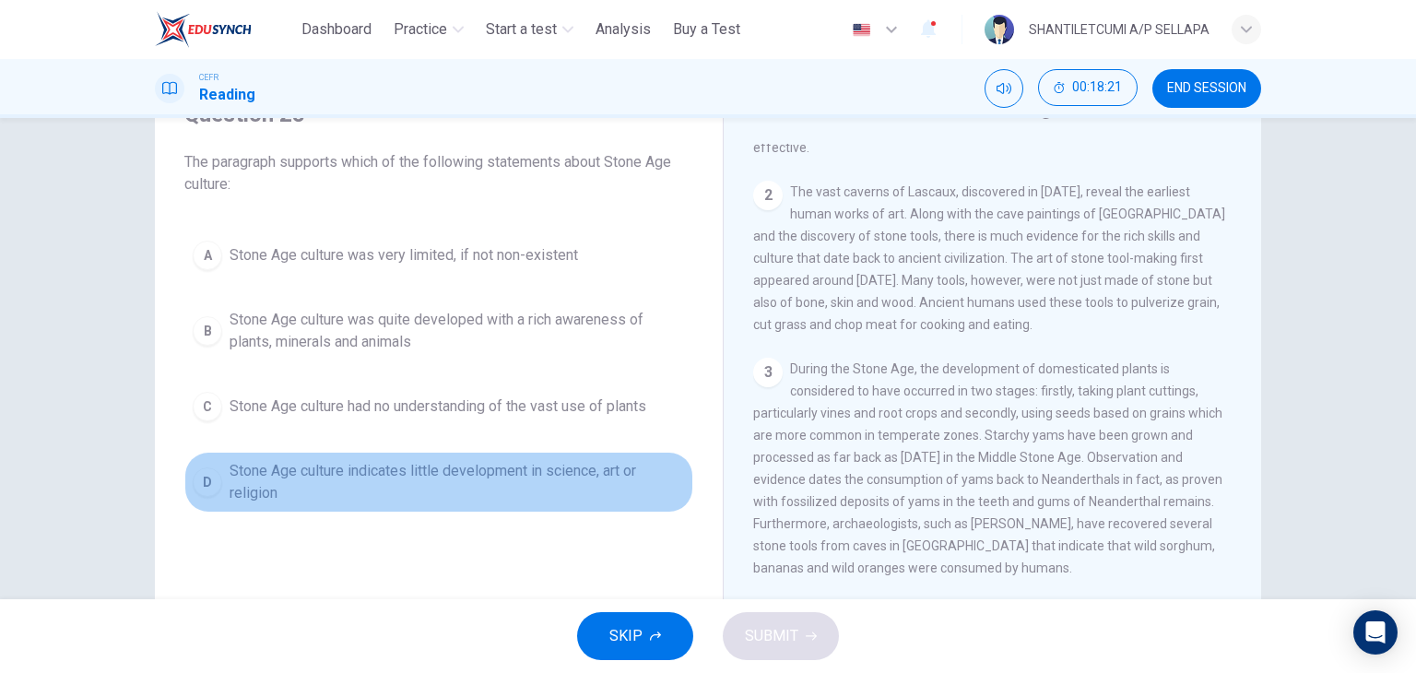
click at [199, 477] on div "D" at bounding box center [207, 481] width 29 height 29
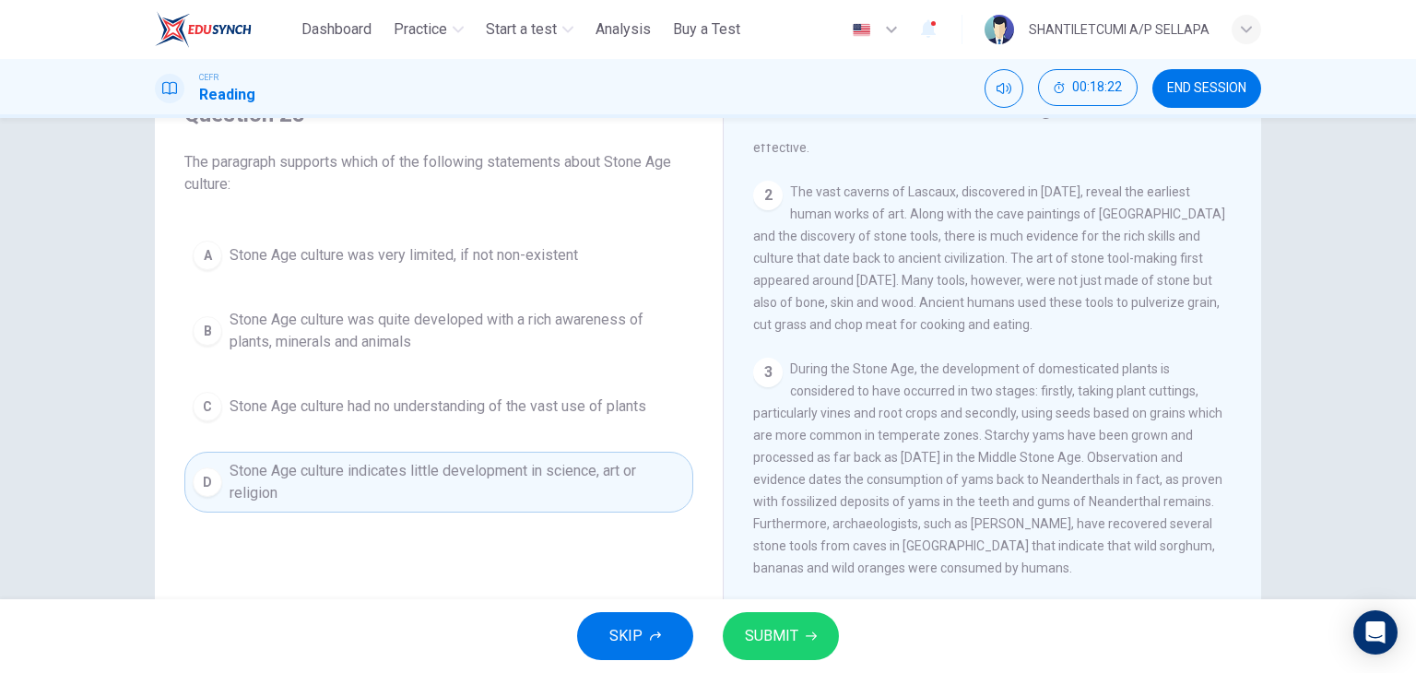
click at [763, 642] on span "SUBMIT" at bounding box center [771, 636] width 53 height 26
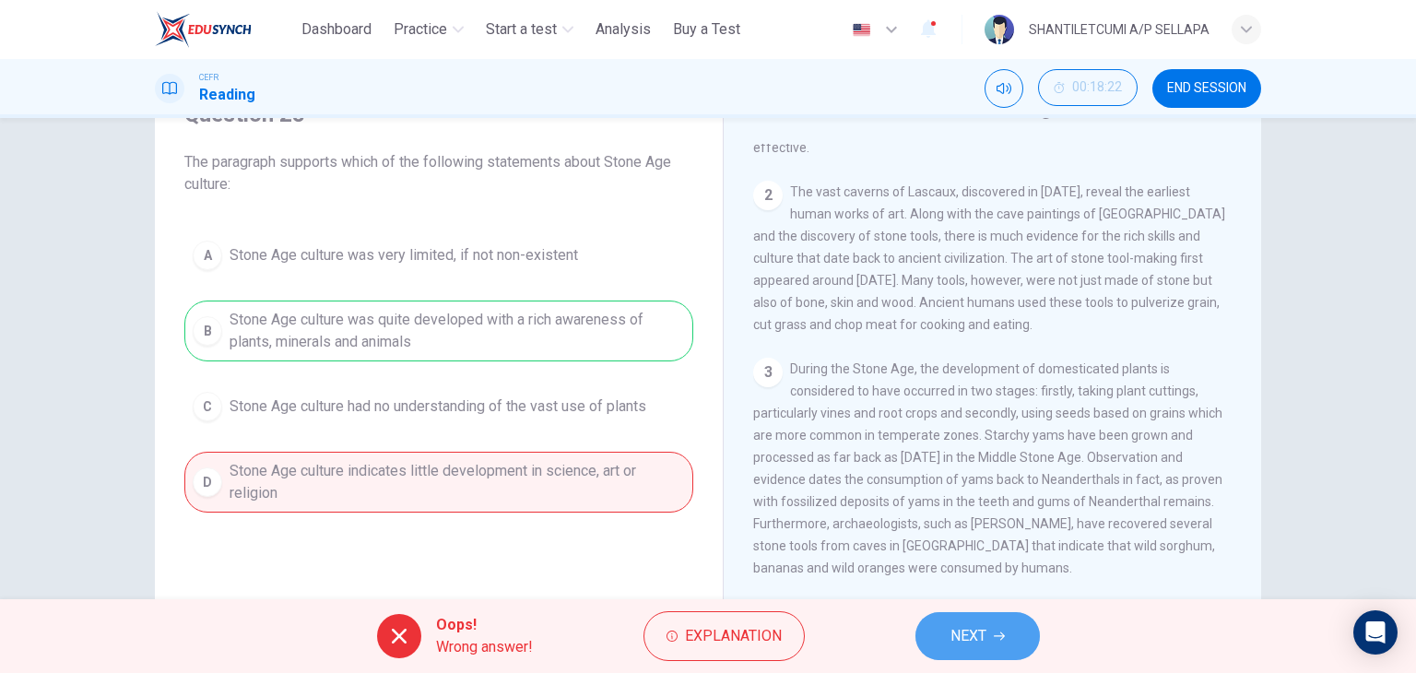
click at [962, 636] on span "NEXT" at bounding box center [968, 636] width 36 height 26
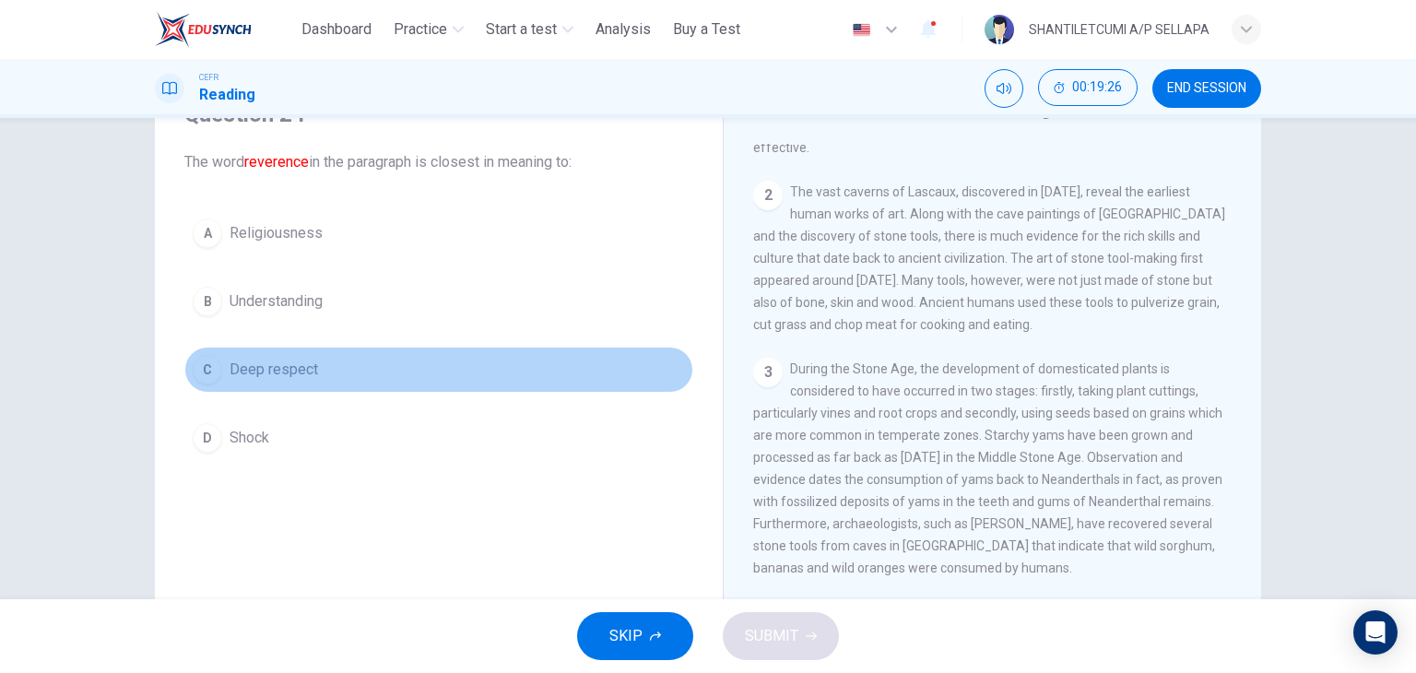
click at [200, 368] on div "C" at bounding box center [207, 369] width 29 height 29
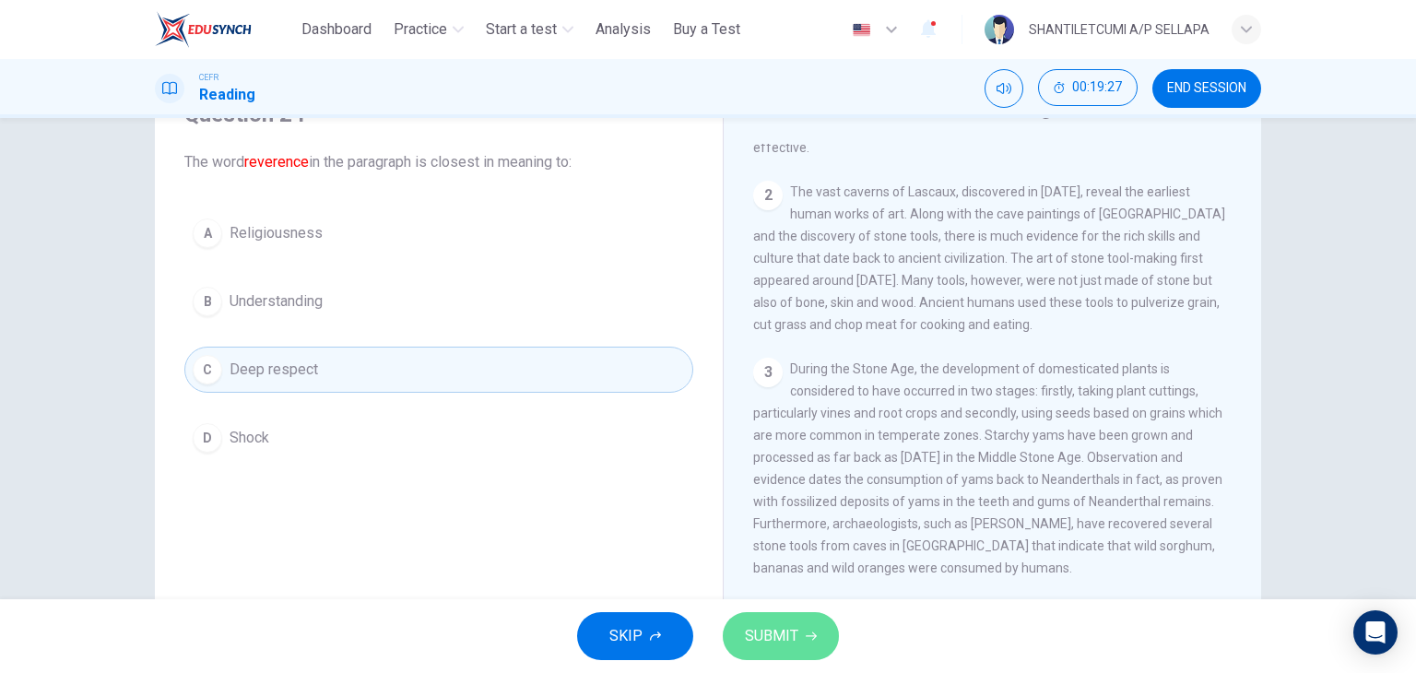
click at [778, 633] on span "SUBMIT" at bounding box center [771, 636] width 53 height 26
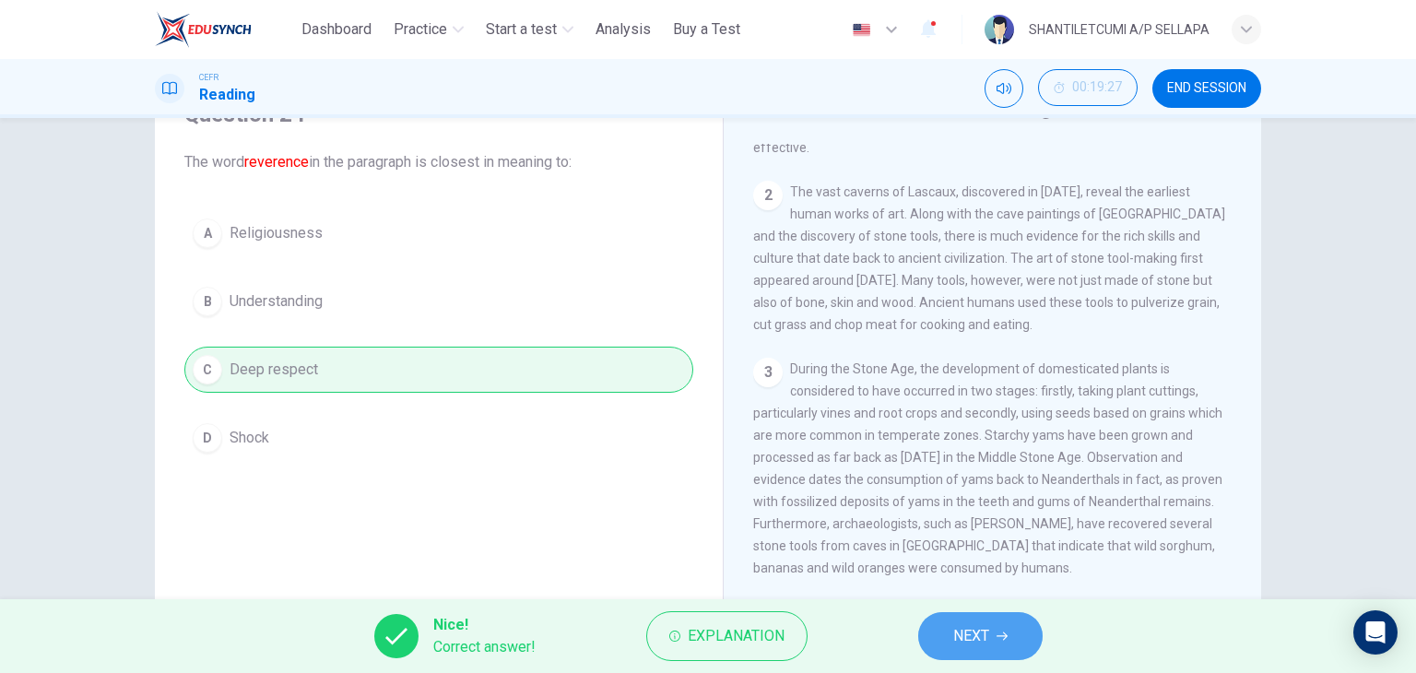
click at [970, 639] on span "NEXT" at bounding box center [971, 636] width 36 height 26
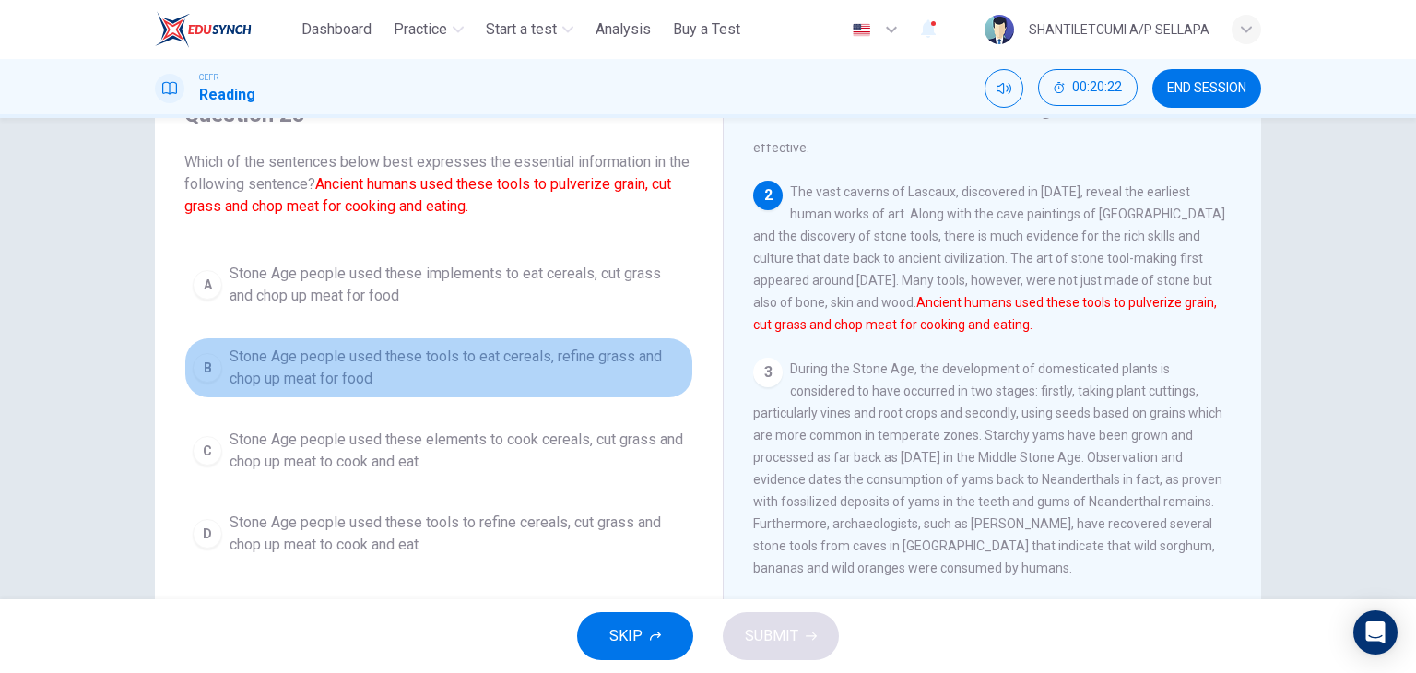
click at [196, 369] on div "B" at bounding box center [207, 367] width 29 height 29
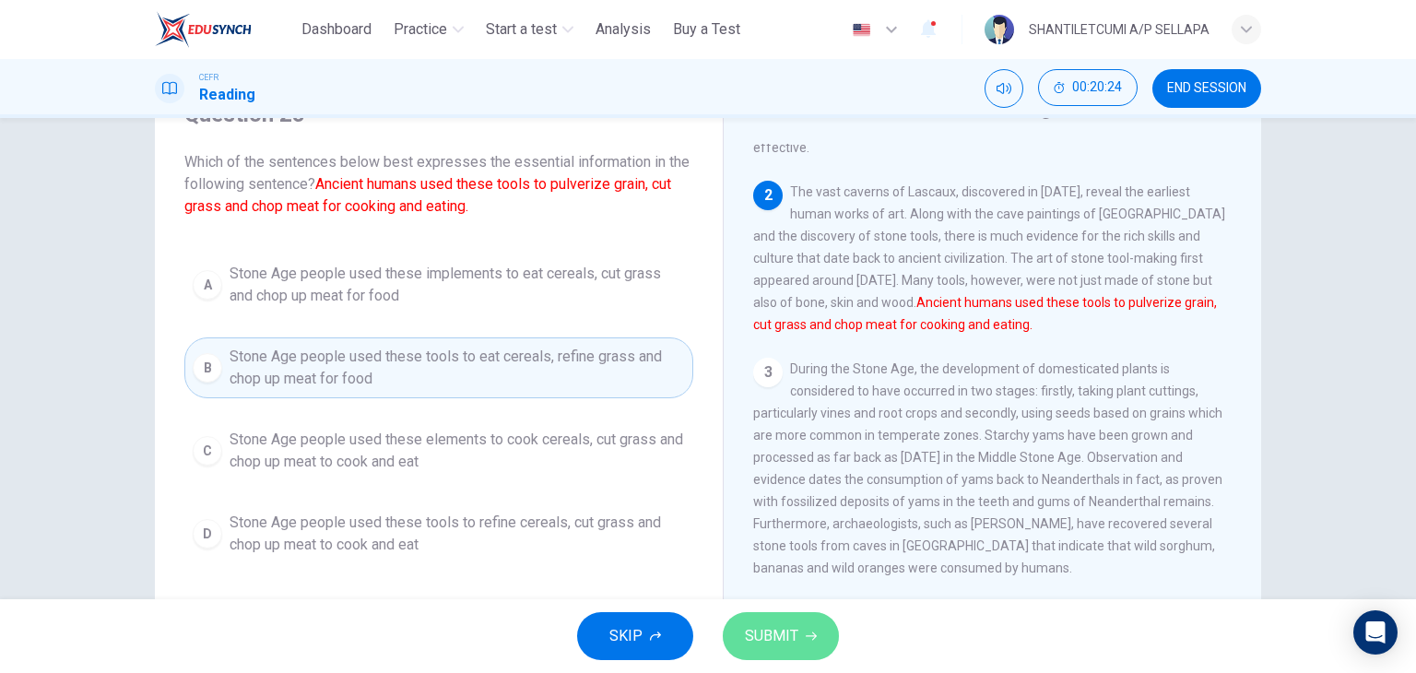
click at [784, 637] on span "SUBMIT" at bounding box center [771, 636] width 53 height 26
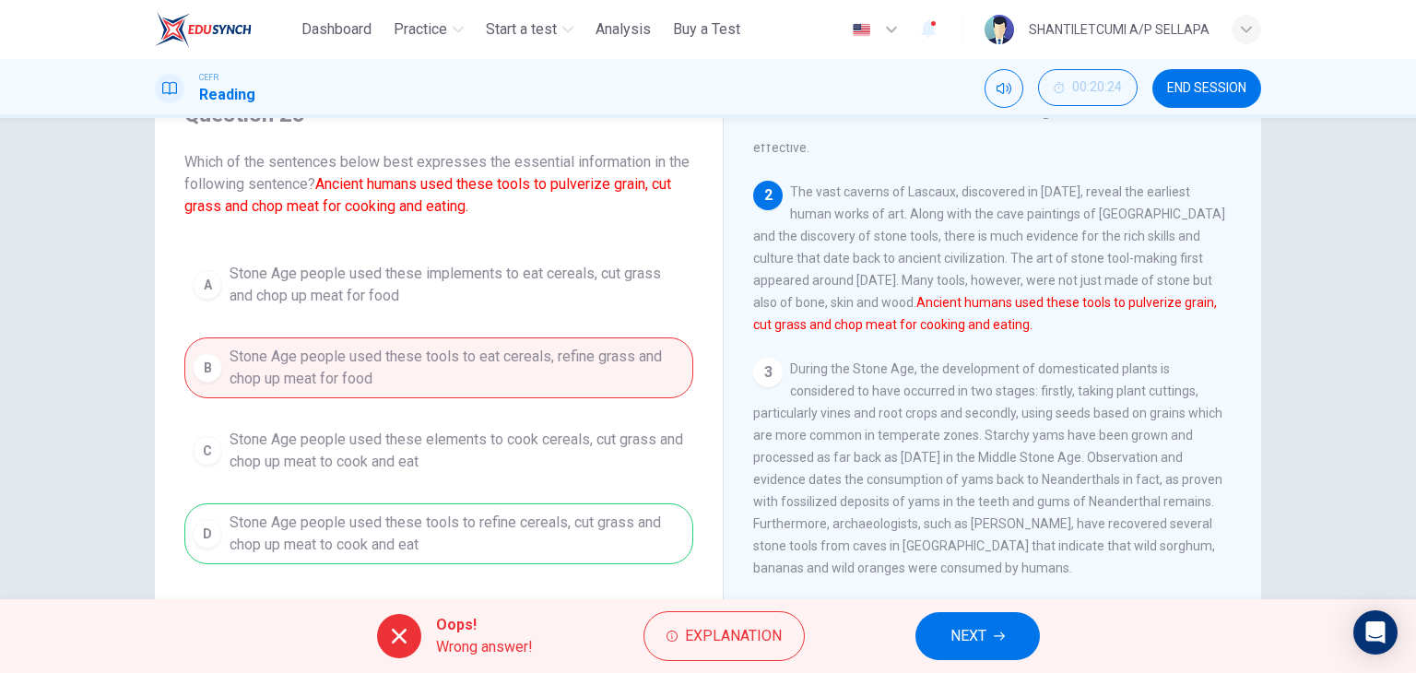
click at [1001, 639] on icon "button" at bounding box center [999, 636] width 11 height 8
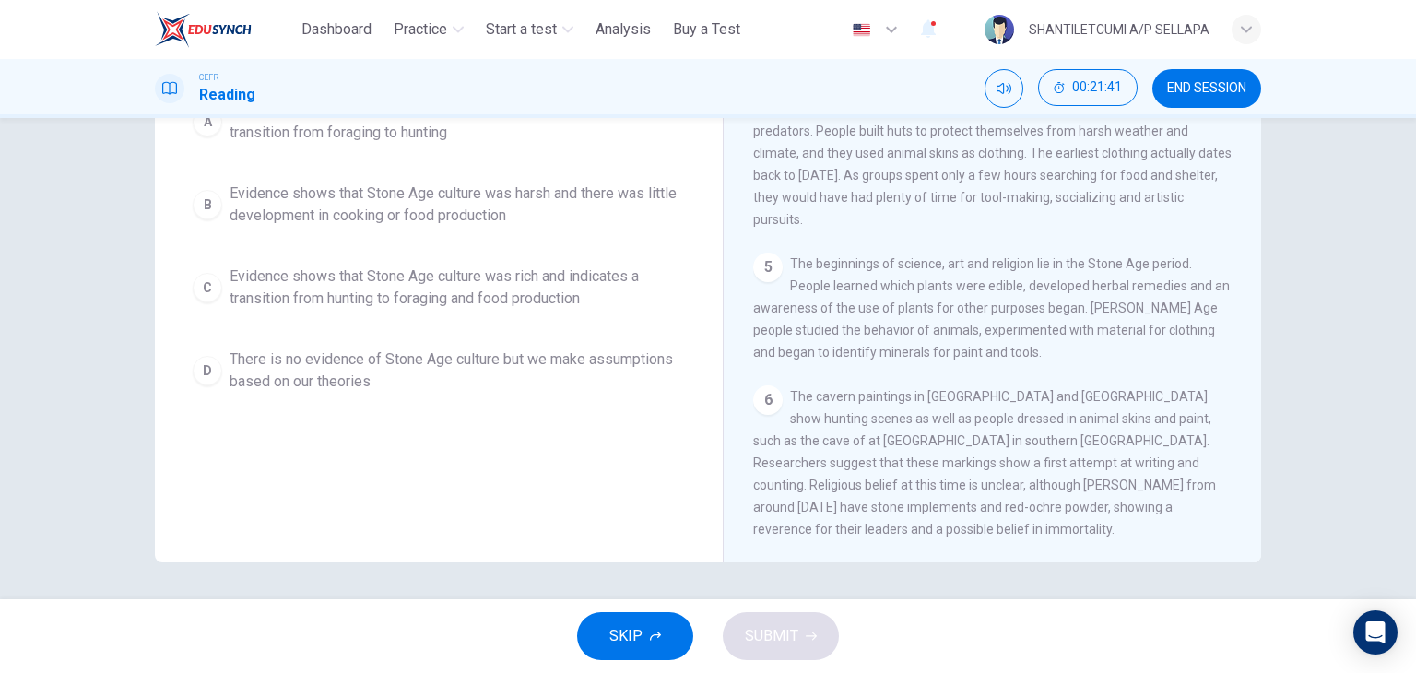
scroll to position [141, 0]
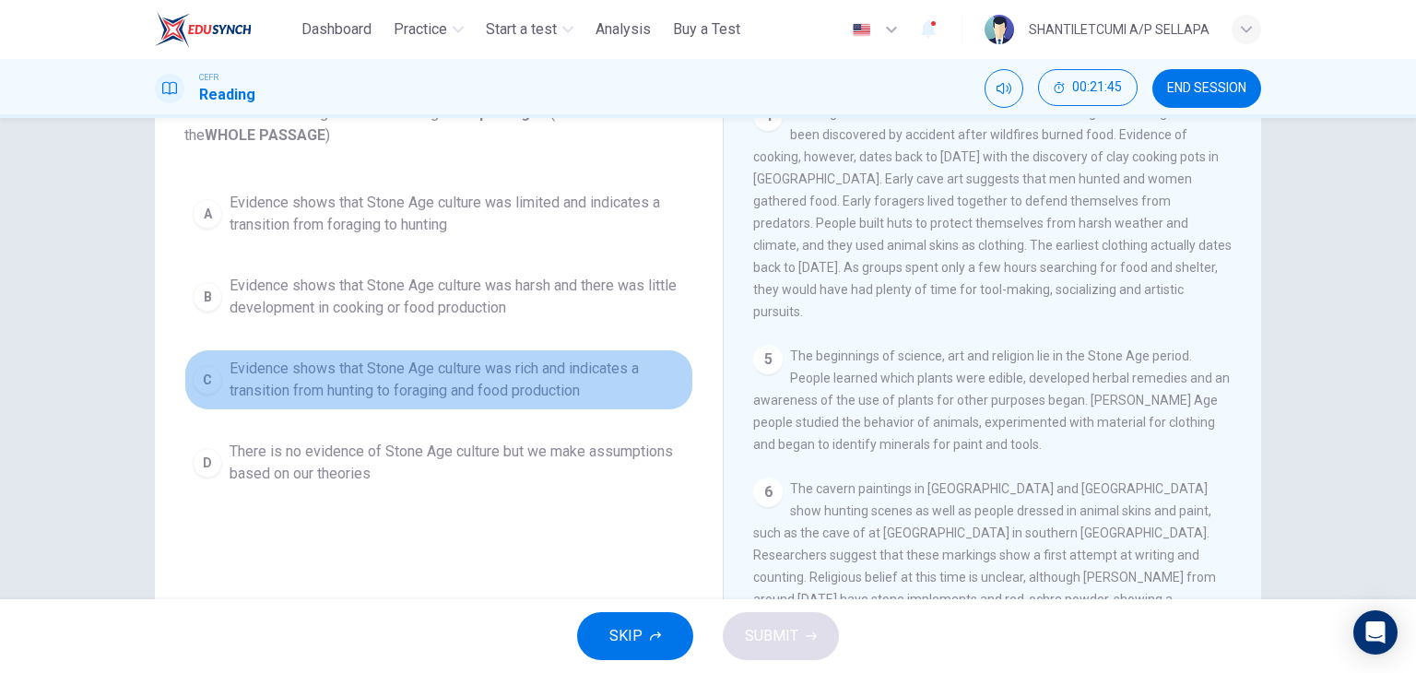
click at [204, 381] on div "C" at bounding box center [207, 379] width 29 height 29
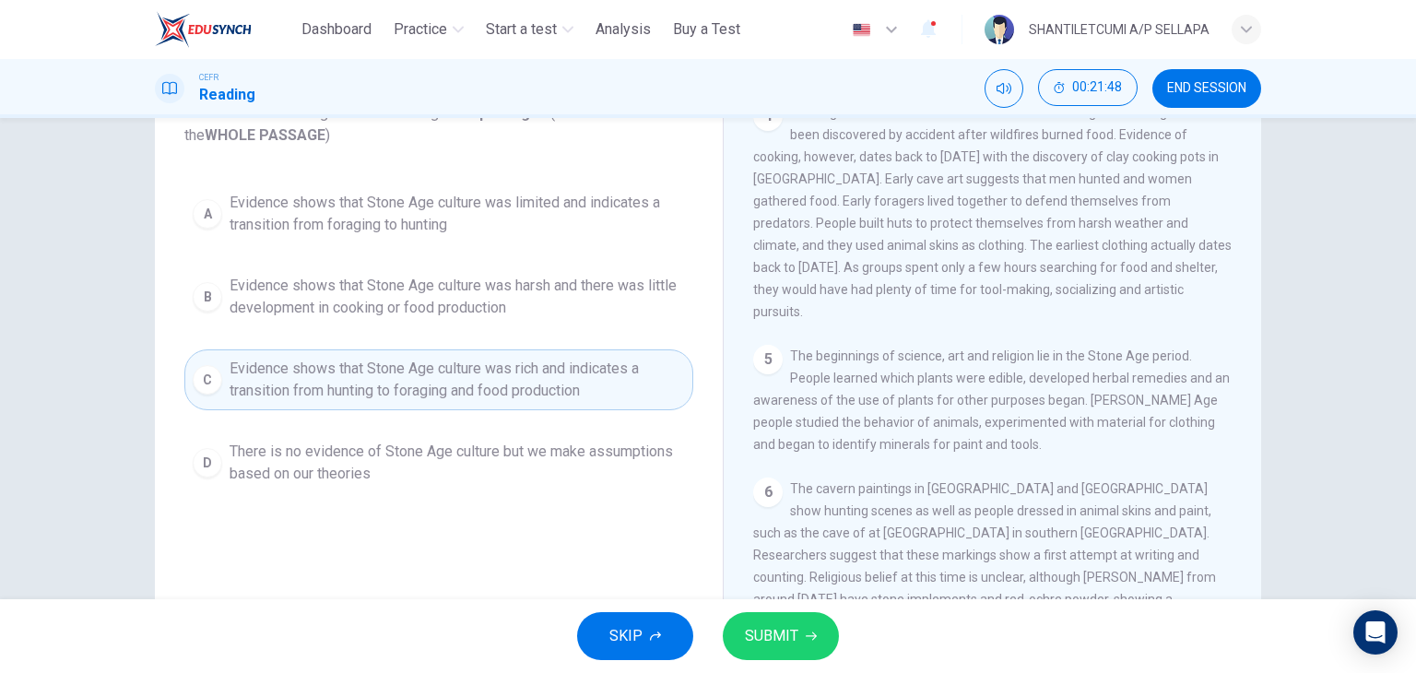
click at [772, 639] on span "SUBMIT" at bounding box center [771, 636] width 53 height 26
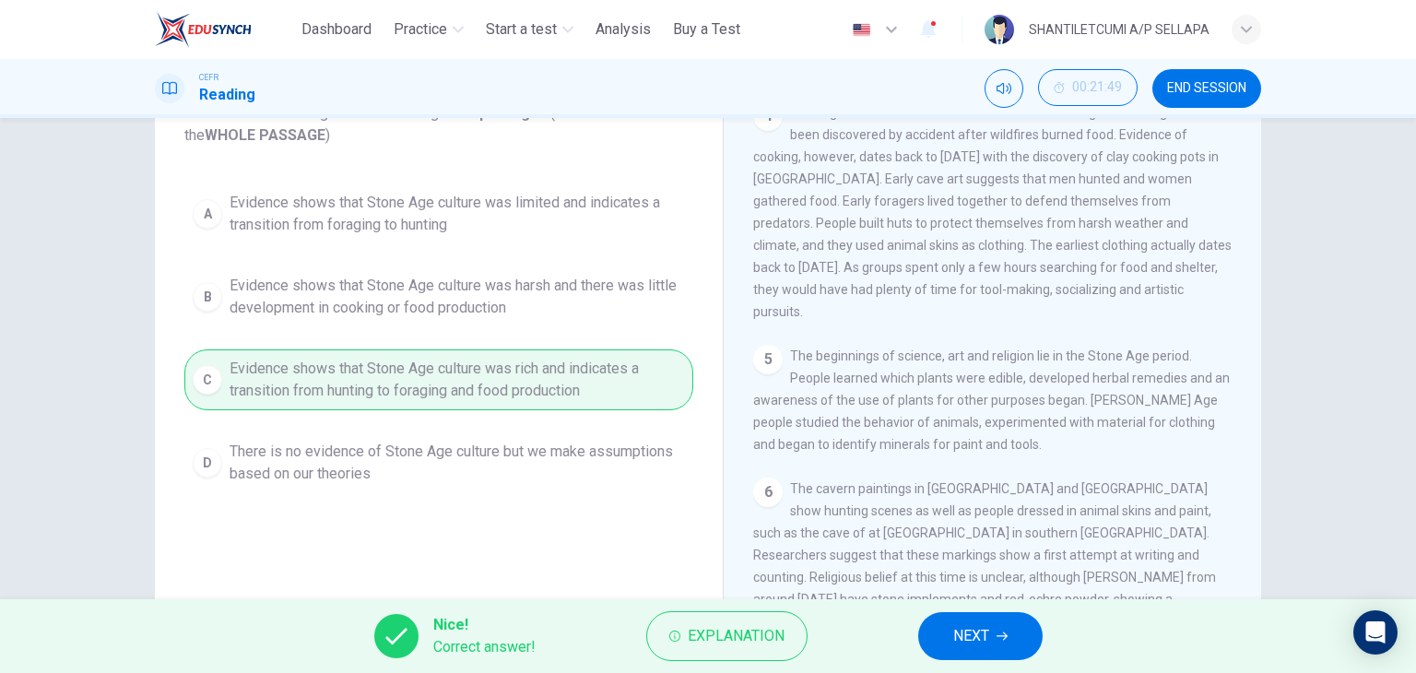
click at [971, 641] on span "NEXT" at bounding box center [971, 636] width 36 height 26
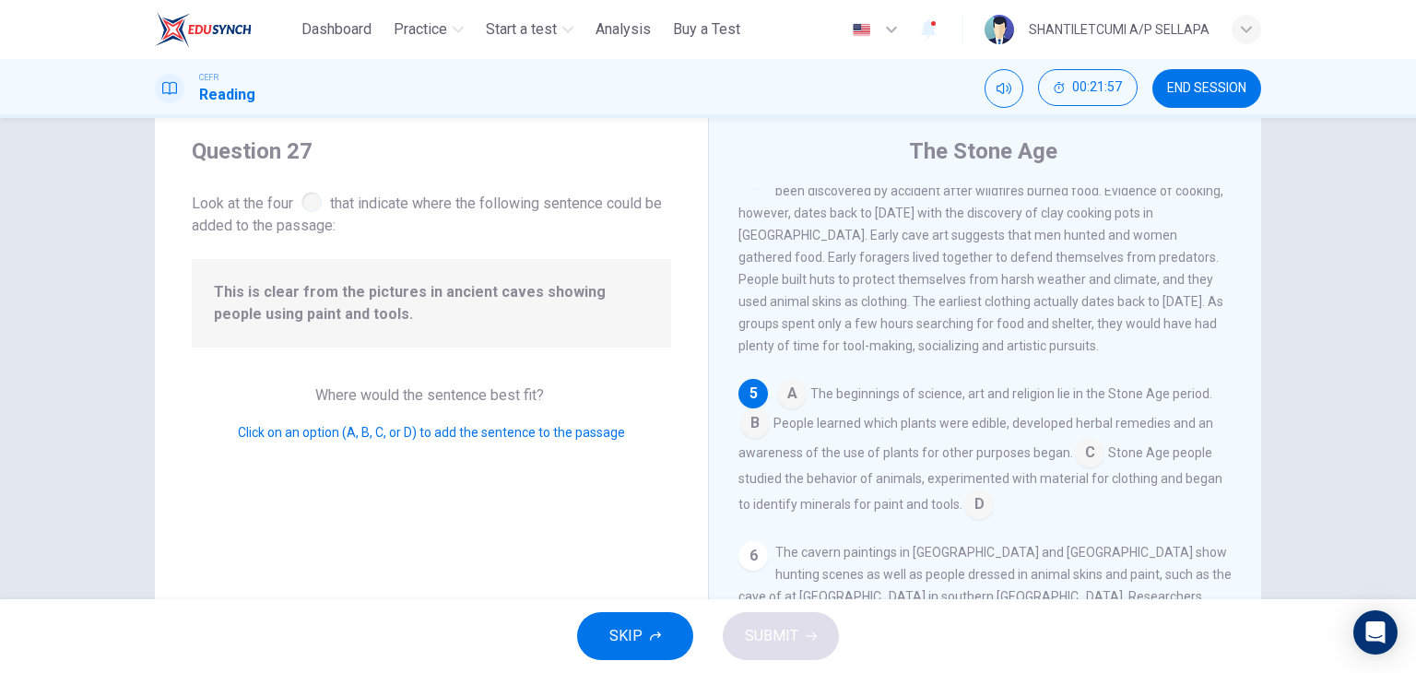
scroll to position [92, 0]
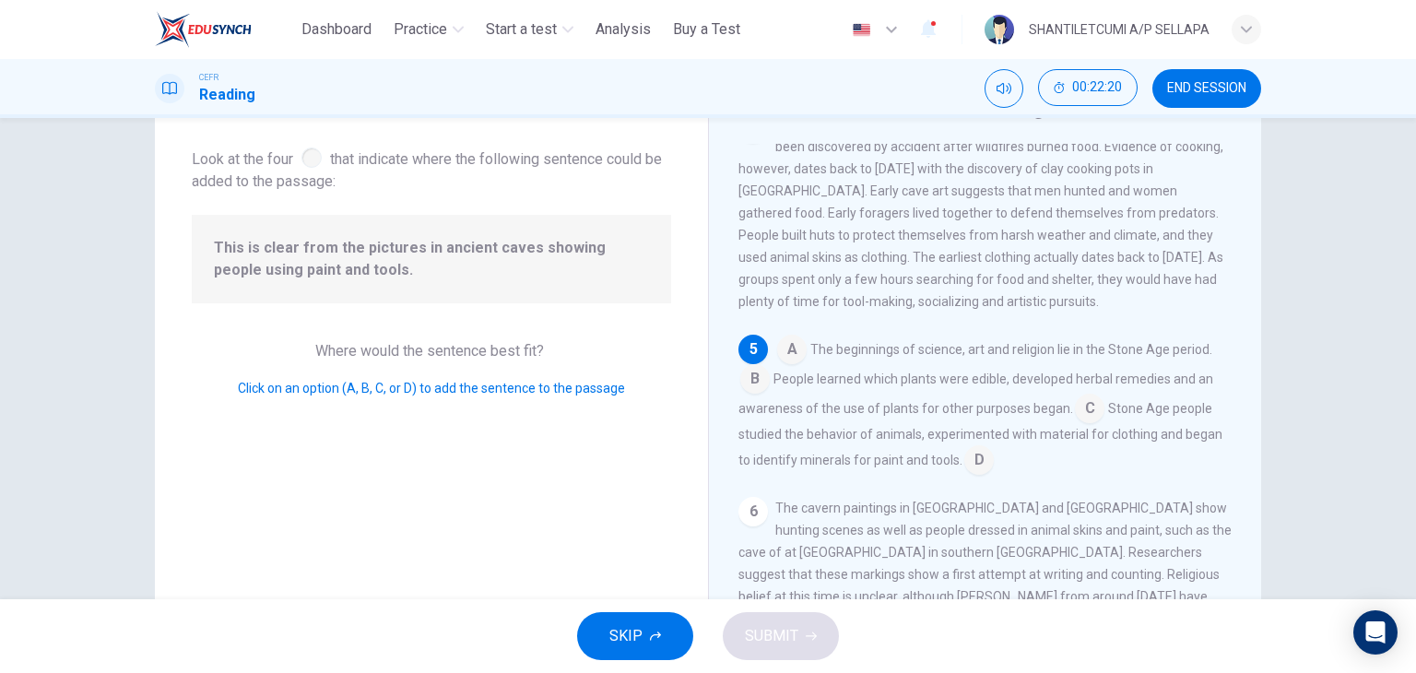
click at [791, 366] on input at bounding box center [791, 350] width 29 height 29
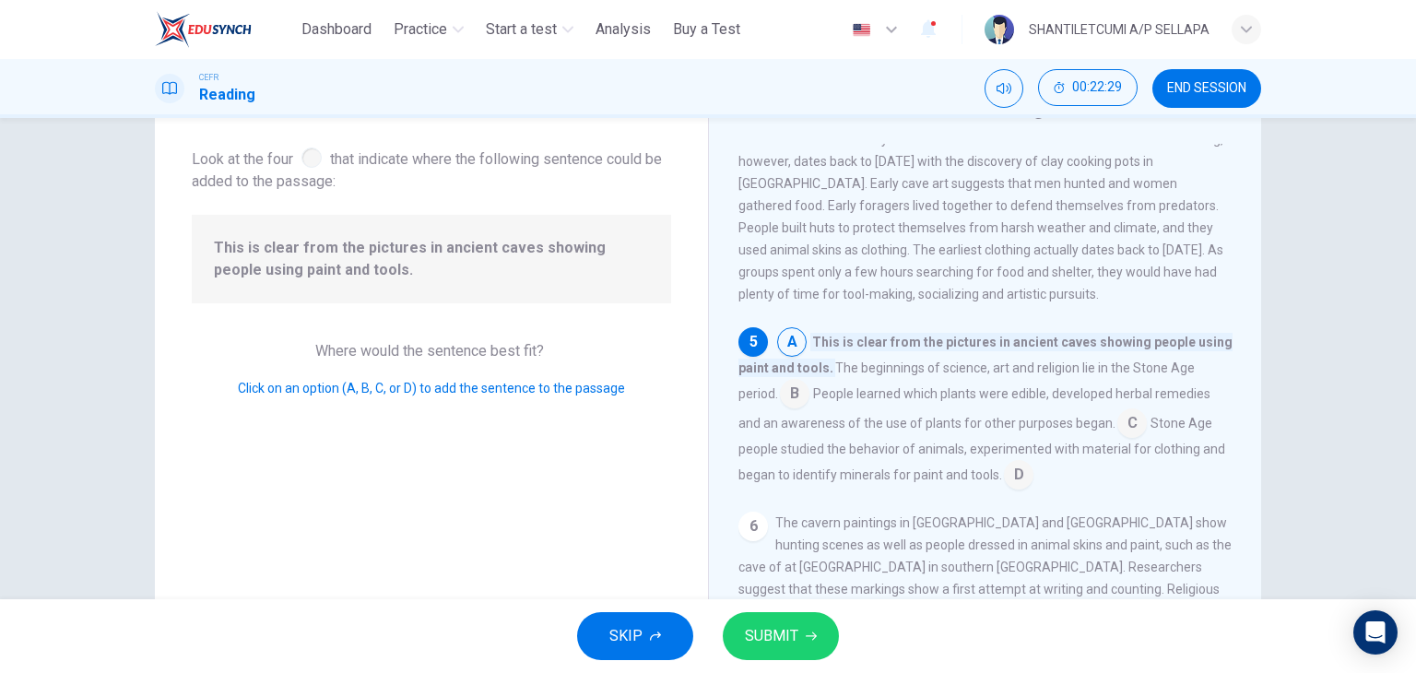
click at [772, 640] on span "SUBMIT" at bounding box center [771, 636] width 53 height 26
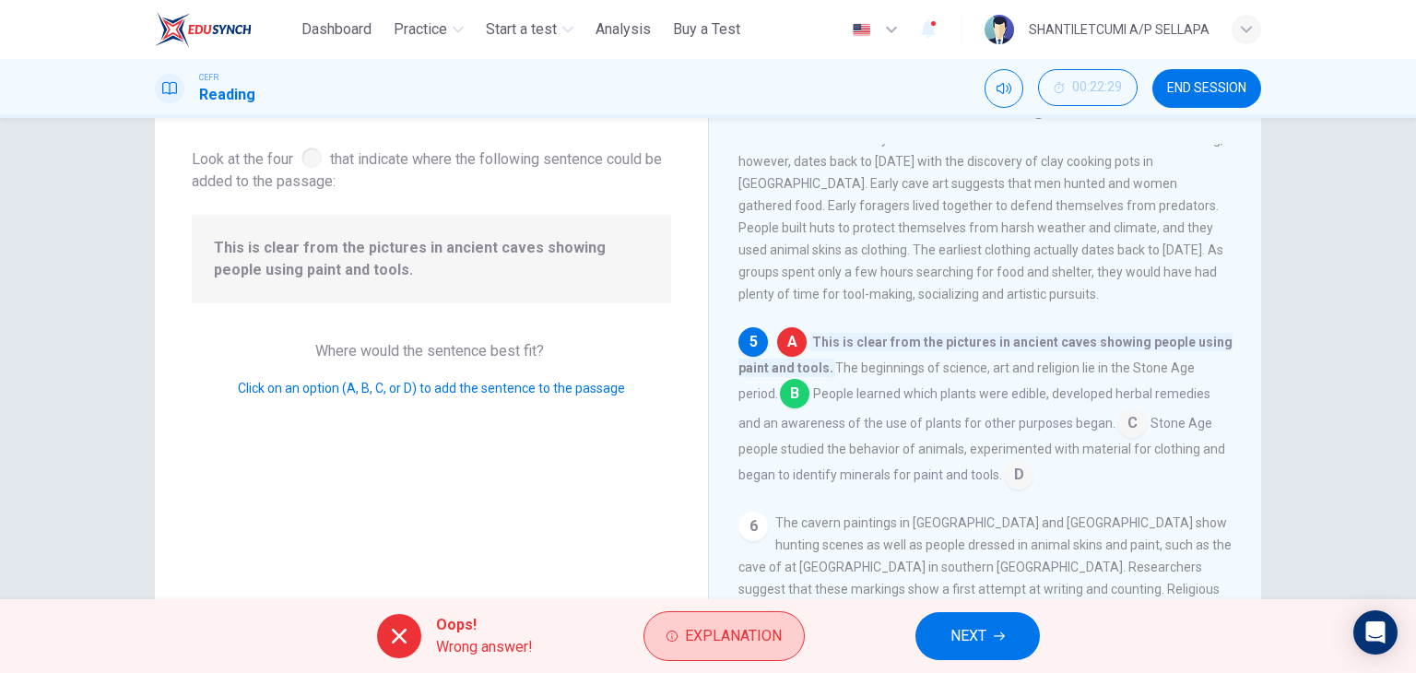
click at [719, 630] on span "Explanation" at bounding box center [733, 636] width 97 height 26
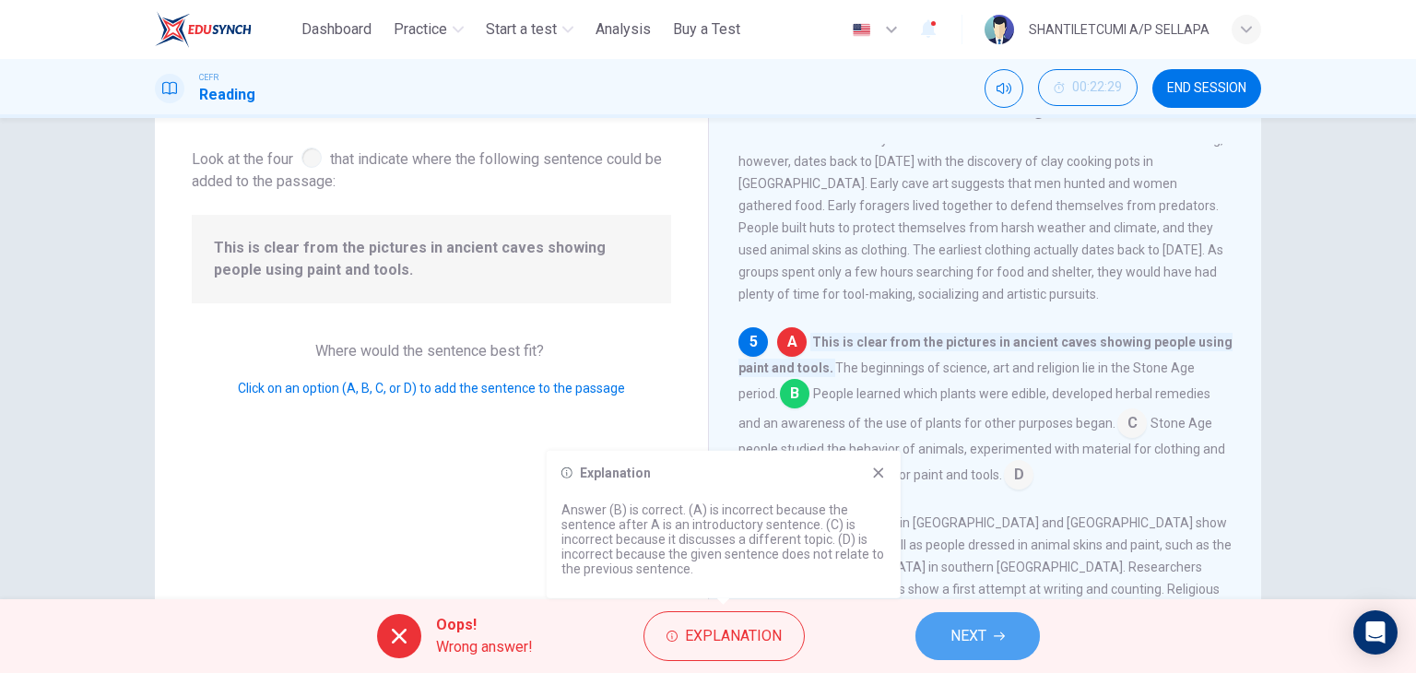
click at [968, 642] on span "NEXT" at bounding box center [968, 636] width 36 height 26
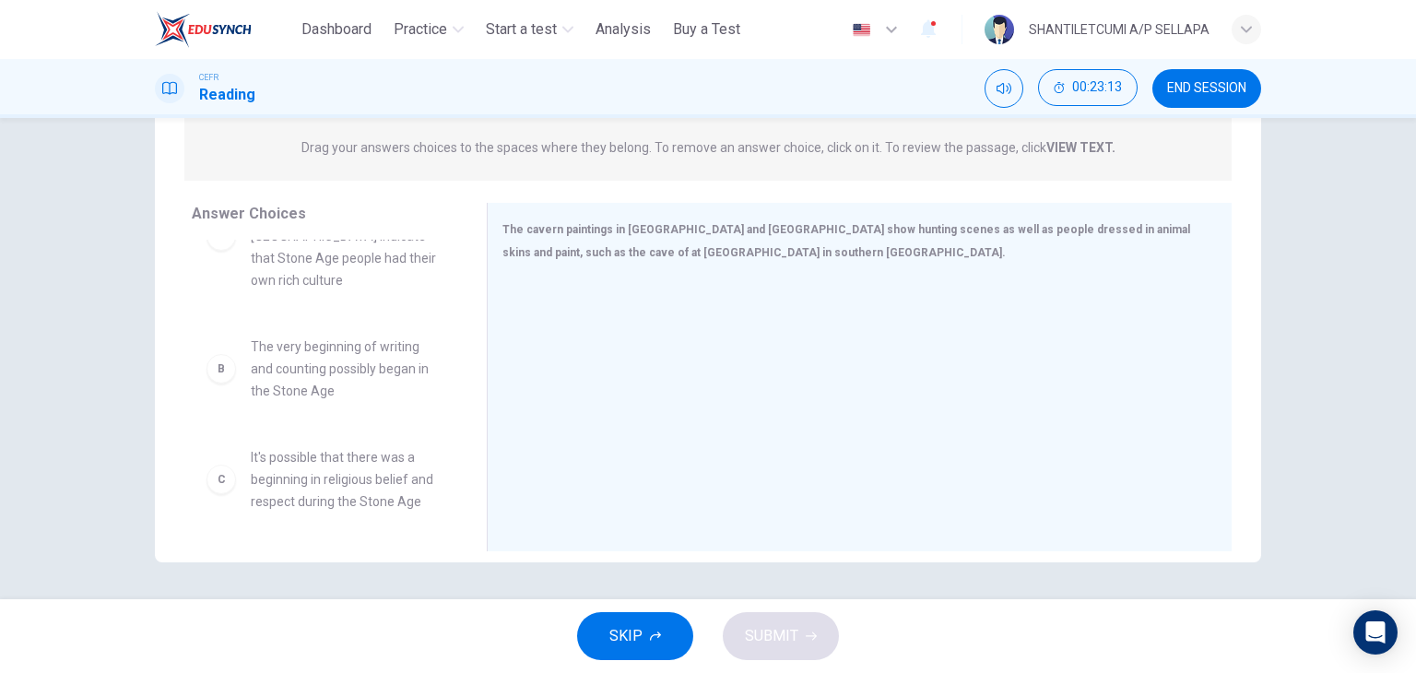
scroll to position [0, 0]
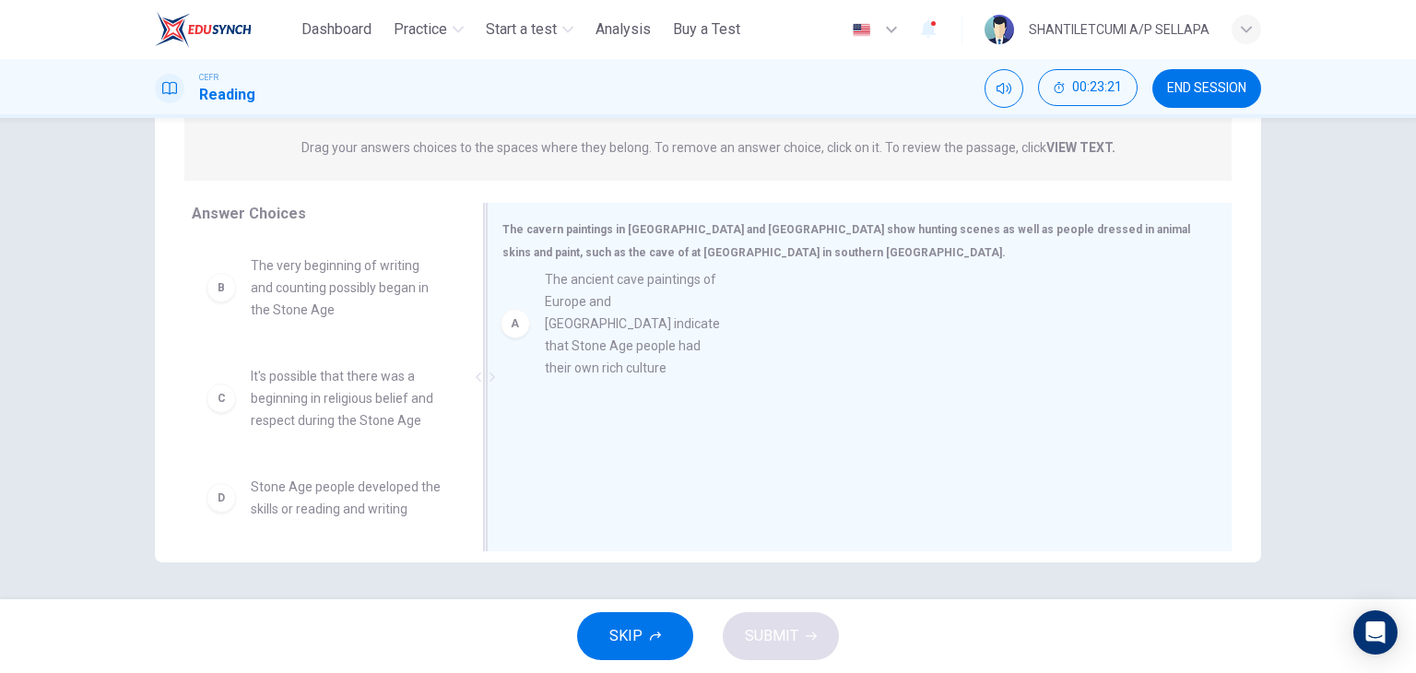
drag, startPoint x: 259, startPoint y: 285, endPoint x: 566, endPoint y: 303, distance: 307.5
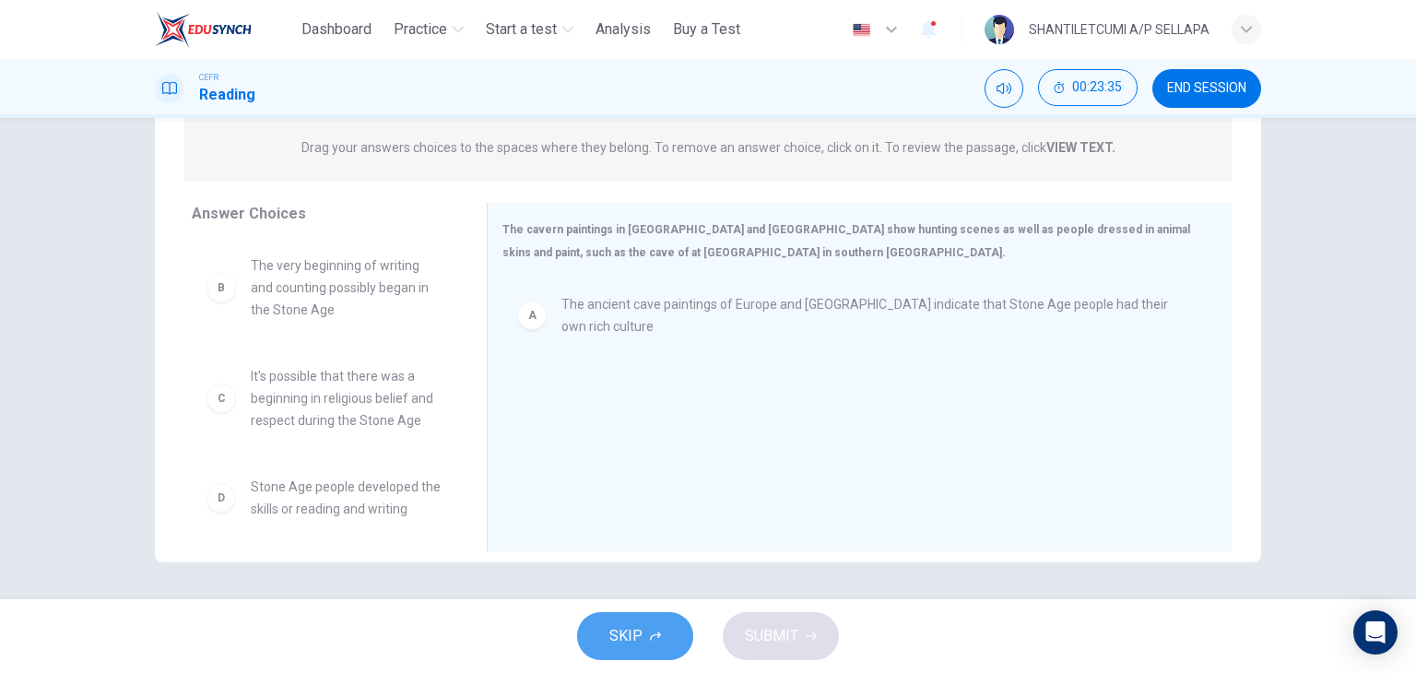
click at [604, 636] on button "SKIP" at bounding box center [635, 636] width 116 height 48
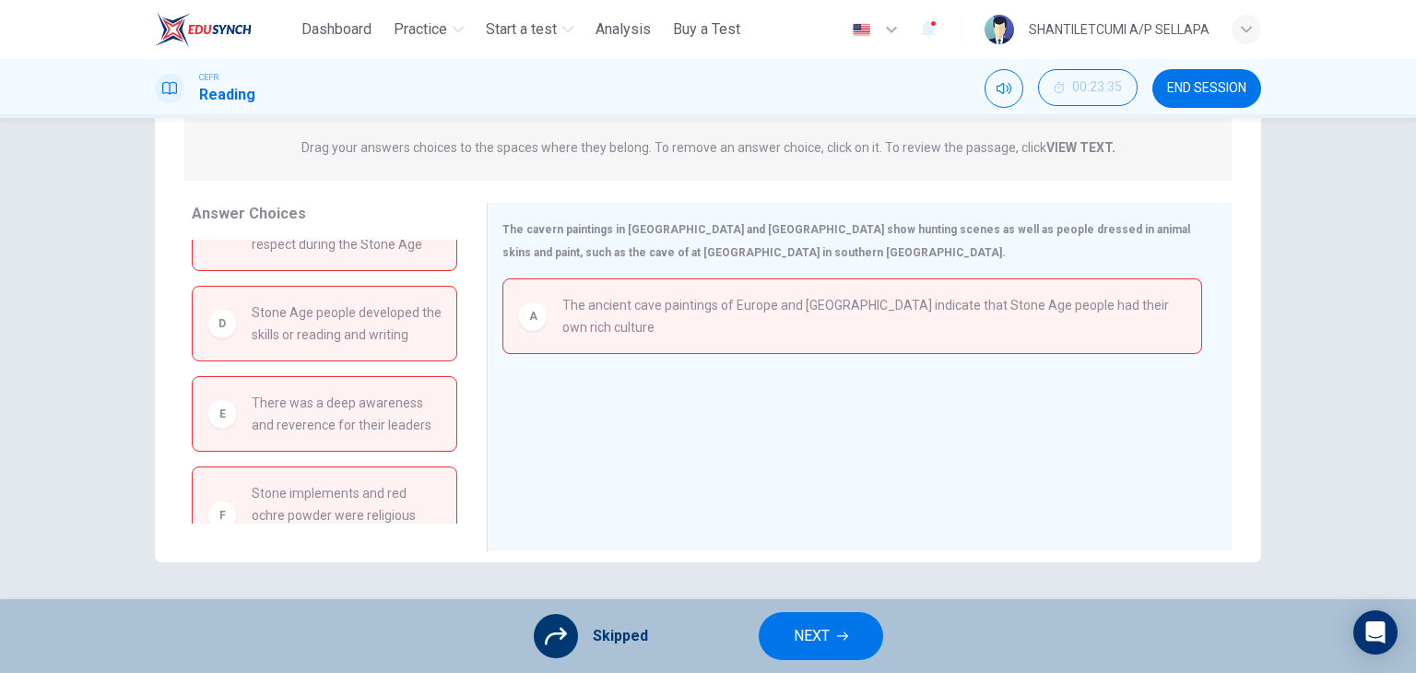
scroll to position [240, 0]
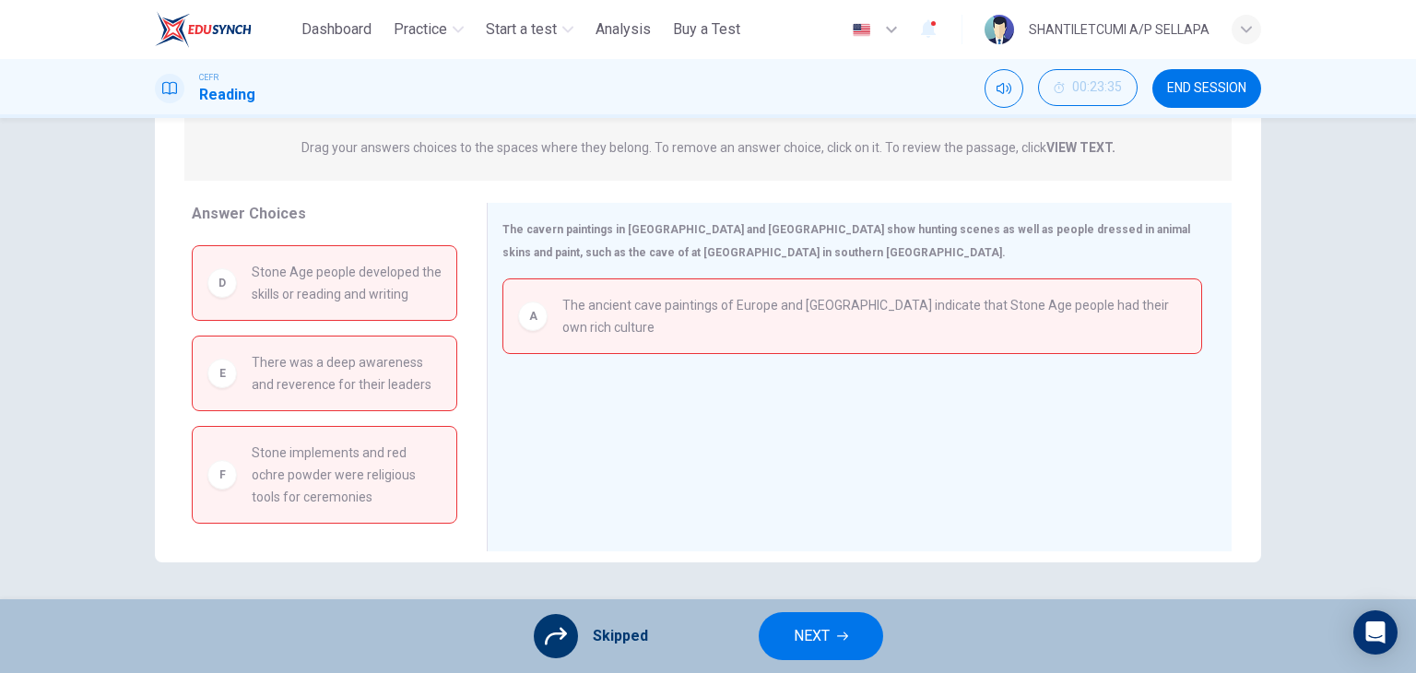
click at [822, 630] on span "NEXT" at bounding box center [812, 636] width 36 height 26
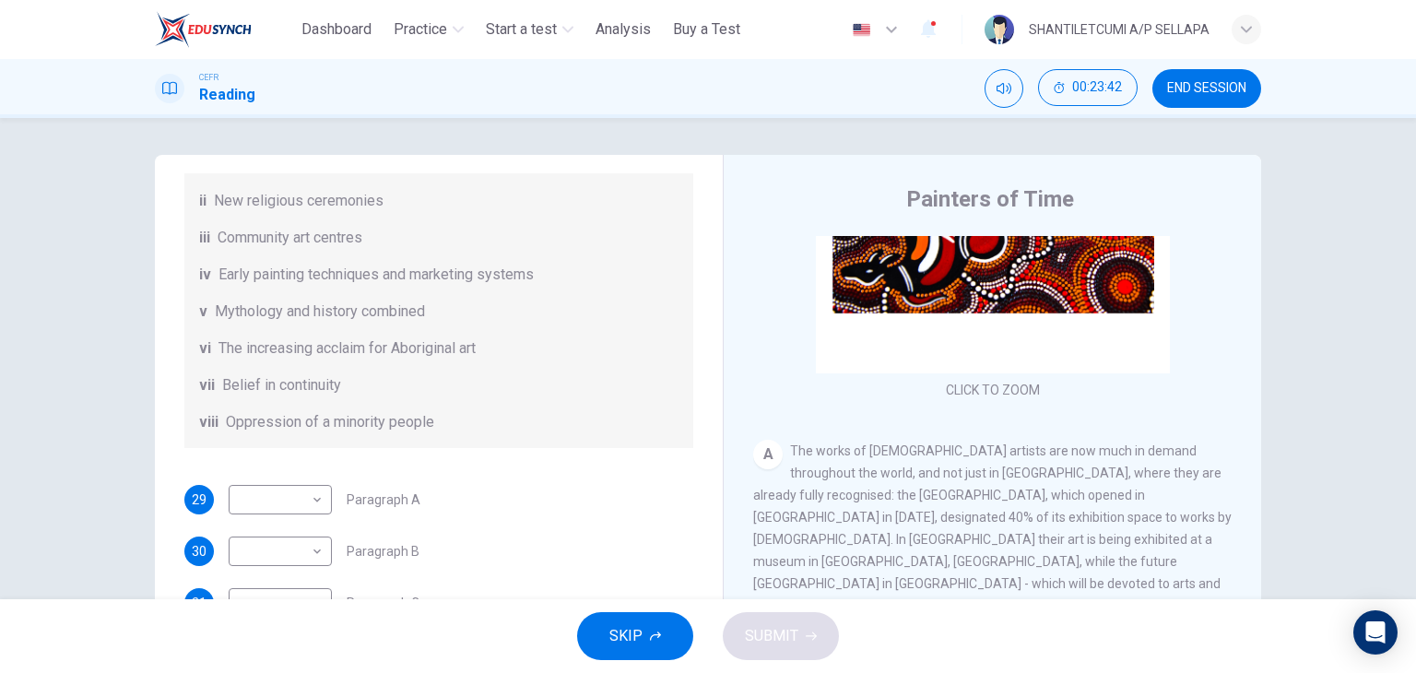
scroll to position [324, 0]
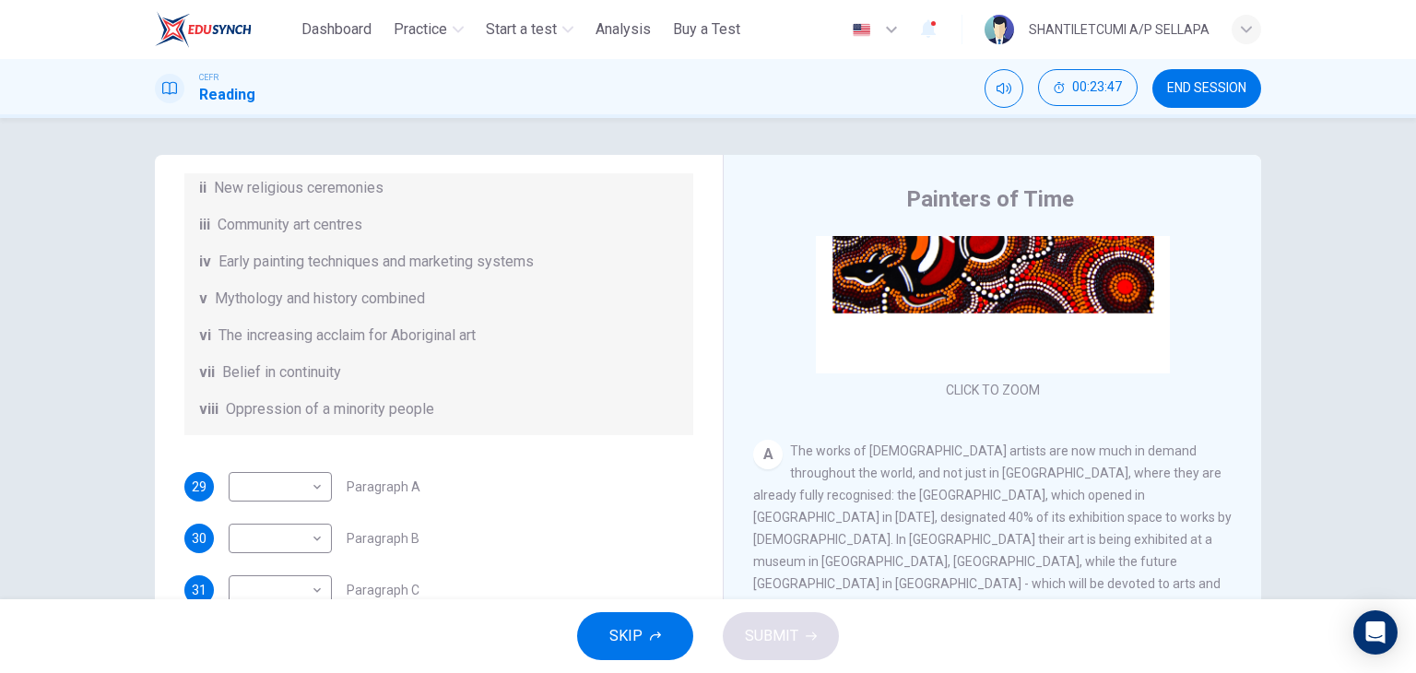
click at [1198, 87] on span "END SESSION" at bounding box center [1206, 88] width 79 height 15
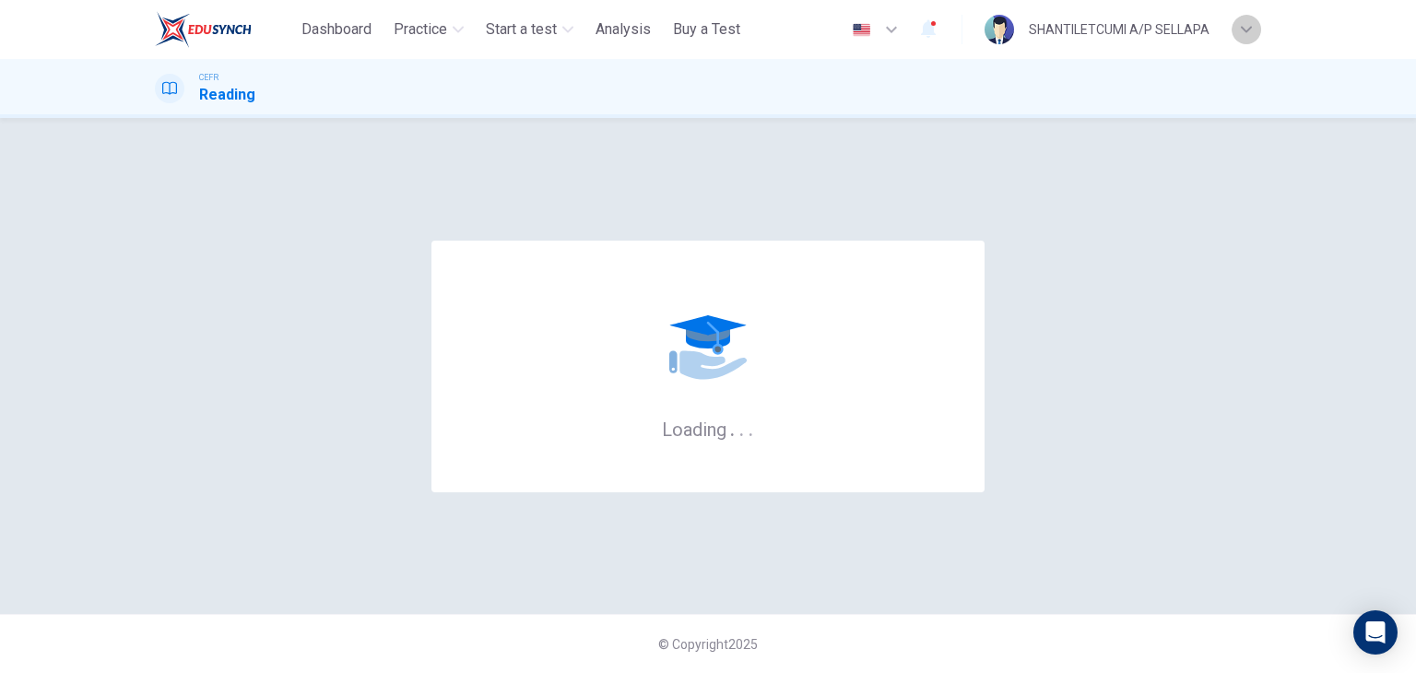
click at [1250, 27] on icon "button" at bounding box center [1246, 29] width 11 height 11
